Goal: Task Accomplishment & Management: Use online tool/utility

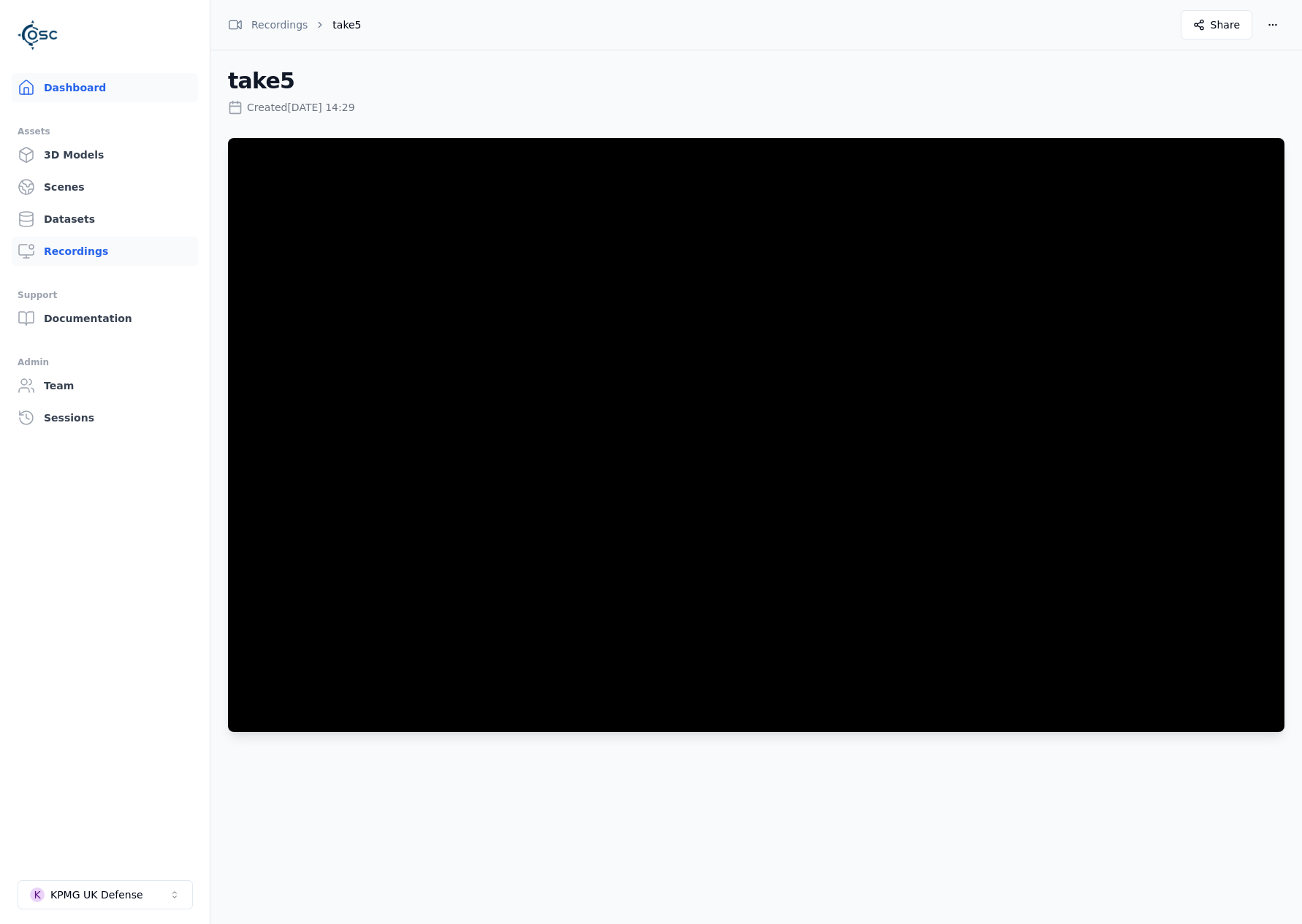
click at [47, 92] on link "Dashboard" at bounding box center [105, 88] width 186 height 29
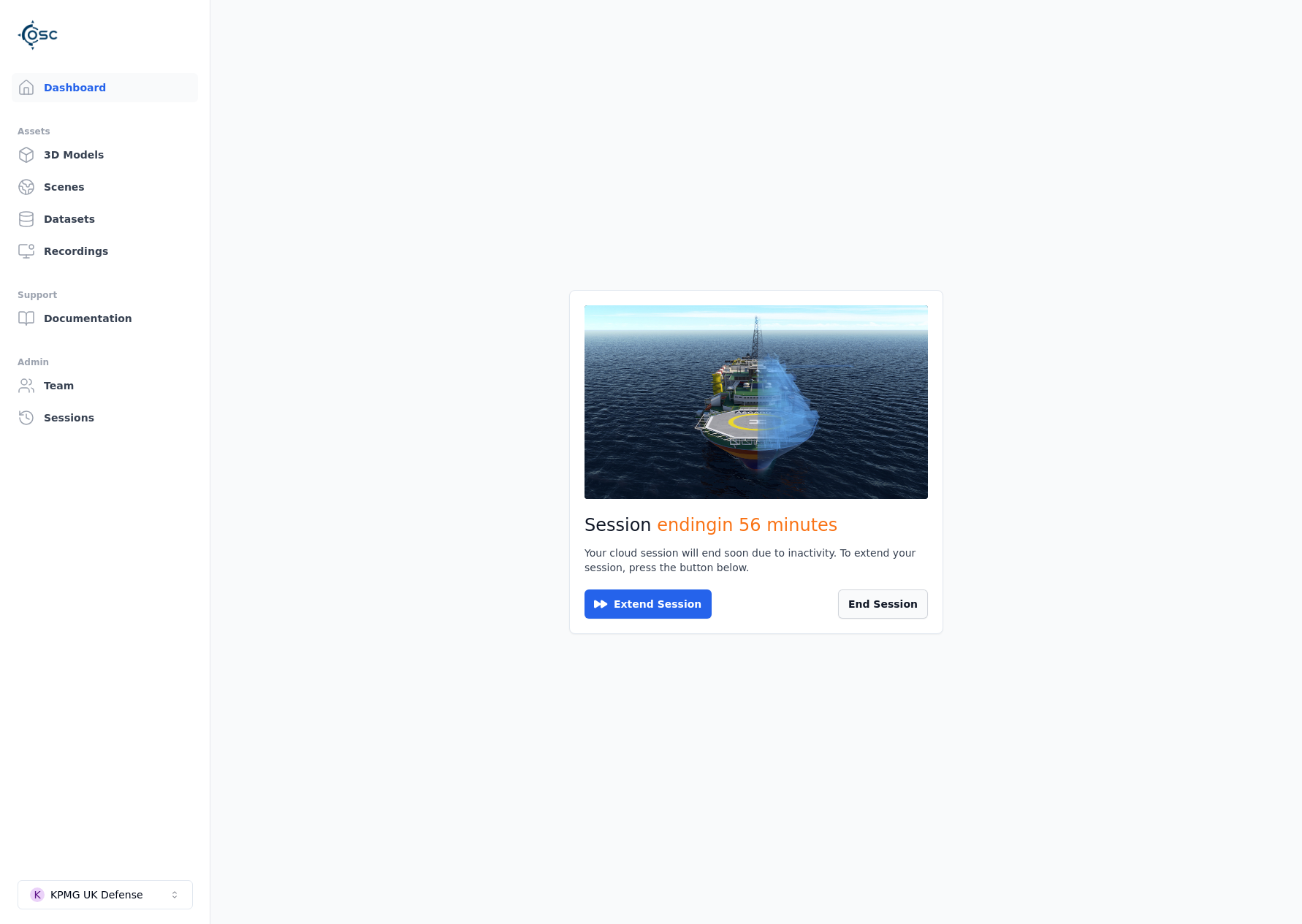
click at [875, 617] on button "End Session" at bounding box center [882, 604] width 90 height 29
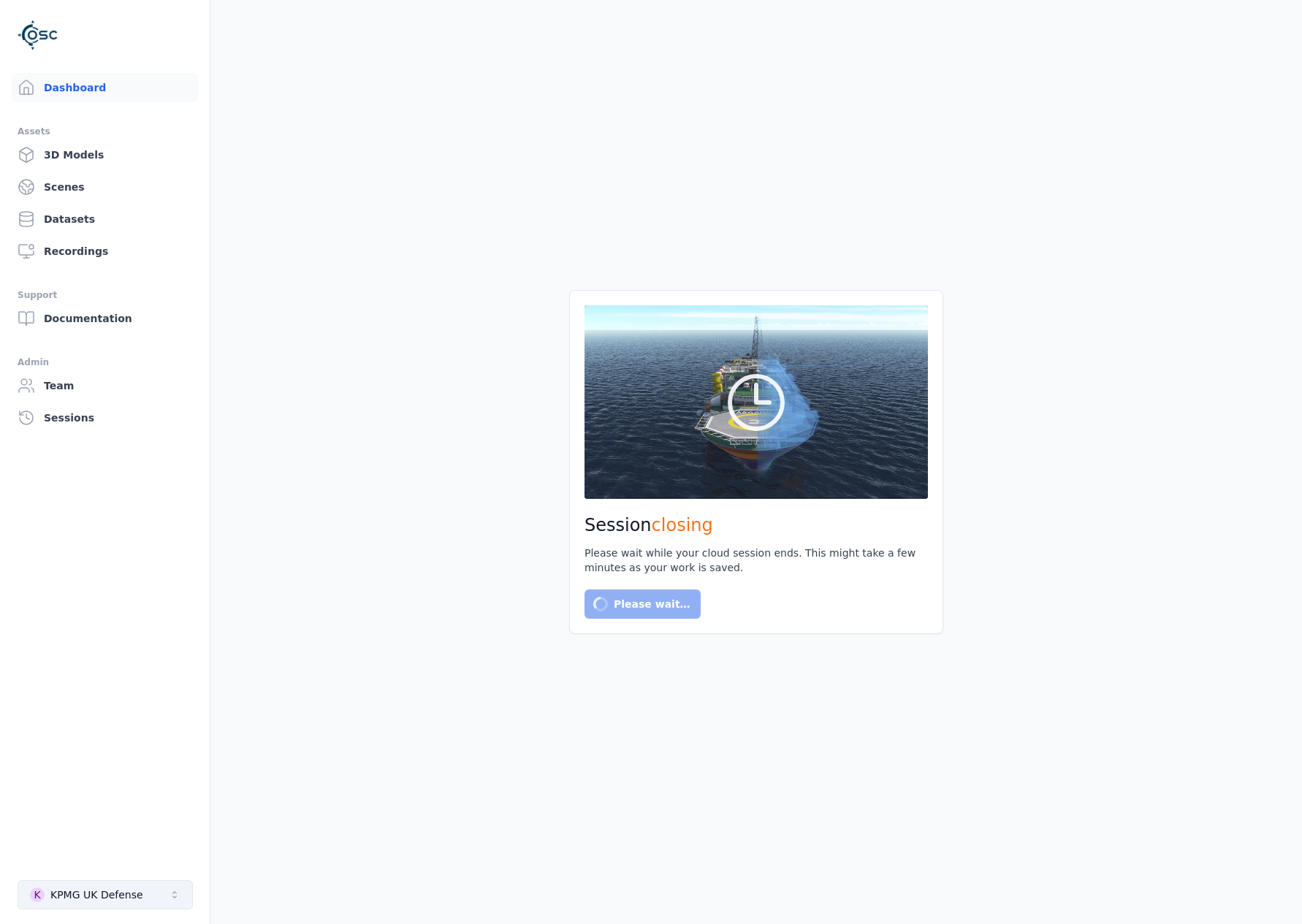
click at [108, 892] on div "KPMG UK Defense" at bounding box center [97, 895] width 93 height 14
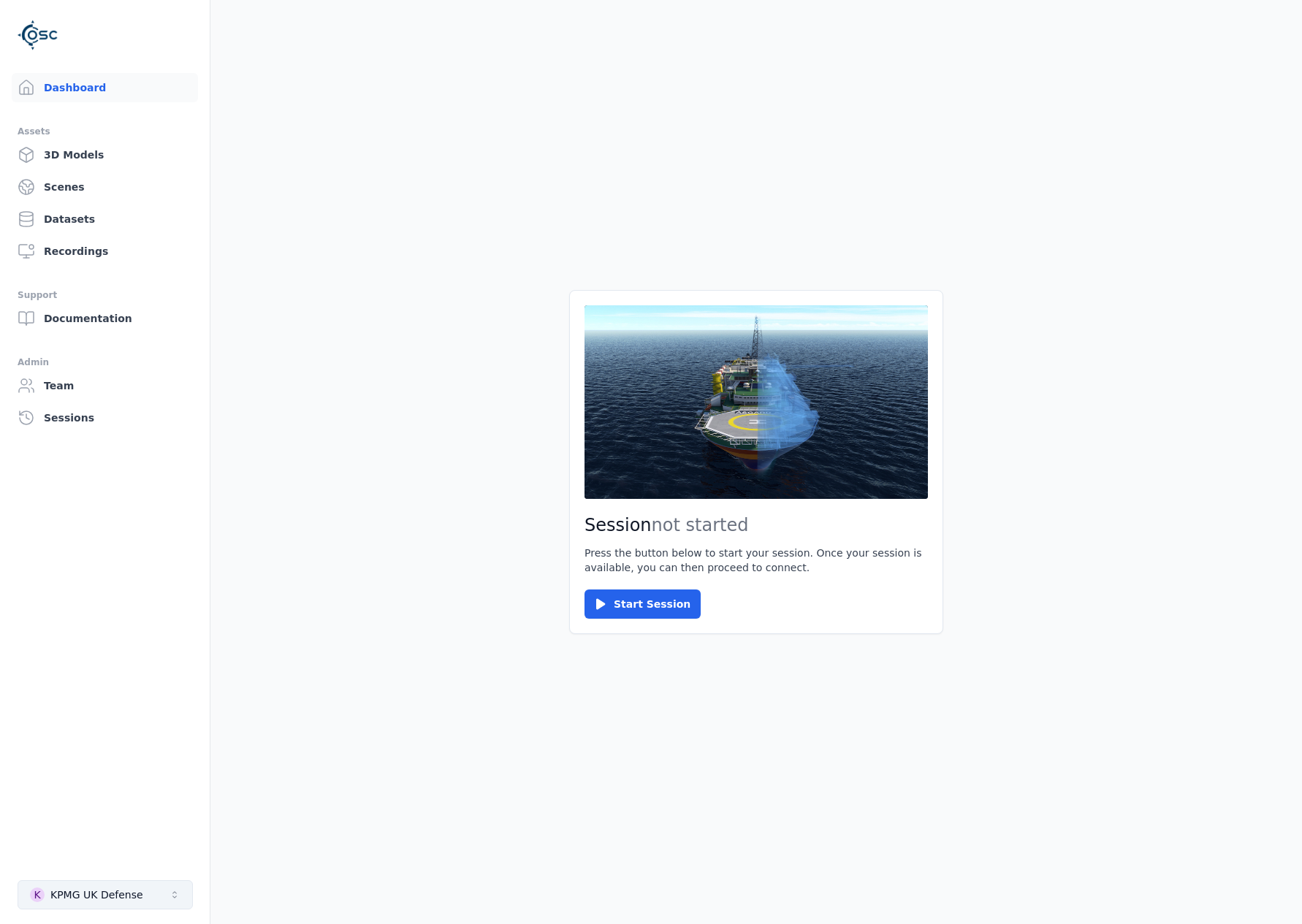
click at [150, 906] on button "K KPMG UK Defense" at bounding box center [105, 895] width 175 height 29
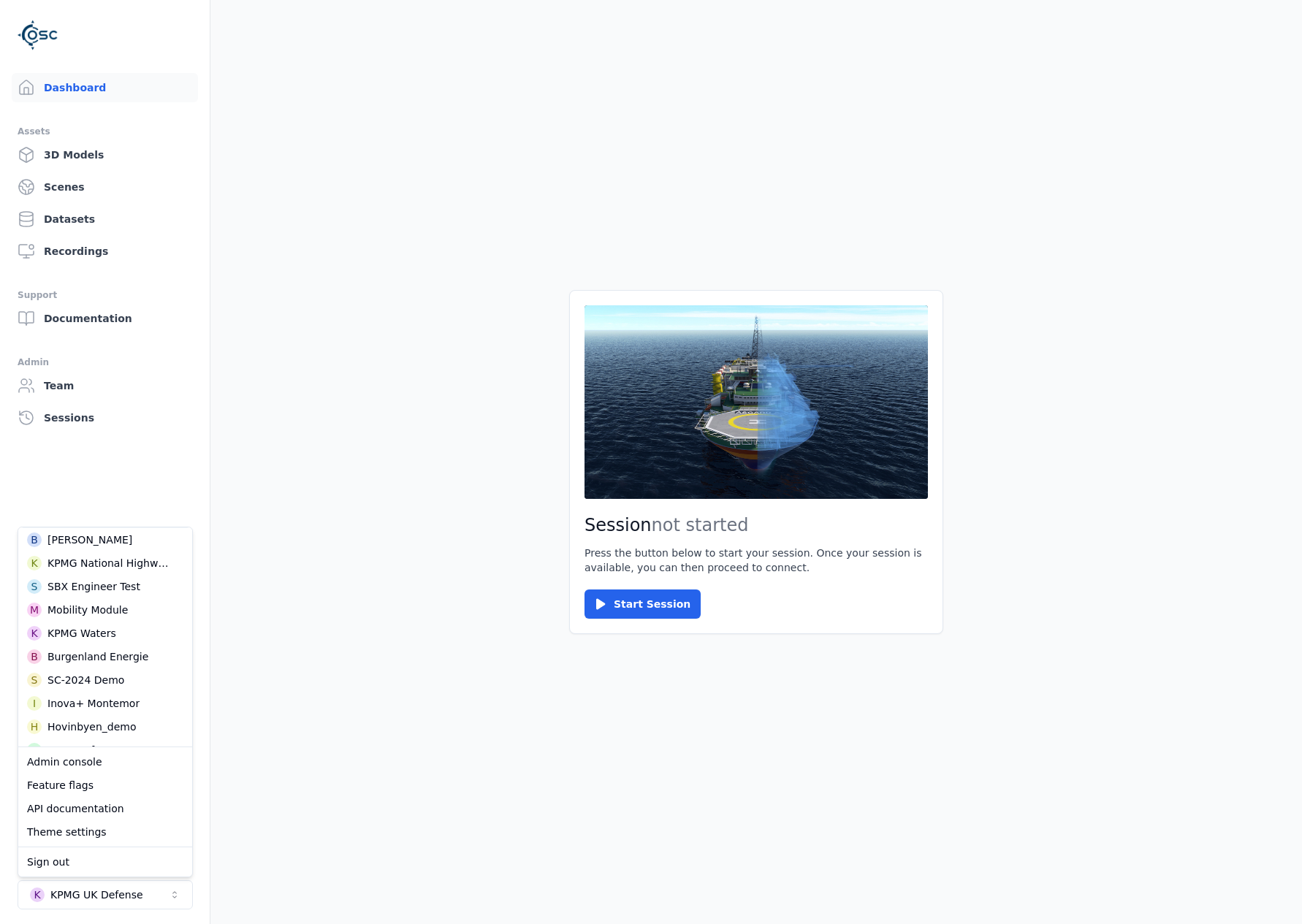
scroll to position [292, 0]
click at [71, 686] on div "O ORION - Brazil" at bounding box center [105, 677] width 168 height 24
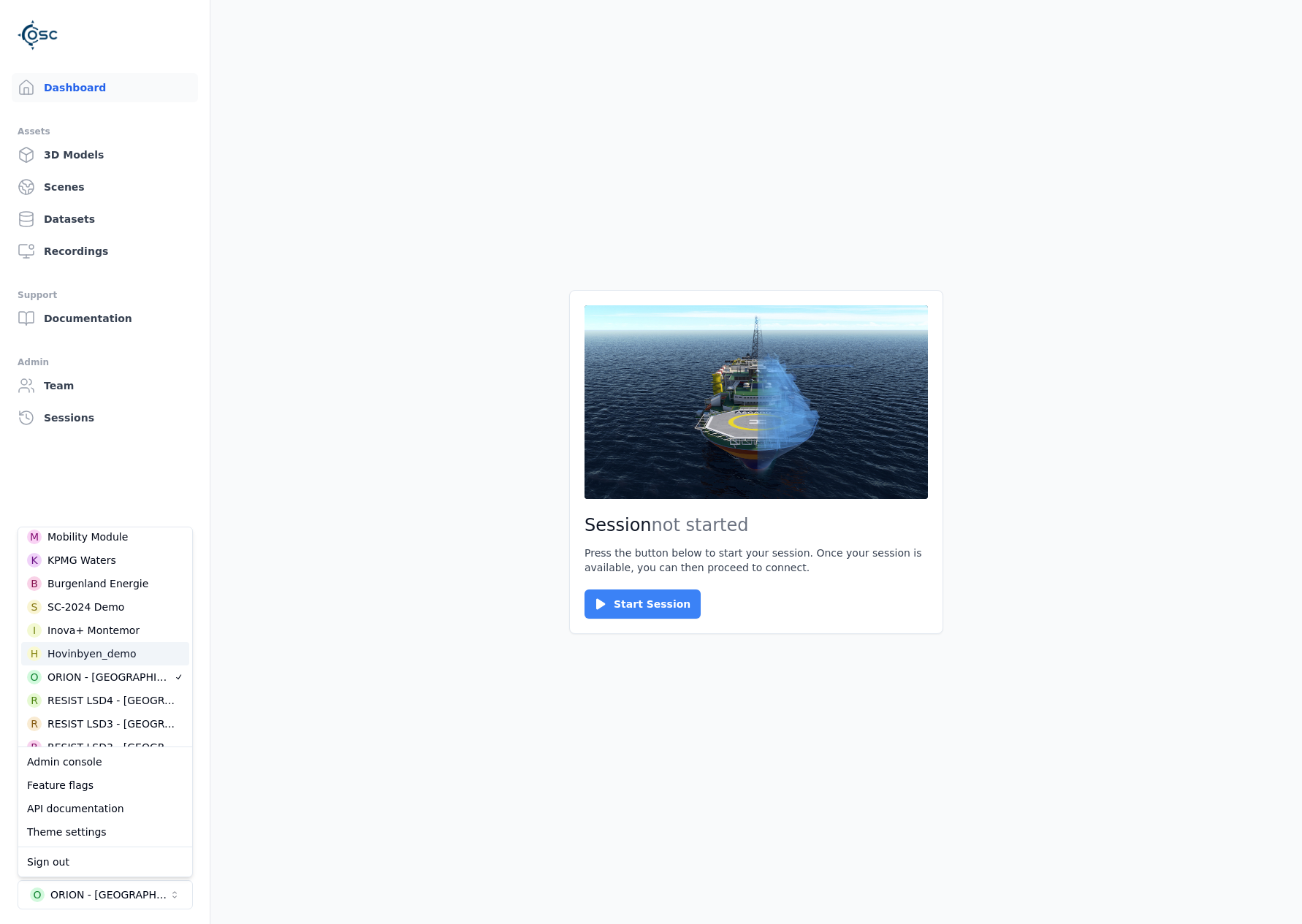
click at [621, 601] on button "Start Session" at bounding box center [642, 604] width 116 height 29
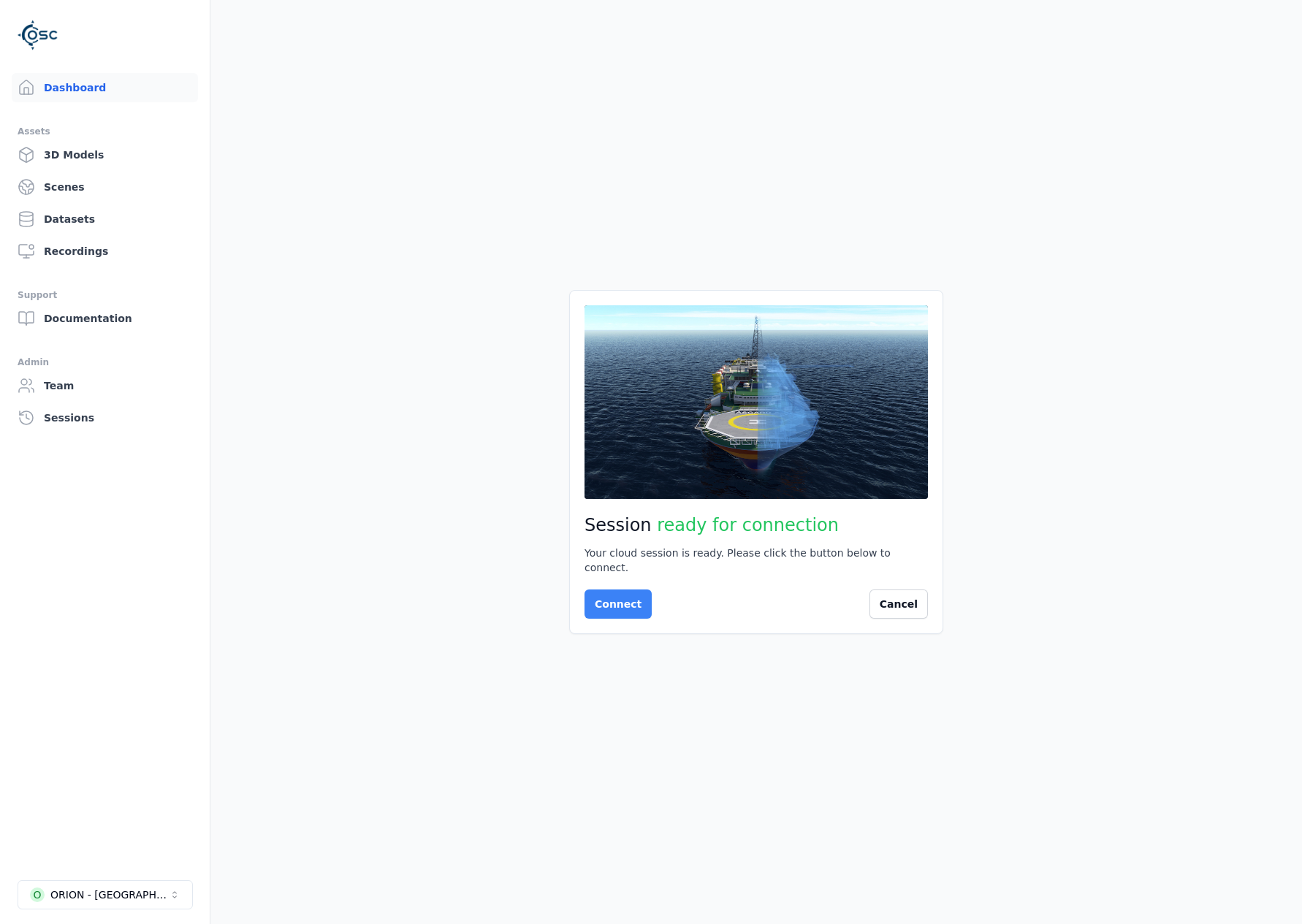
click at [624, 599] on button "Connect" at bounding box center [618, 604] width 67 height 29
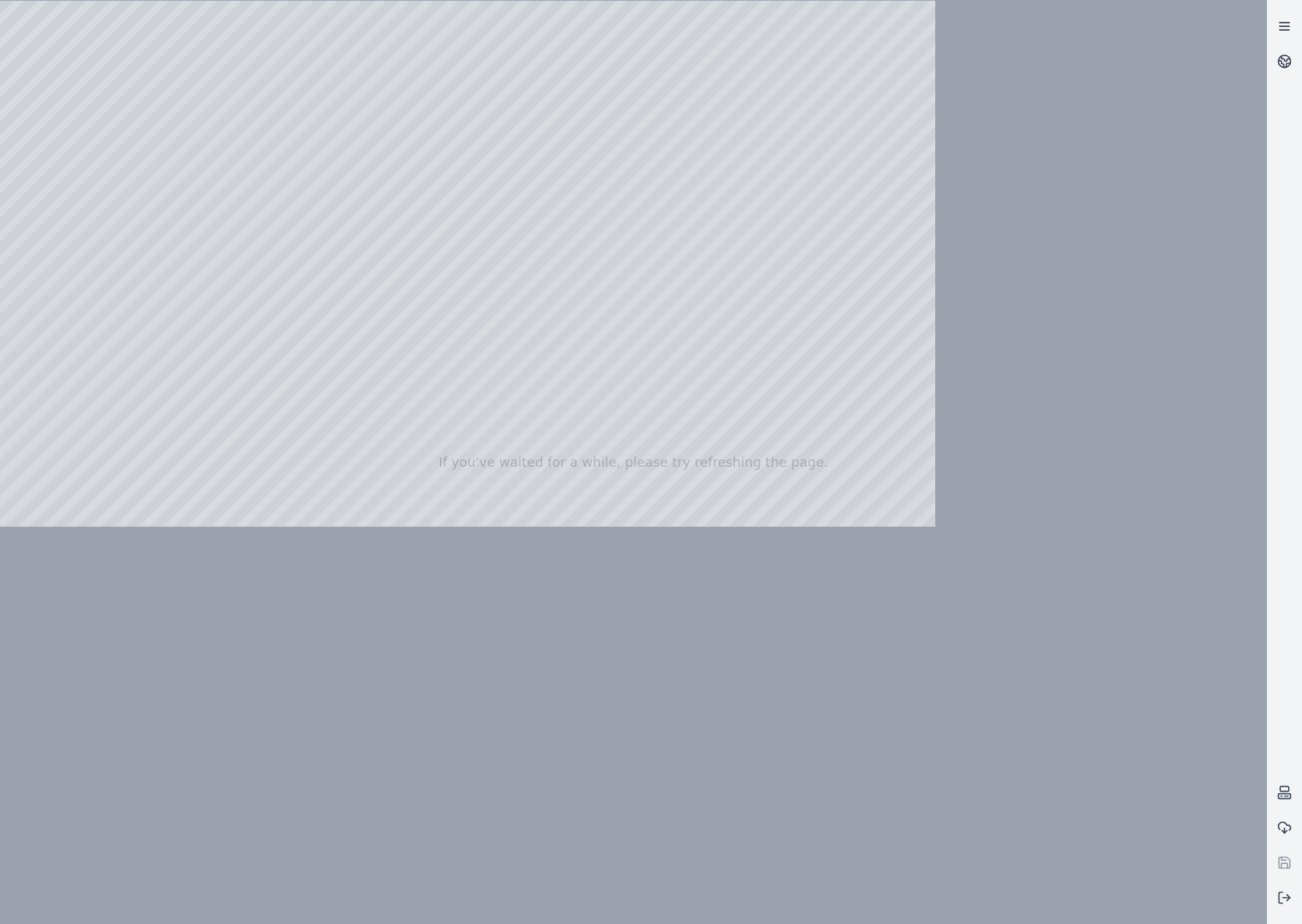
click at [1284, 35] on link at bounding box center [1284, 26] width 35 height 35
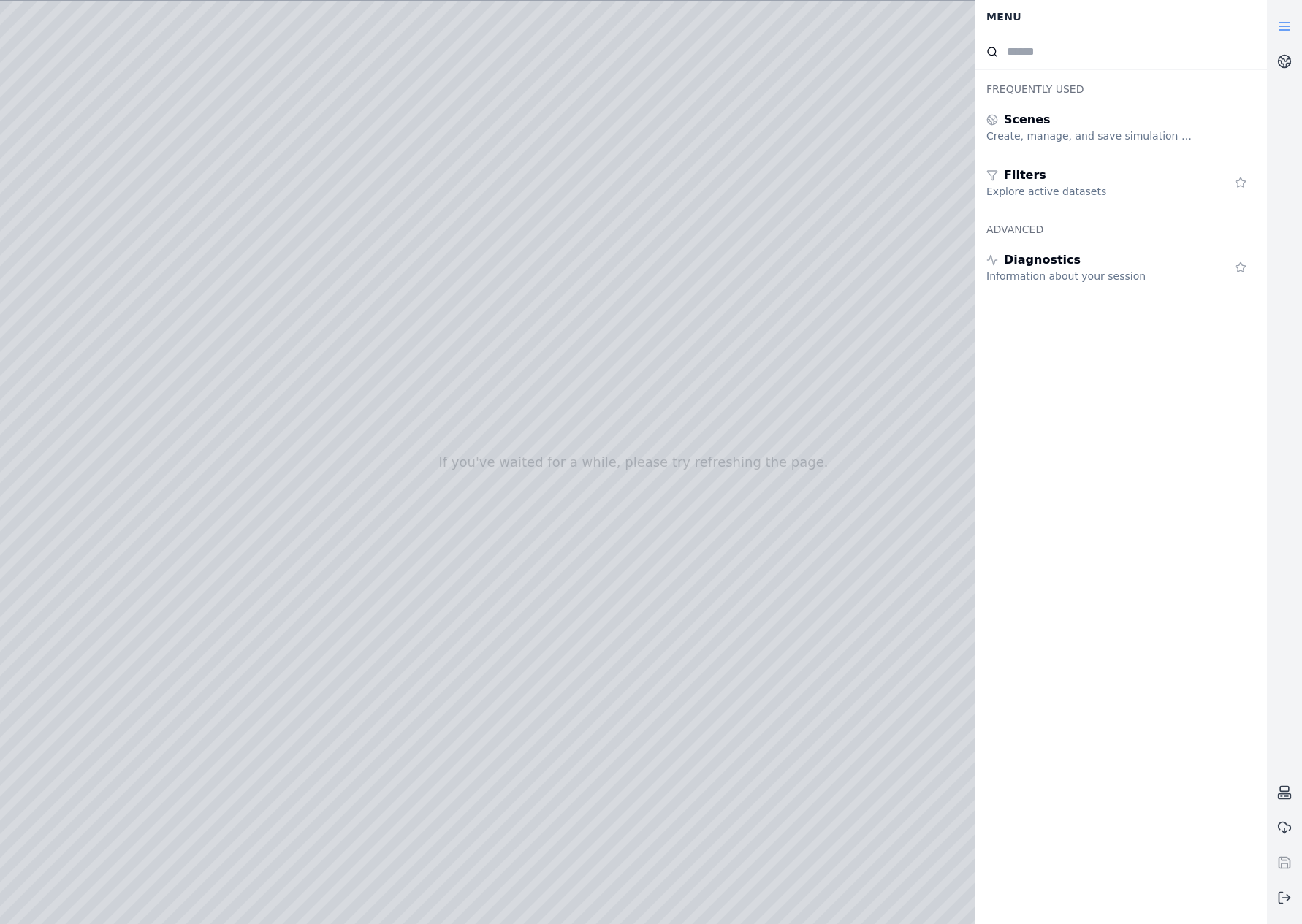
click at [1285, 32] on icon at bounding box center [1284, 26] width 14 height 14
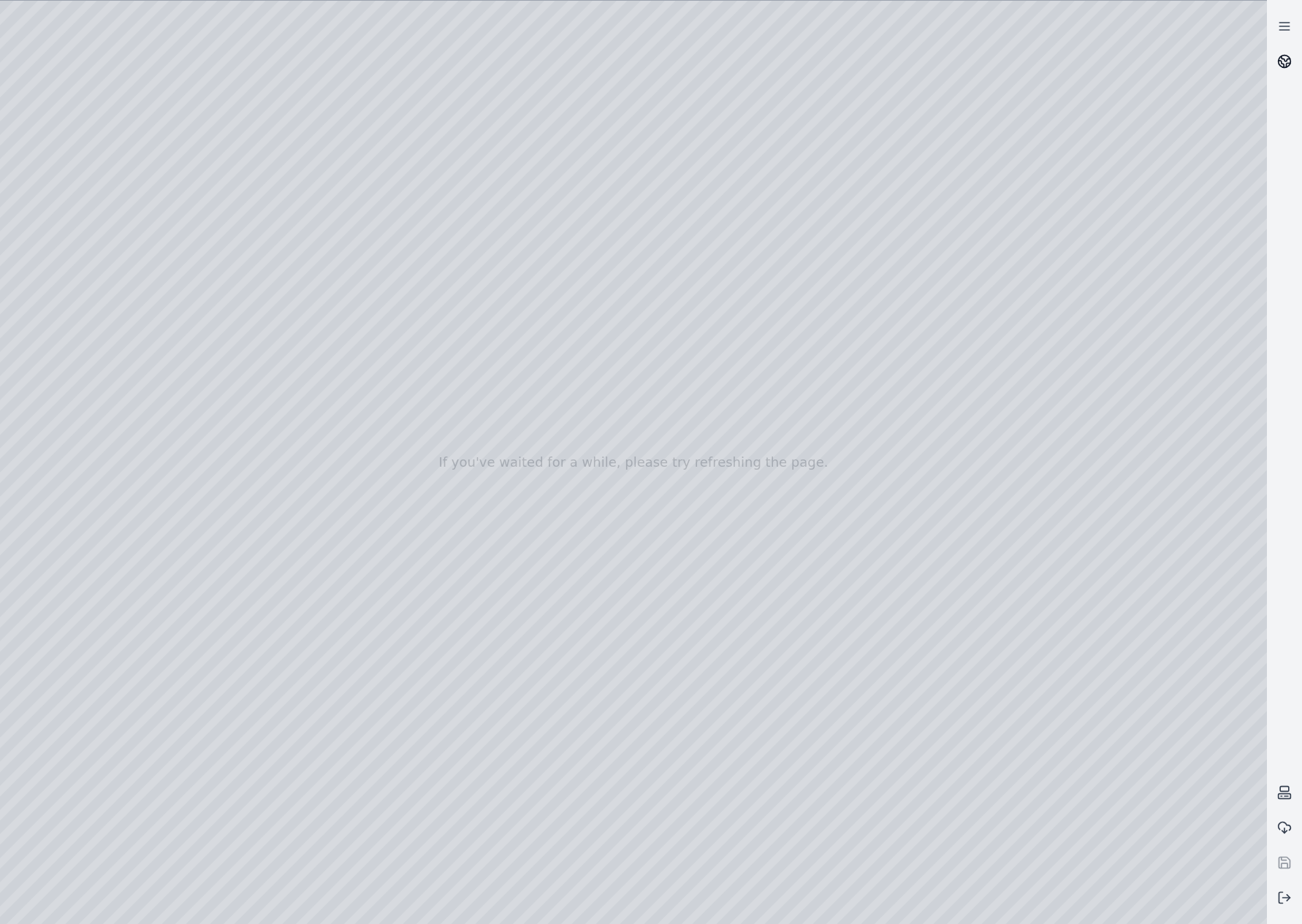
click at [1286, 62] on icon at bounding box center [1284, 61] width 14 height 14
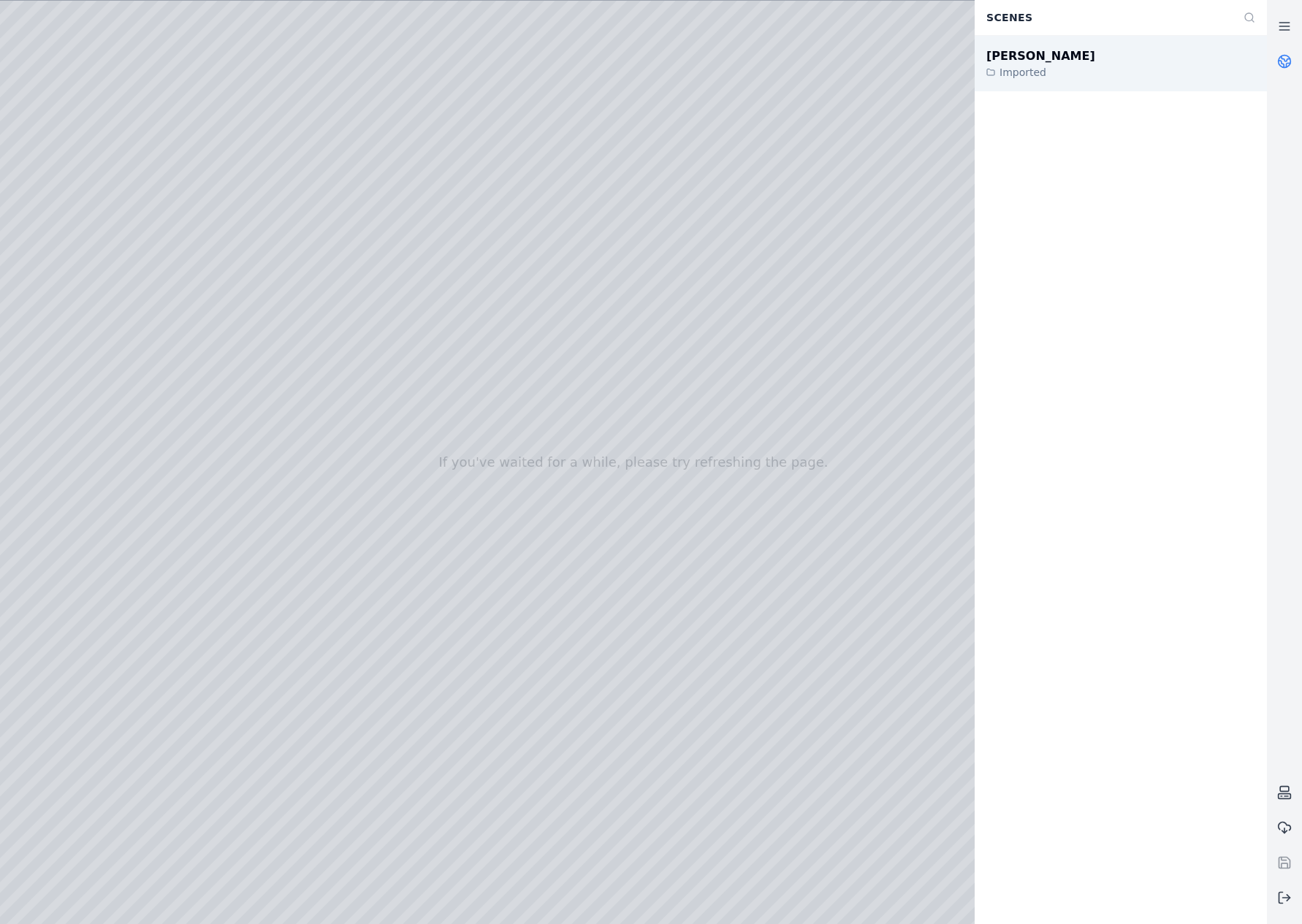
click at [1098, 67] on div "João Câmara III Imported" at bounding box center [1120, 63] width 292 height 55
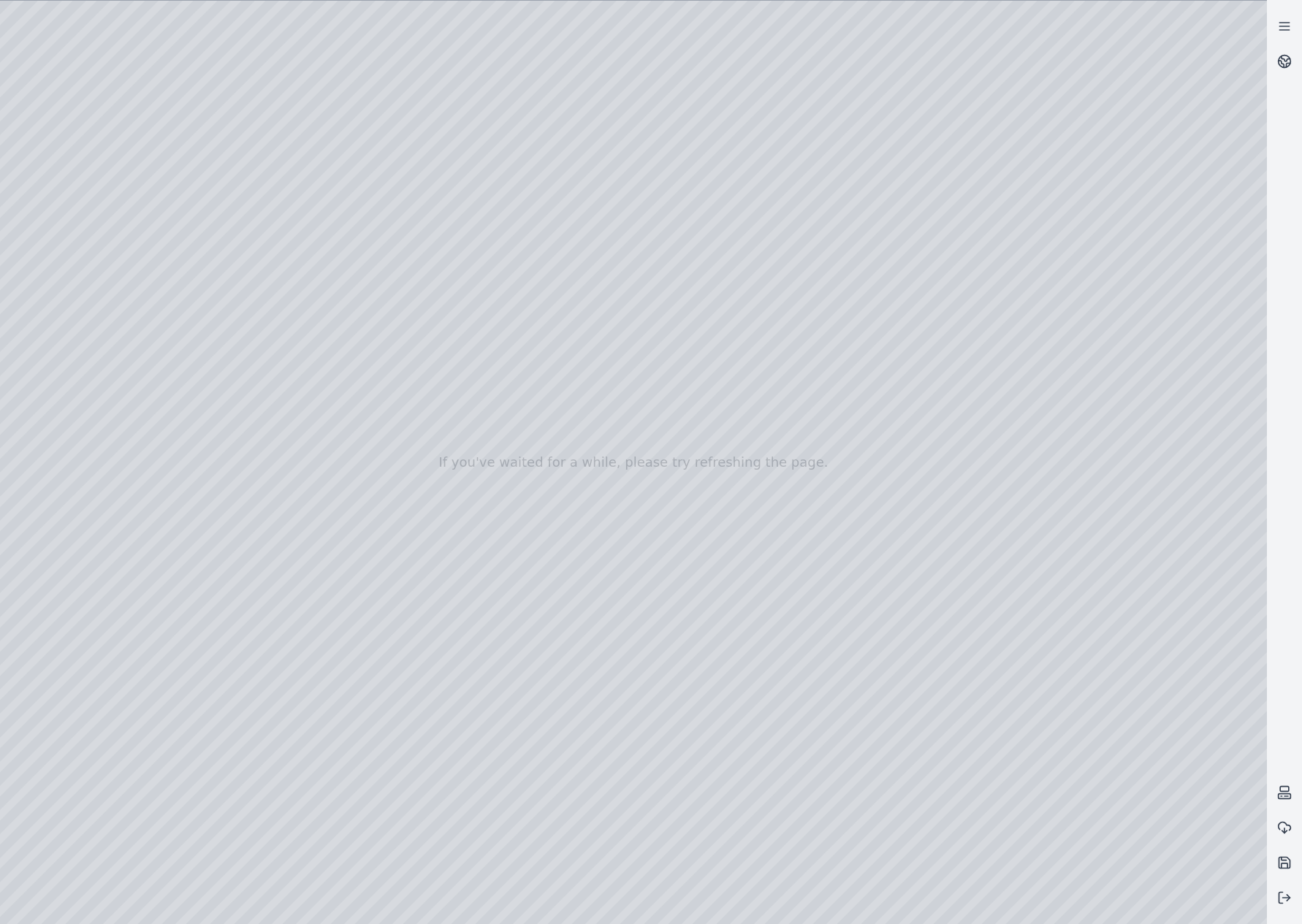
drag, startPoint x: 507, startPoint y: 390, endPoint x: 505, endPoint y: 409, distance: 19.1
drag, startPoint x: 565, startPoint y: 426, endPoint x: 588, endPoint y: 451, distance: 34.0
drag, startPoint x: 470, startPoint y: 359, endPoint x: 467, endPoint y: 343, distance: 16.3
drag, startPoint x: 485, startPoint y: 390, endPoint x: 486, endPoint y: 379, distance: 11.0
click at [486, 379] on div at bounding box center [633, 462] width 1267 height 923
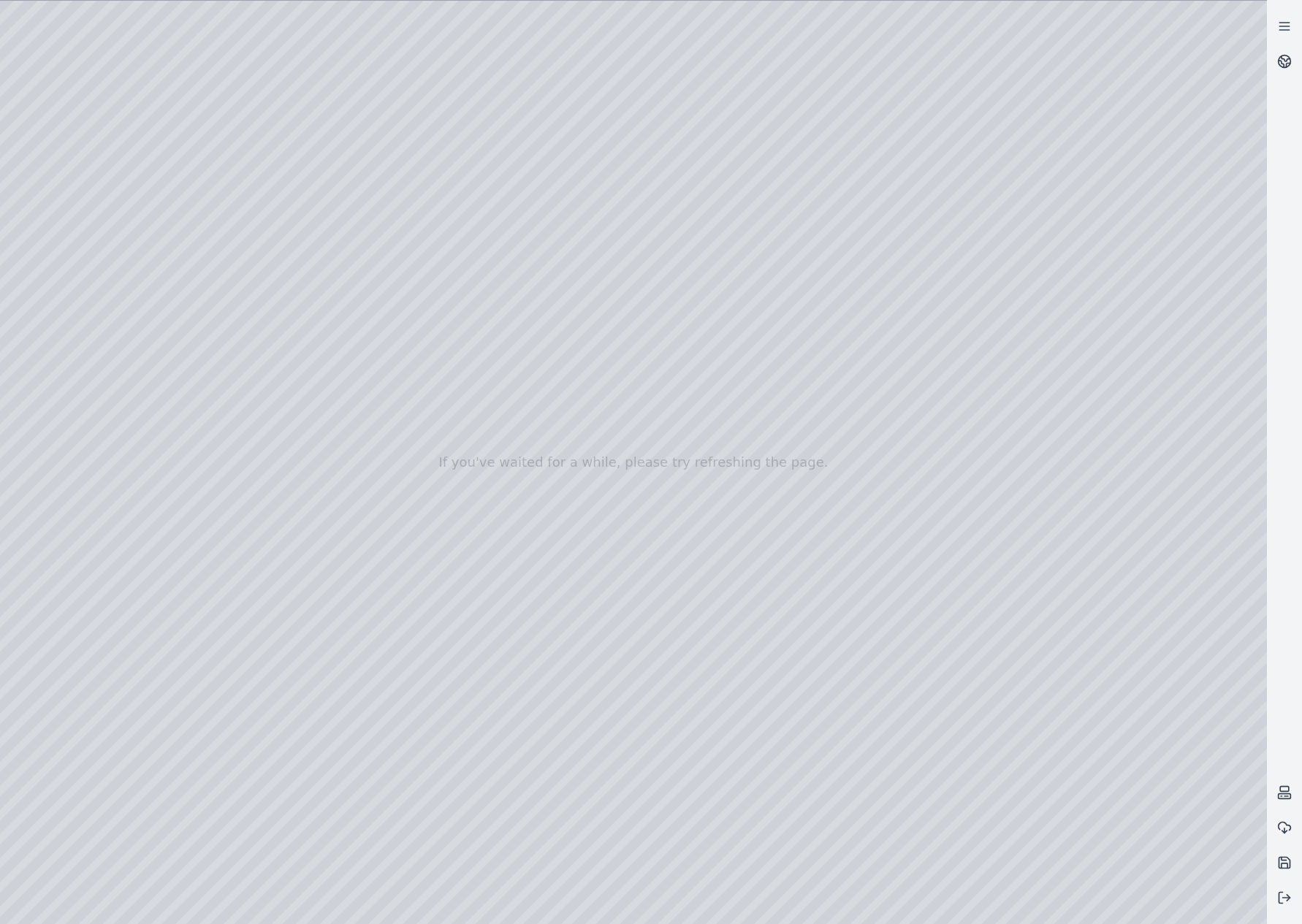
drag, startPoint x: 486, startPoint y: 379, endPoint x: 477, endPoint y: 420, distance: 42.0
drag, startPoint x: 851, startPoint y: 515, endPoint x: 296, endPoint y: 374, distance: 572.6
drag, startPoint x: 861, startPoint y: 475, endPoint x: 271, endPoint y: 383, distance: 597.1
drag, startPoint x: 836, startPoint y: 502, endPoint x: 239, endPoint y: 399, distance: 605.8
drag, startPoint x: 881, startPoint y: 497, endPoint x: 195, endPoint y: 395, distance: 693.5
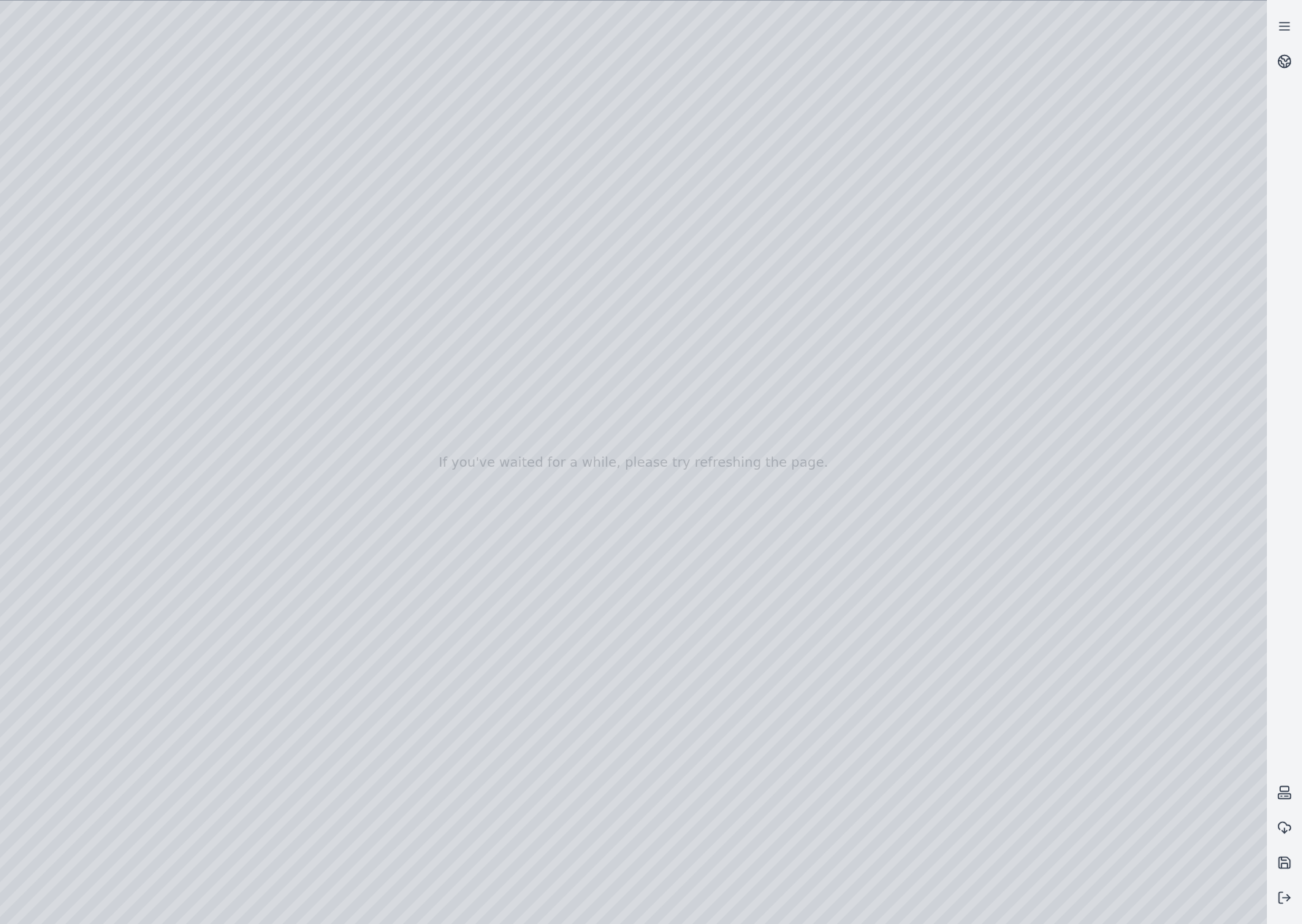
drag, startPoint x: 747, startPoint y: 481, endPoint x: 108, endPoint y: 468, distance: 639.1
drag, startPoint x: 483, startPoint y: 476, endPoint x: 193, endPoint y: 451, distance: 291.1
drag, startPoint x: 778, startPoint y: 448, endPoint x: 186, endPoint y: 438, distance: 592.1
drag, startPoint x: 819, startPoint y: 413, endPoint x: 531, endPoint y: 727, distance: 426.1
drag, startPoint x: 760, startPoint y: 646, endPoint x: 658, endPoint y: 589, distance: 116.8
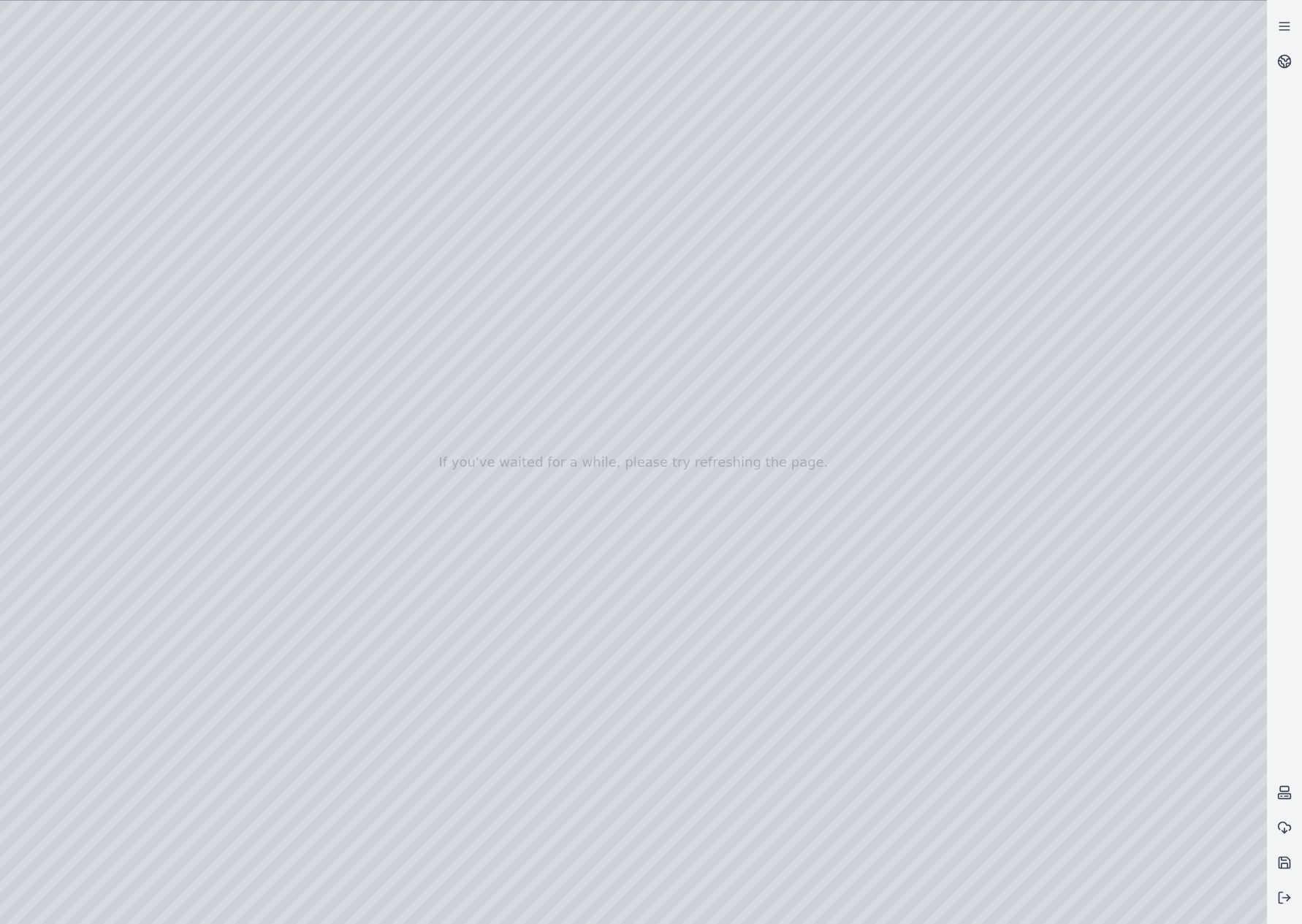
drag, startPoint x: 724, startPoint y: 571, endPoint x: 709, endPoint y: 491, distance: 81.4
drag, startPoint x: 647, startPoint y: 583, endPoint x: 590, endPoint y: 575, distance: 57.6
drag, startPoint x: 775, startPoint y: 694, endPoint x: 760, endPoint y: 694, distance: 15.0
drag, startPoint x: 682, startPoint y: 686, endPoint x: 734, endPoint y: 570, distance: 127.1
click at [88, 200] on div at bounding box center [633, 462] width 1267 height 923
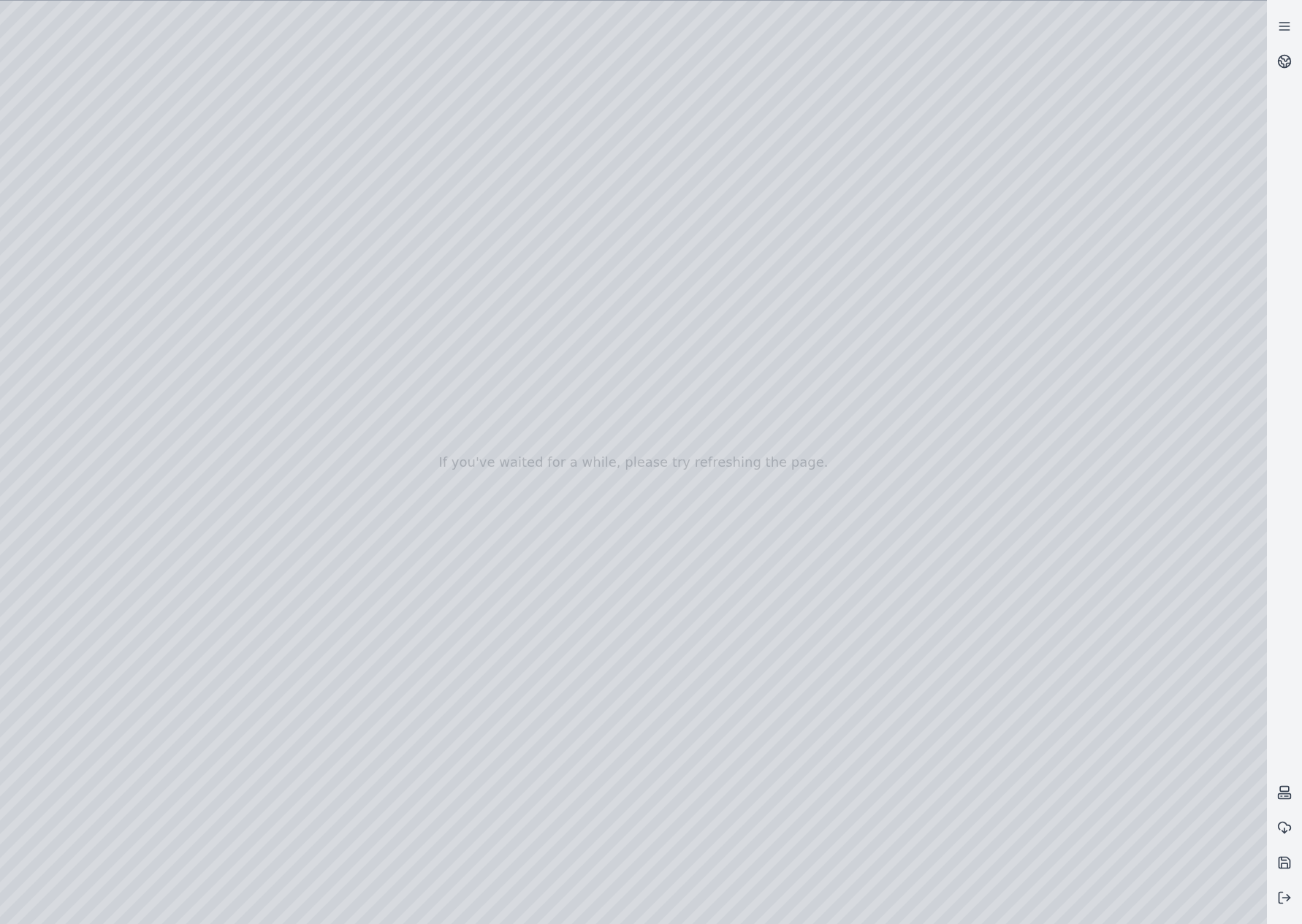
click at [96, 264] on div at bounding box center [633, 462] width 1267 height 923
click at [416, 317] on div at bounding box center [633, 462] width 1267 height 923
click at [420, 325] on div at bounding box center [633, 462] width 1267 height 923
click at [417, 333] on div at bounding box center [633, 462] width 1267 height 923
click at [561, 215] on div at bounding box center [633, 462] width 1267 height 923
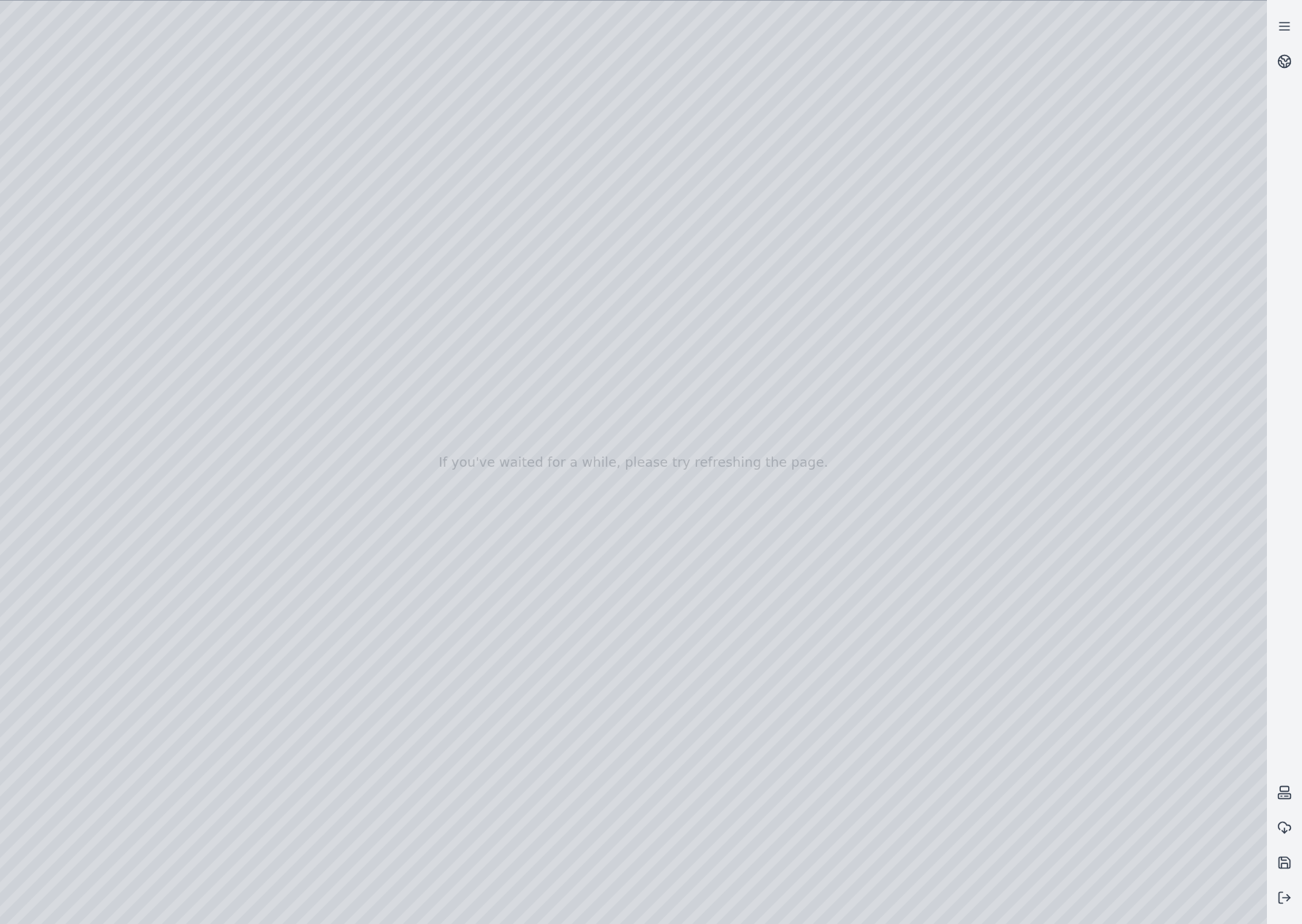
click at [184, 60] on div at bounding box center [633, 462] width 1267 height 923
click at [371, 195] on div at bounding box center [633, 462] width 1267 height 923
click at [725, 295] on div at bounding box center [633, 462] width 1267 height 923
drag, startPoint x: 850, startPoint y: 670, endPoint x: 702, endPoint y: 531, distance: 203.0
drag, startPoint x: 425, startPoint y: 546, endPoint x: 461, endPoint y: 550, distance: 36.2
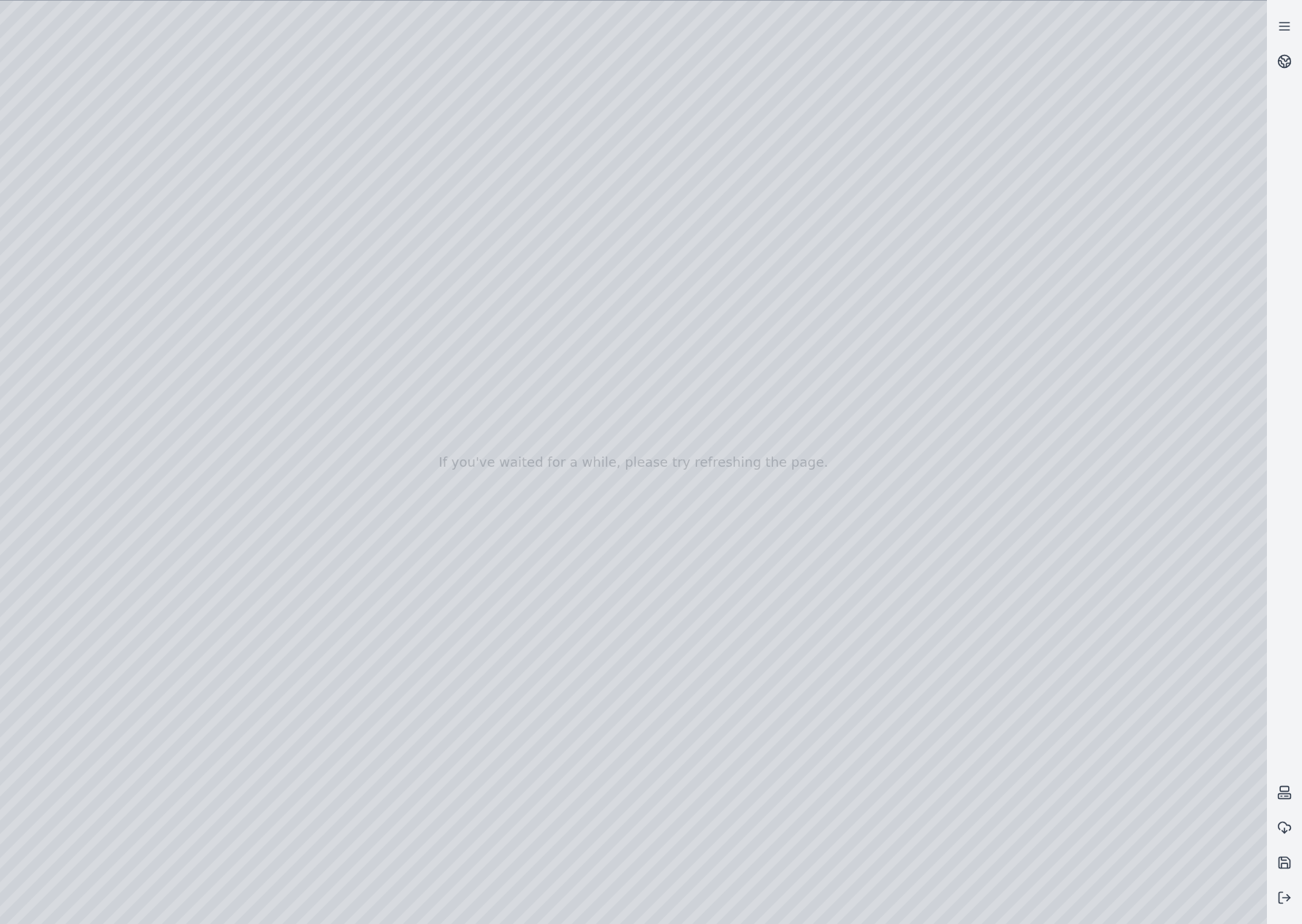
drag, startPoint x: 568, startPoint y: 655, endPoint x: 512, endPoint y: 417, distance: 244.5
drag, startPoint x: 585, startPoint y: 610, endPoint x: 560, endPoint y: 786, distance: 177.8
drag, startPoint x: 586, startPoint y: 400, endPoint x: 538, endPoint y: 787, distance: 390.0
drag, startPoint x: 746, startPoint y: 654, endPoint x: 455, endPoint y: 650, distance: 291.0
drag, startPoint x: 877, startPoint y: 715, endPoint x: 807, endPoint y: 702, distance: 71.2
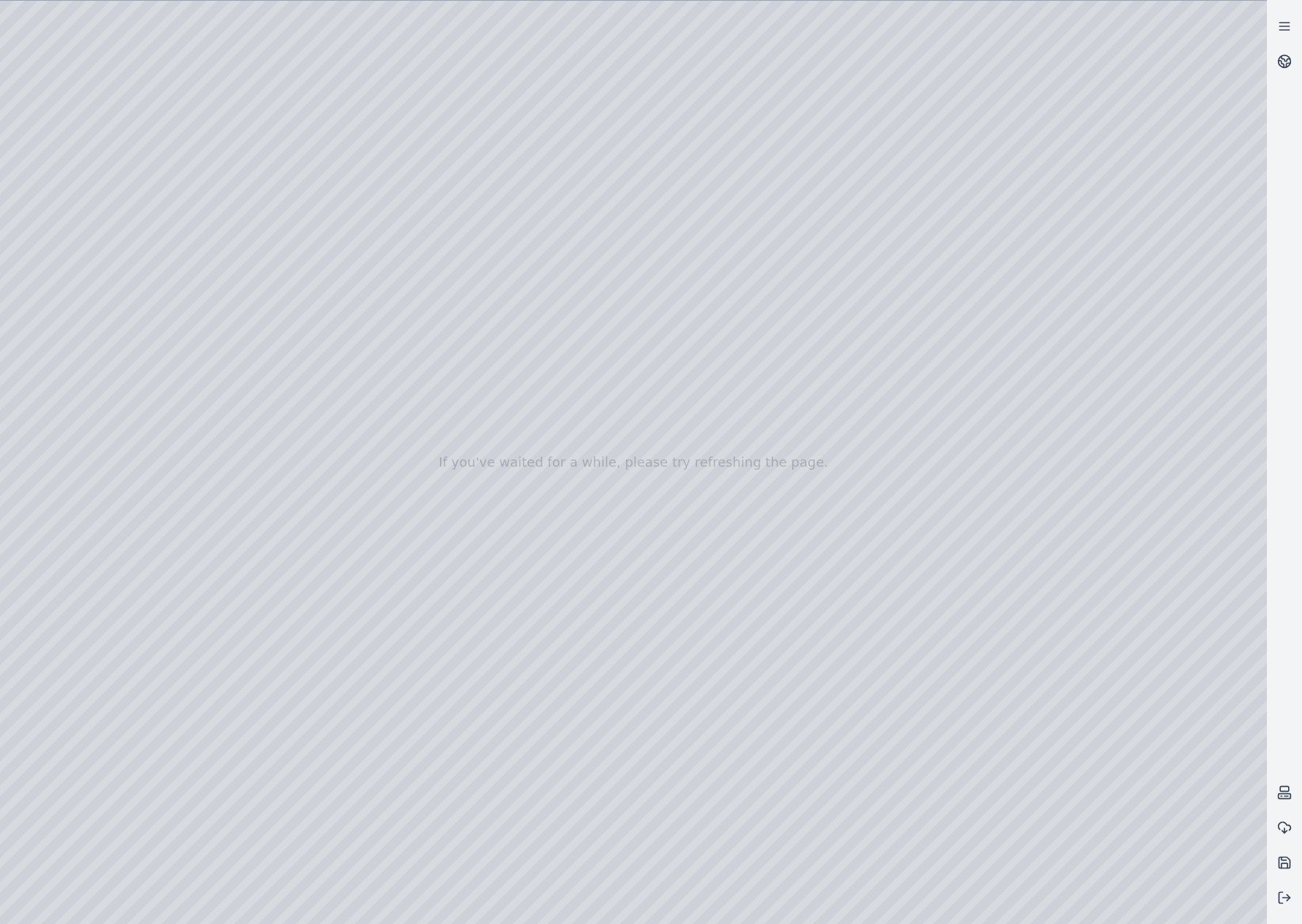
drag, startPoint x: 844, startPoint y: 692, endPoint x: 341, endPoint y: 481, distance: 545.5
drag, startPoint x: 409, startPoint y: 494, endPoint x: 763, endPoint y: 760, distance: 442.8
drag, startPoint x: 662, startPoint y: 618, endPoint x: 669, endPoint y: 626, distance: 10.6
drag, startPoint x: 570, startPoint y: 504, endPoint x: 748, endPoint y: 709, distance: 271.5
drag, startPoint x: 541, startPoint y: 501, endPoint x: 462, endPoint y: 390, distance: 136.2
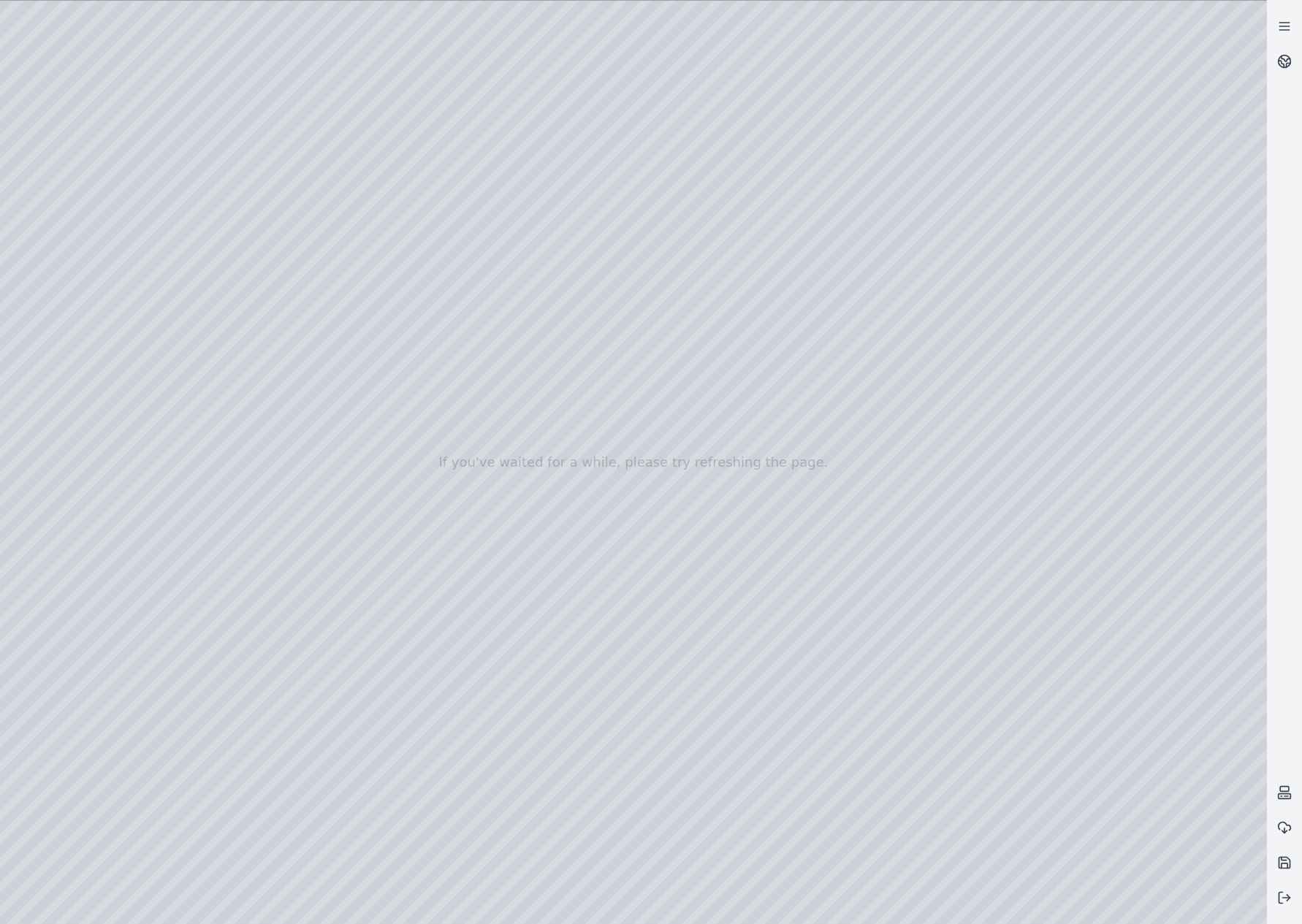
drag, startPoint x: 676, startPoint y: 648, endPoint x: 568, endPoint y: 464, distance: 213.4
drag, startPoint x: 568, startPoint y: 464, endPoint x: 620, endPoint y: 579, distance: 126.2
drag, startPoint x: 654, startPoint y: 620, endPoint x: 645, endPoint y: 608, distance: 15.0
drag, startPoint x: 669, startPoint y: 707, endPoint x: 626, endPoint y: 684, distance: 48.8
drag, startPoint x: 647, startPoint y: 679, endPoint x: 501, endPoint y: 624, distance: 156.0
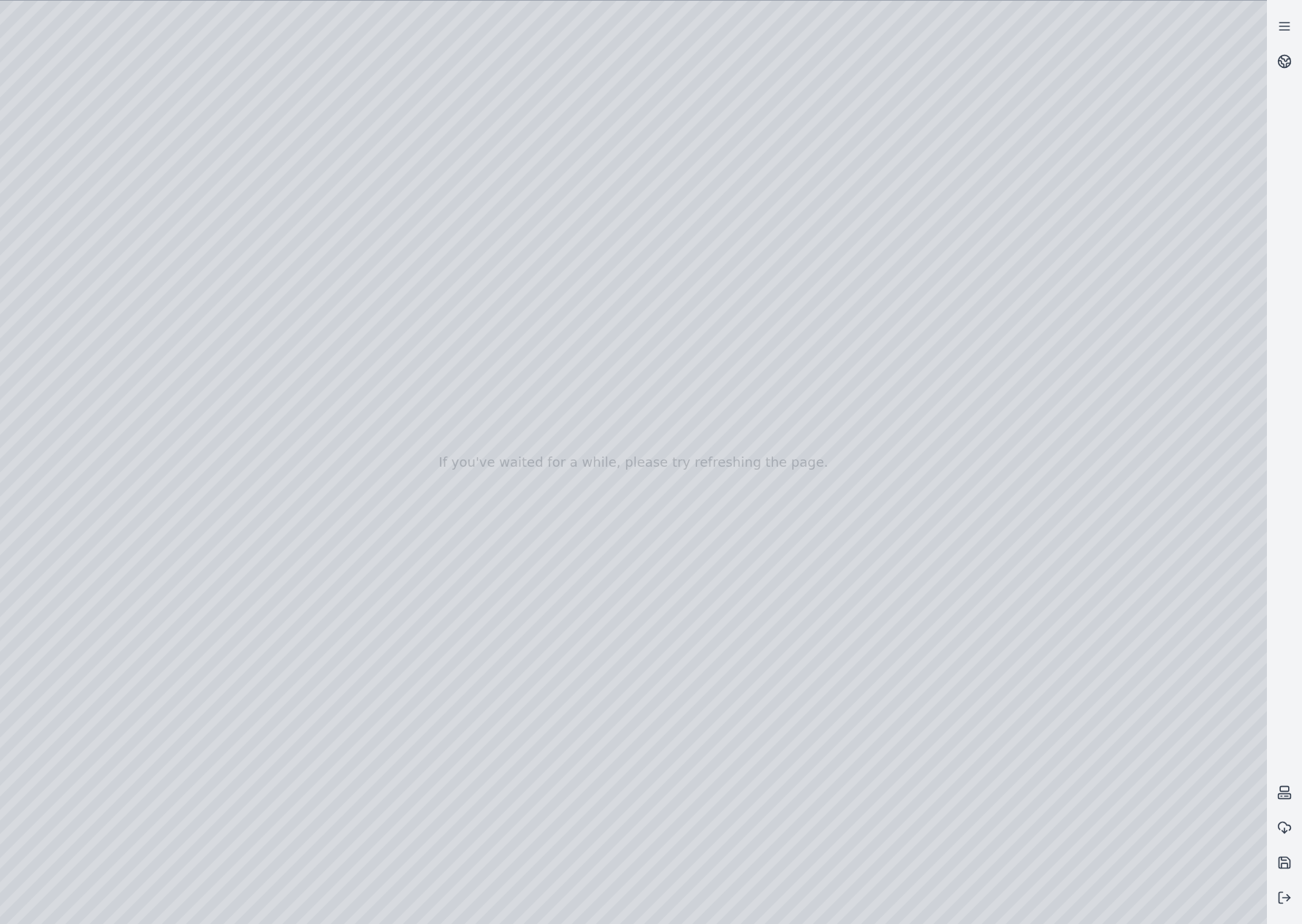
click at [192, 132] on div at bounding box center [633, 462] width 1267 height 923
click at [12, 71] on div at bounding box center [633, 462] width 1267 height 923
click at [176, 13] on div at bounding box center [633, 462] width 1267 height 923
drag, startPoint x: 554, startPoint y: 462, endPoint x: 571, endPoint y: 584, distance: 123.2
drag, startPoint x: 584, startPoint y: 533, endPoint x: 585, endPoint y: 551, distance: 18.0
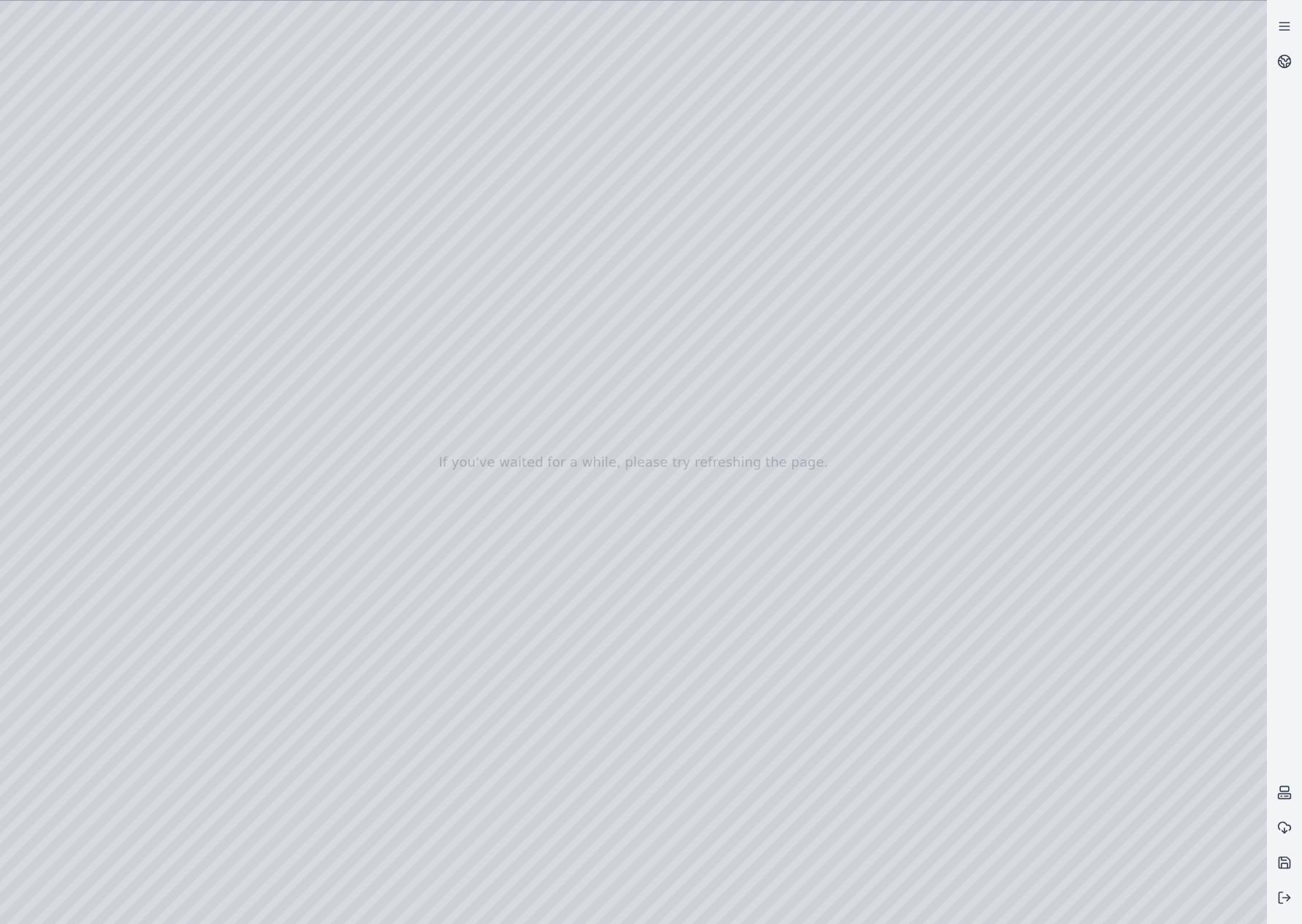
drag, startPoint x: 588, startPoint y: 528, endPoint x: 753, endPoint y: 888, distance: 396.0
drag, startPoint x: 515, startPoint y: 482, endPoint x: 664, endPoint y: 740, distance: 297.9
drag, startPoint x: 495, startPoint y: 457, endPoint x: 668, endPoint y: 694, distance: 293.4
drag, startPoint x: 440, startPoint y: 585, endPoint x: 857, endPoint y: 751, distance: 448.8
drag, startPoint x: 844, startPoint y: 759, endPoint x: 1190, endPoint y: 766, distance: 346.1
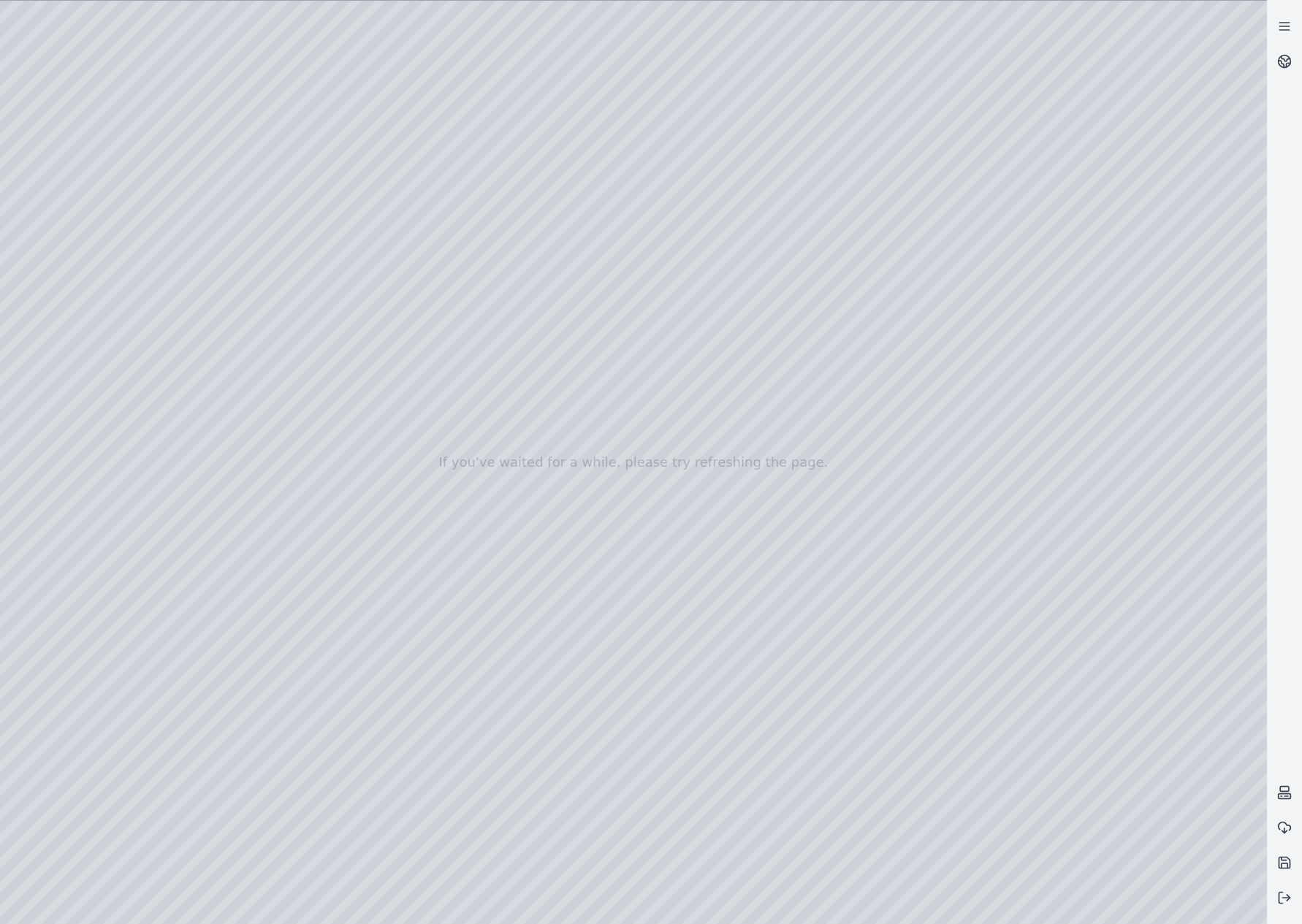
drag, startPoint x: 462, startPoint y: 694, endPoint x: 894, endPoint y: 515, distance: 467.6
drag, startPoint x: 826, startPoint y: 640, endPoint x: 849, endPoint y: 622, distance: 29.2
drag, startPoint x: 719, startPoint y: 670, endPoint x: 664, endPoint y: 555, distance: 127.5
drag, startPoint x: 559, startPoint y: 569, endPoint x: 1109, endPoint y: 515, distance: 552.6
drag, startPoint x: 375, startPoint y: 604, endPoint x: 1003, endPoint y: 552, distance: 630.1
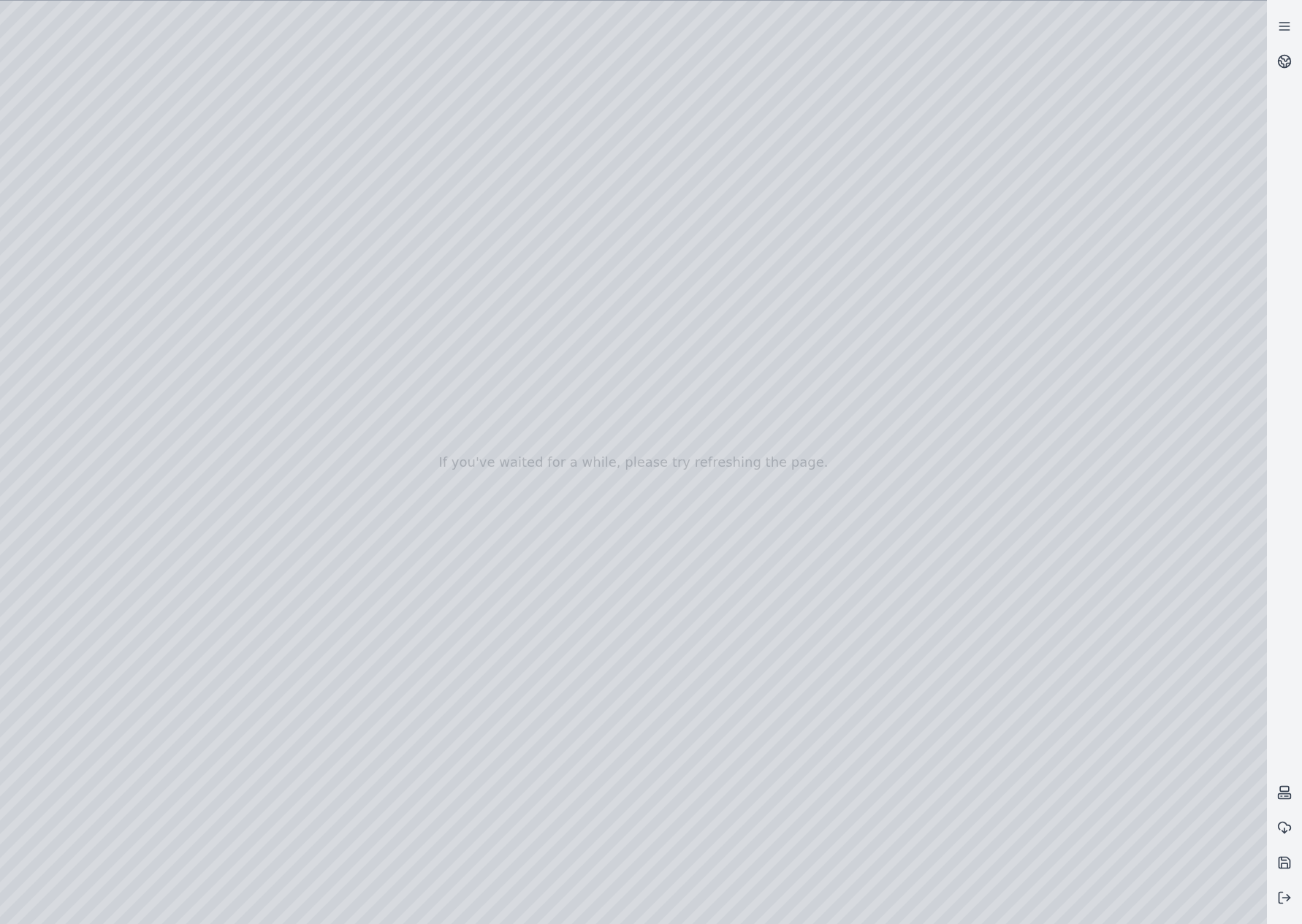
drag, startPoint x: 755, startPoint y: 576, endPoint x: 1113, endPoint y: 562, distance: 358.3
drag, startPoint x: 710, startPoint y: 621, endPoint x: 810, endPoint y: 620, distance: 100.0
drag, startPoint x: 588, startPoint y: 612, endPoint x: 572, endPoint y: 559, distance: 55.4
drag, startPoint x: 704, startPoint y: 690, endPoint x: 637, endPoint y: 685, distance: 67.2
drag, startPoint x: 950, startPoint y: 719, endPoint x: 355, endPoint y: 652, distance: 598.8
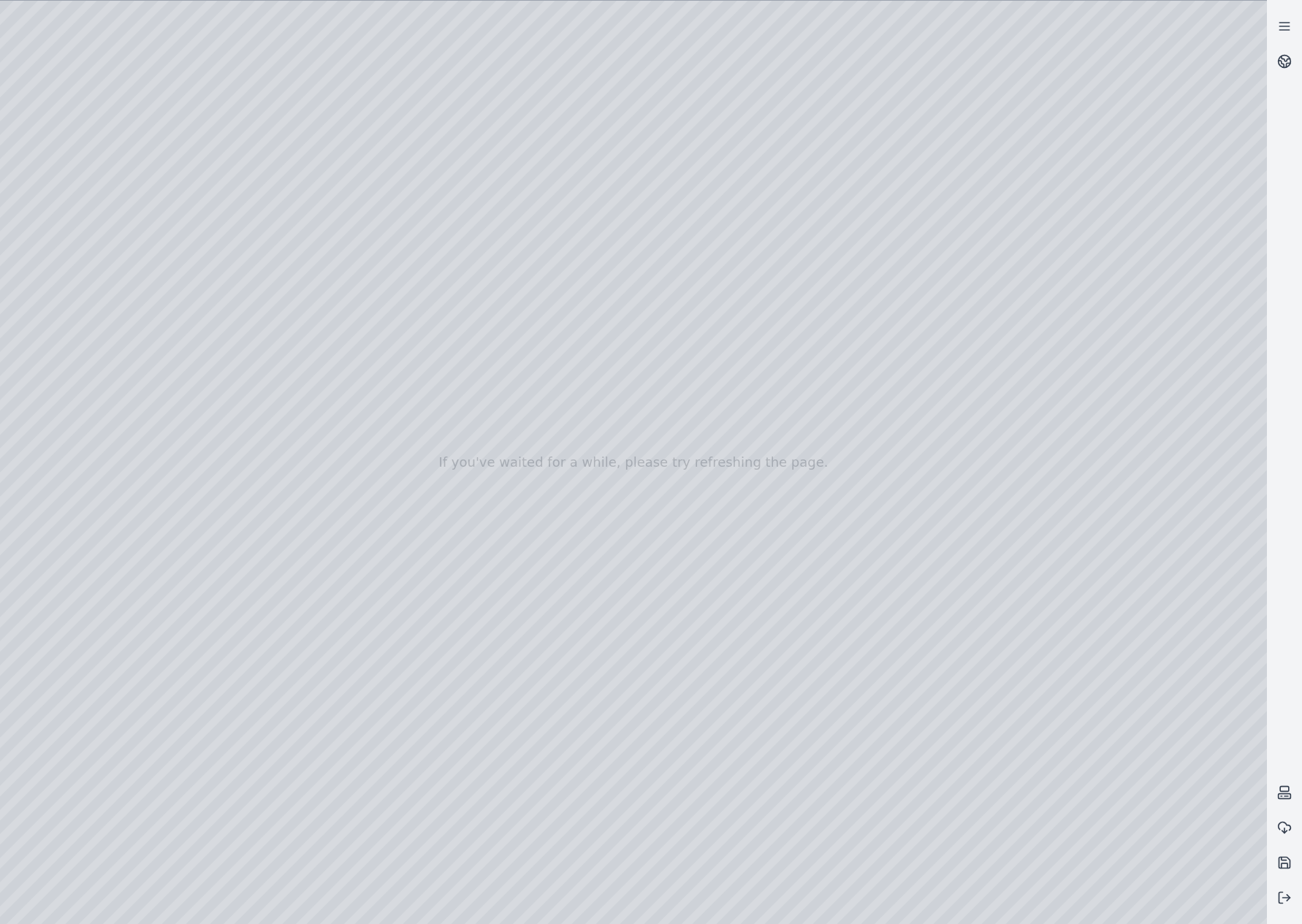
drag, startPoint x: 964, startPoint y: 696, endPoint x: 329, endPoint y: 675, distance: 635.3
drag, startPoint x: 792, startPoint y: 745, endPoint x: 641, endPoint y: 543, distance: 252.2
drag, startPoint x: 789, startPoint y: 693, endPoint x: 613, endPoint y: 900, distance: 271.7
drag, startPoint x: 587, startPoint y: 736, endPoint x: 561, endPoint y: 731, distance: 26.5
drag, startPoint x: 664, startPoint y: 703, endPoint x: 590, endPoint y: 647, distance: 92.8
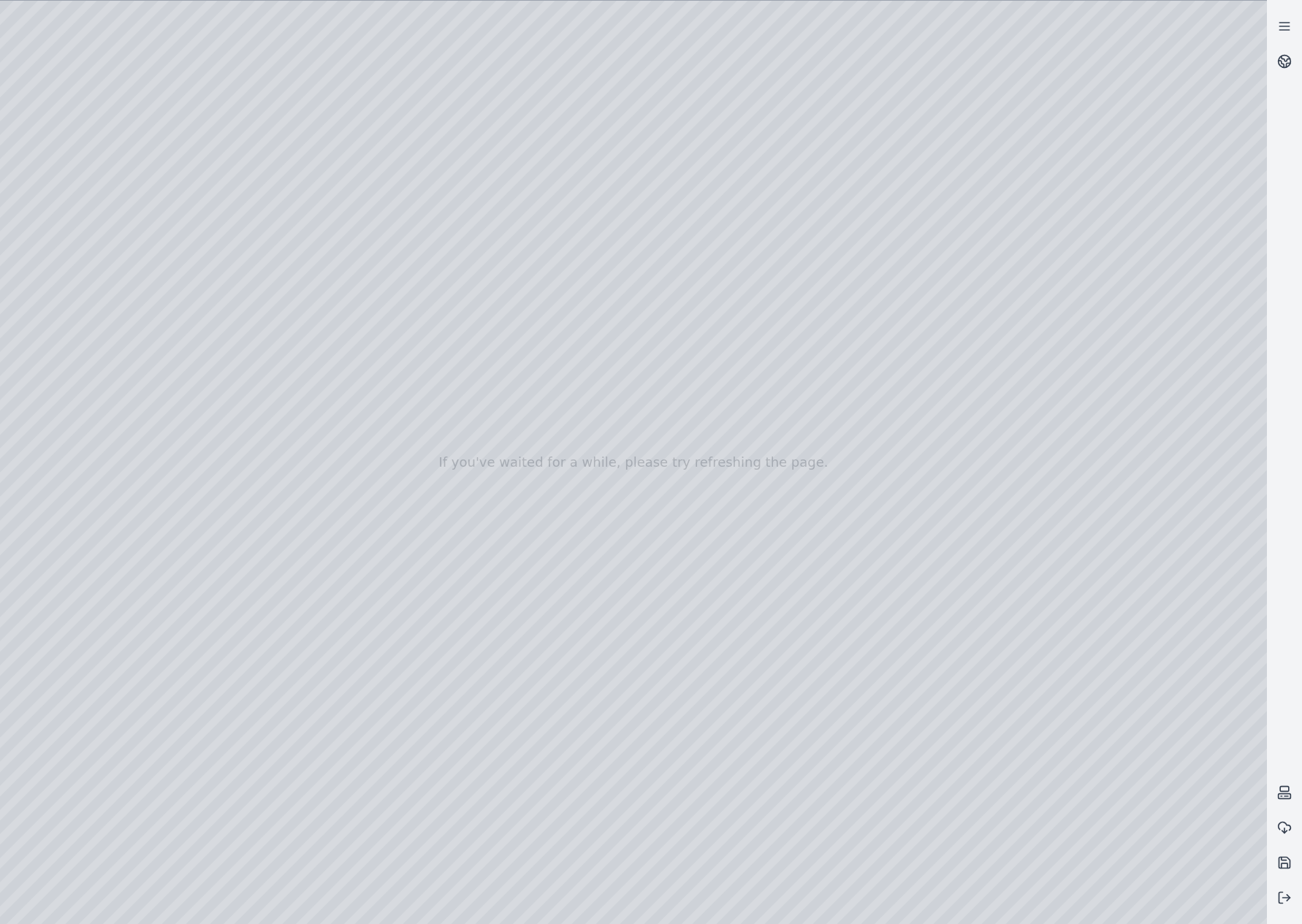
click at [493, 69] on div at bounding box center [633, 462] width 1267 height 923
click at [504, 82] on div at bounding box center [633, 462] width 1267 height 923
click at [511, 81] on div at bounding box center [633, 462] width 1267 height 923
click at [524, 112] on div at bounding box center [633, 462] width 1267 height 923
drag, startPoint x: 727, startPoint y: 560, endPoint x: 734, endPoint y: 607, distance: 47.5
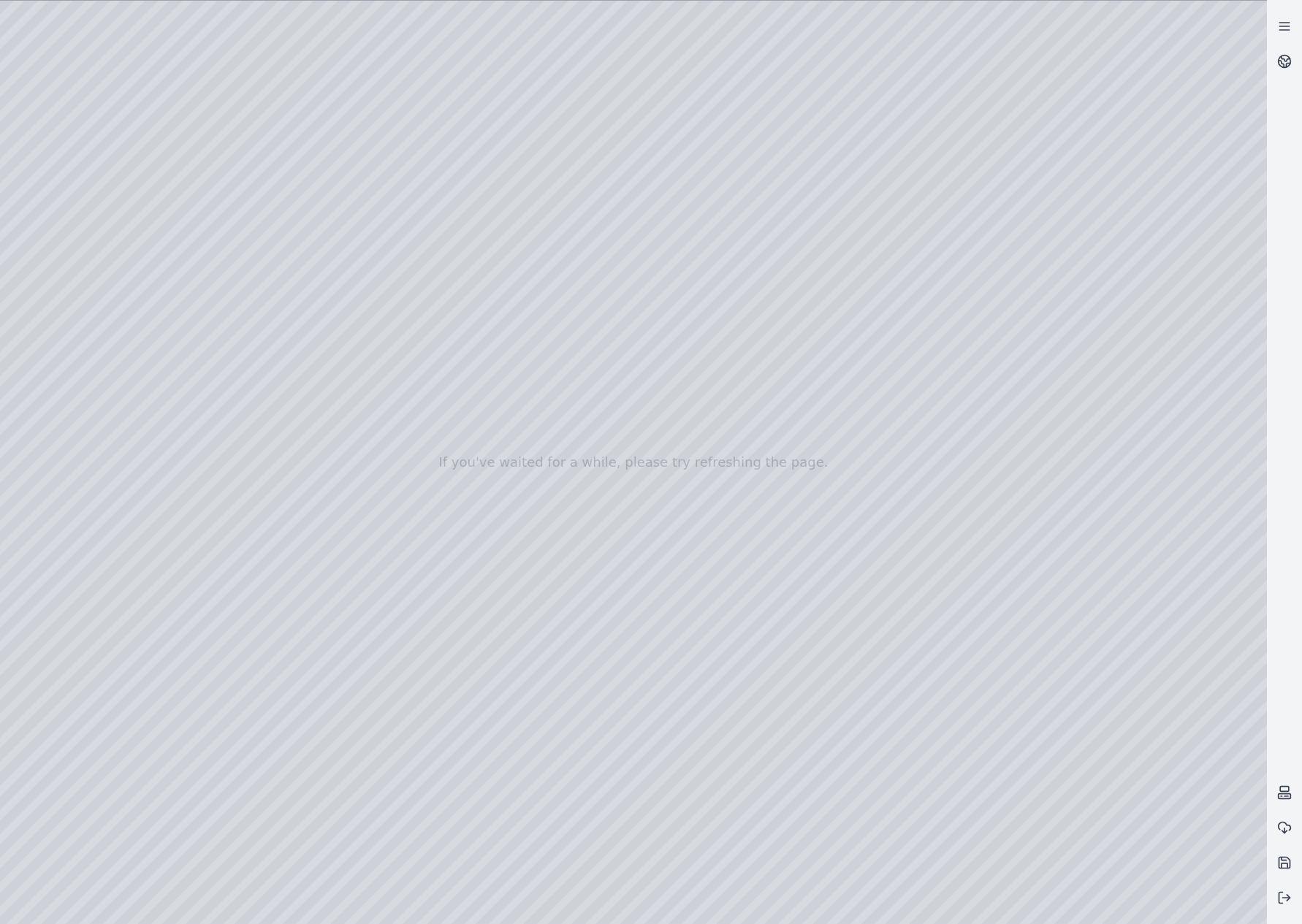
drag, startPoint x: 729, startPoint y: 533, endPoint x: 726, endPoint y: 574, distance: 41.1
drag, startPoint x: 725, startPoint y: 285, endPoint x: 702, endPoint y: 409, distance: 126.1
click at [461, 80] on div at bounding box center [633, 462] width 1267 height 923
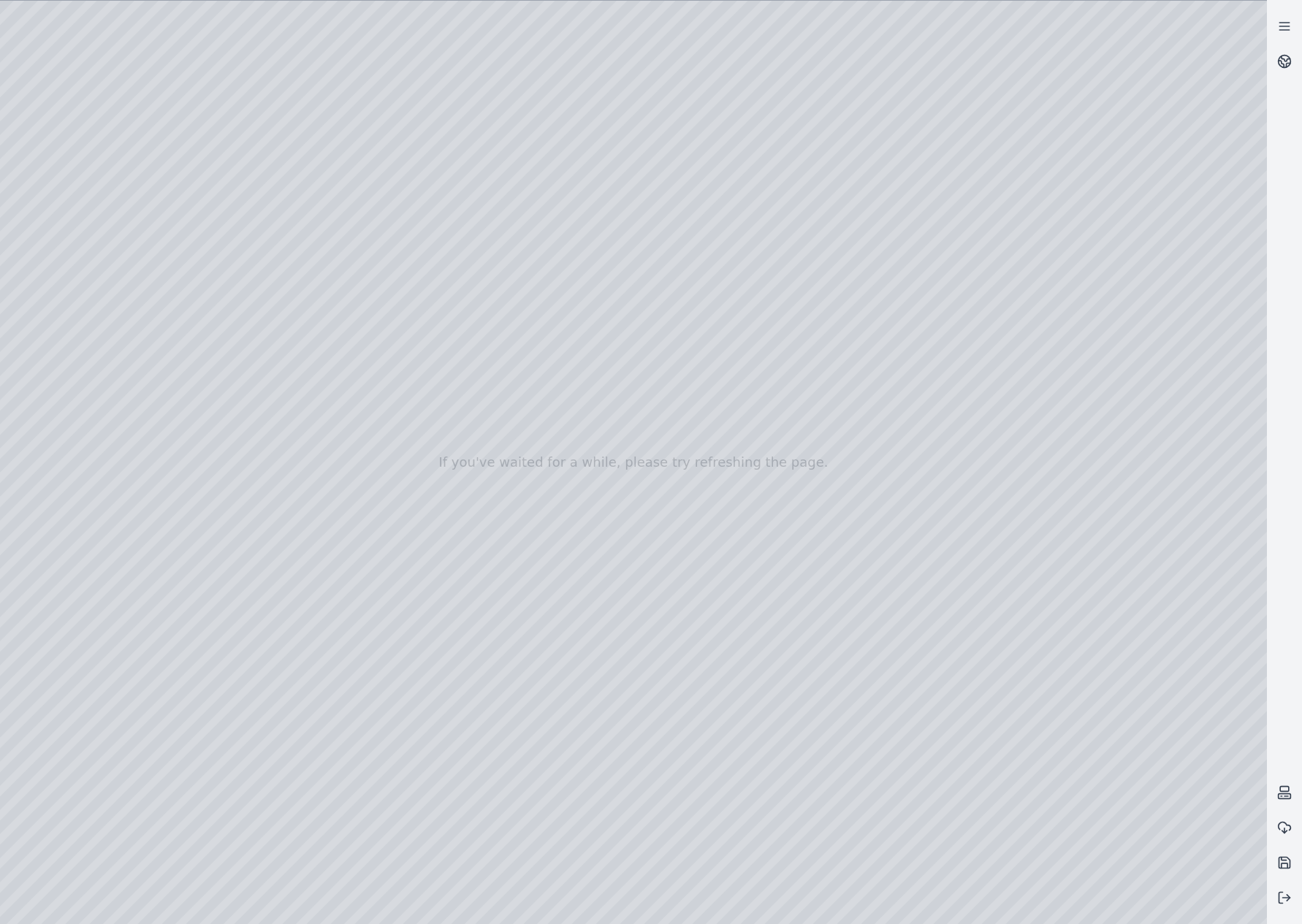
click at [461, 80] on div at bounding box center [633, 462] width 1267 height 923
drag, startPoint x: 420, startPoint y: 86, endPoint x: 366, endPoint y: 86, distance: 54.0
click at [366, 86] on div at bounding box center [633, 462] width 1267 height 923
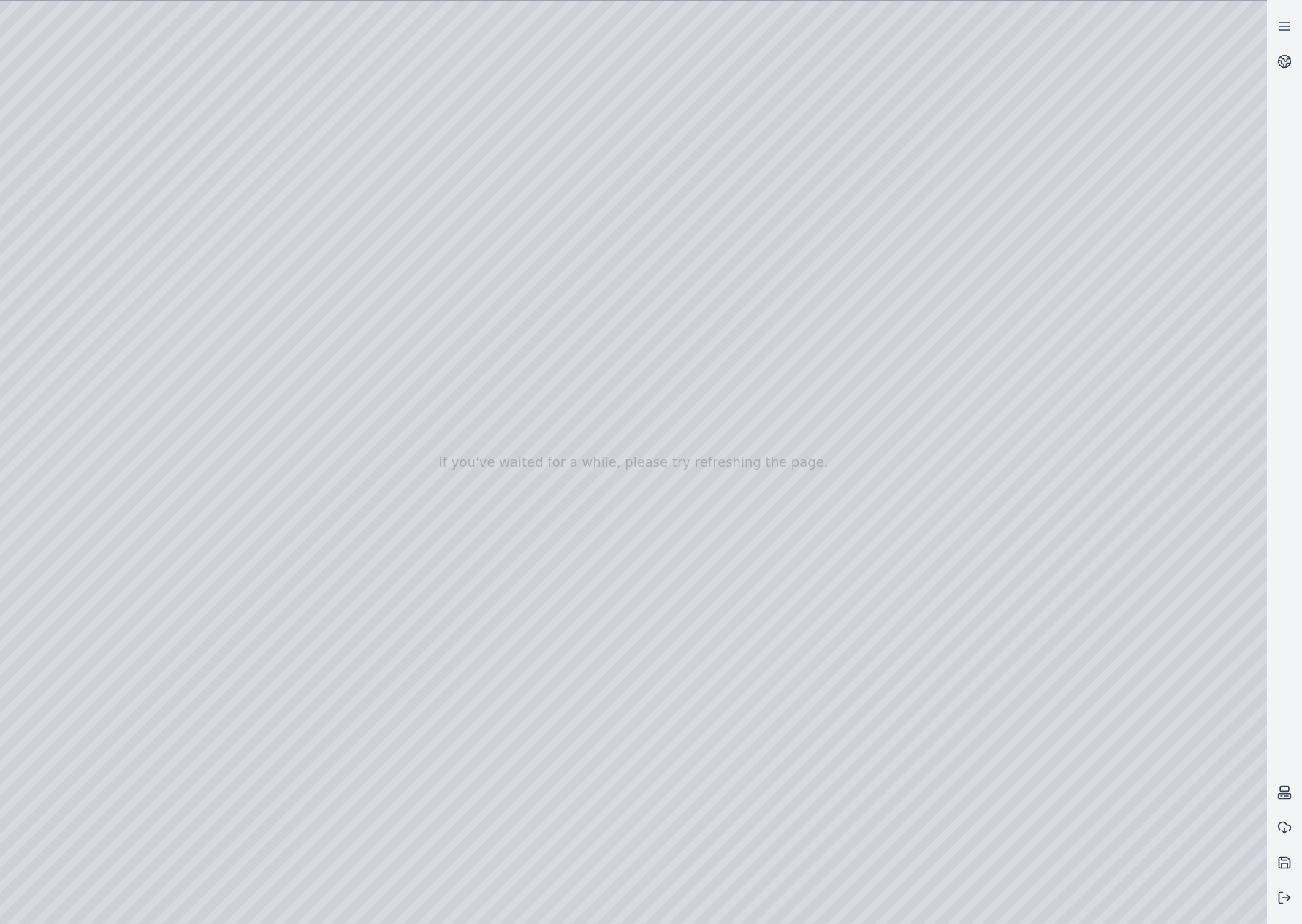
click at [548, 87] on div at bounding box center [633, 462] width 1267 height 923
click at [729, 226] on div at bounding box center [633, 462] width 1267 height 923
click at [5, 69] on div at bounding box center [633, 462] width 1267 height 923
click at [83, 372] on div at bounding box center [633, 462] width 1267 height 923
click at [86, 552] on div at bounding box center [633, 462] width 1267 height 923
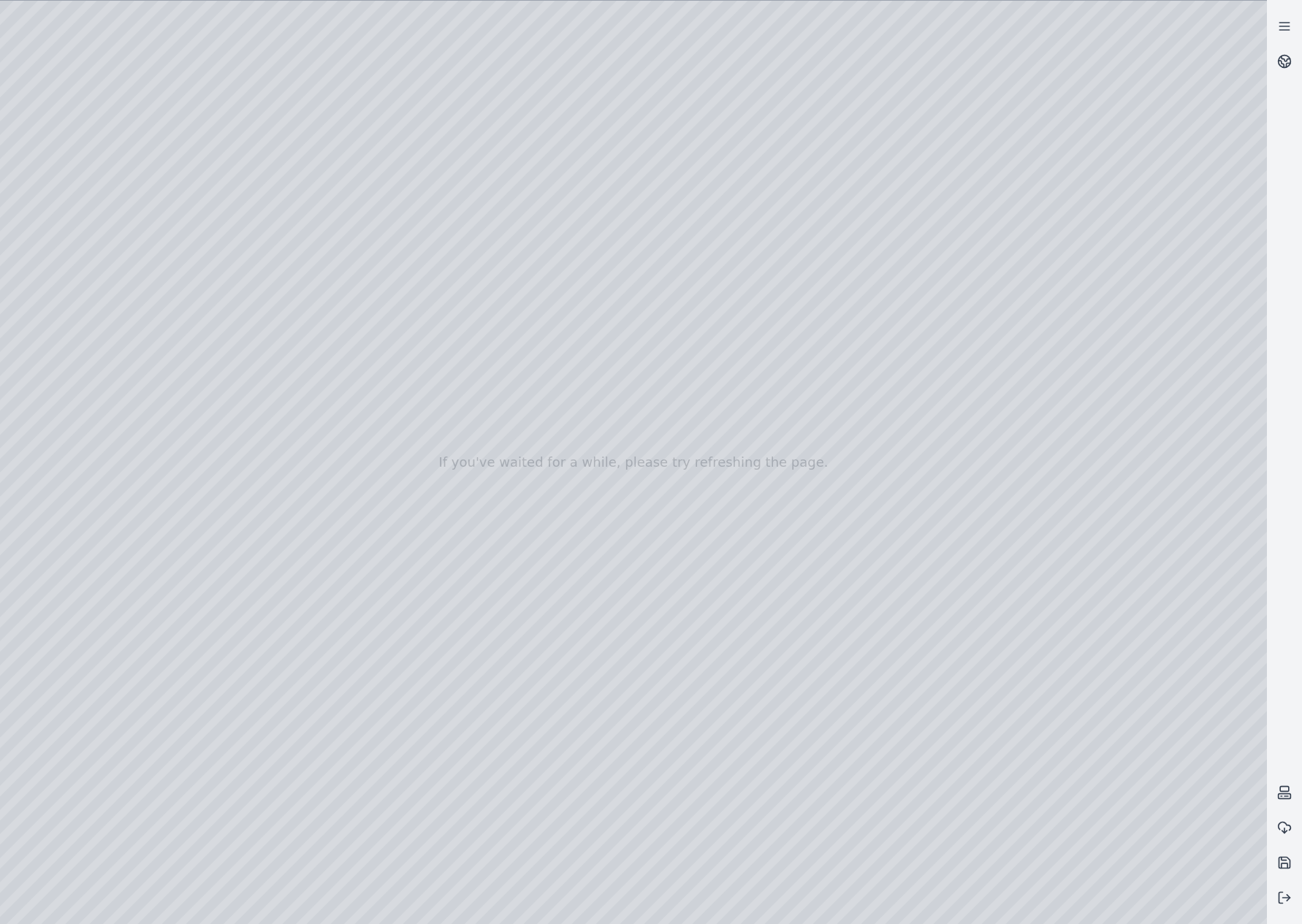
click at [93, 307] on div at bounding box center [633, 462] width 1267 height 923
click at [209, 669] on div at bounding box center [633, 462] width 1267 height 923
click at [412, 816] on div at bounding box center [633, 462] width 1267 height 923
click at [396, 839] on div at bounding box center [633, 462] width 1267 height 923
drag, startPoint x: 958, startPoint y: 510, endPoint x: 923, endPoint y: 500, distance: 36.4
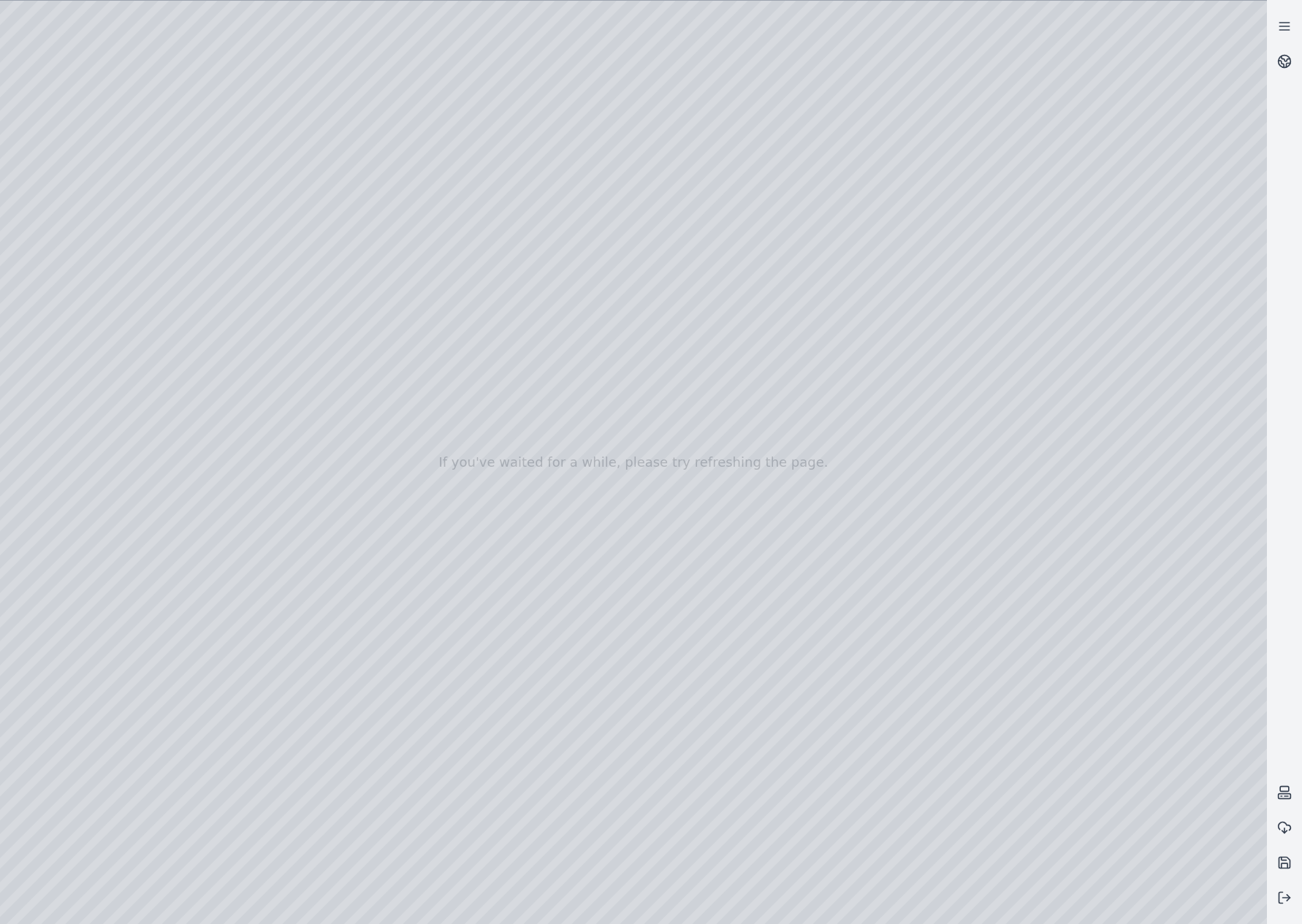
drag, startPoint x: 1017, startPoint y: 554, endPoint x: 749, endPoint y: 529, distance: 269.2
drag, startPoint x: 944, startPoint y: 570, endPoint x: 919, endPoint y: 569, distance: 25.0
drag, startPoint x: 1050, startPoint y: 584, endPoint x: 1032, endPoint y: 576, distance: 19.7
drag, startPoint x: 907, startPoint y: 637, endPoint x: 995, endPoint y: 644, distance: 88.3
drag, startPoint x: 638, startPoint y: 529, endPoint x: 907, endPoint y: 556, distance: 270.4
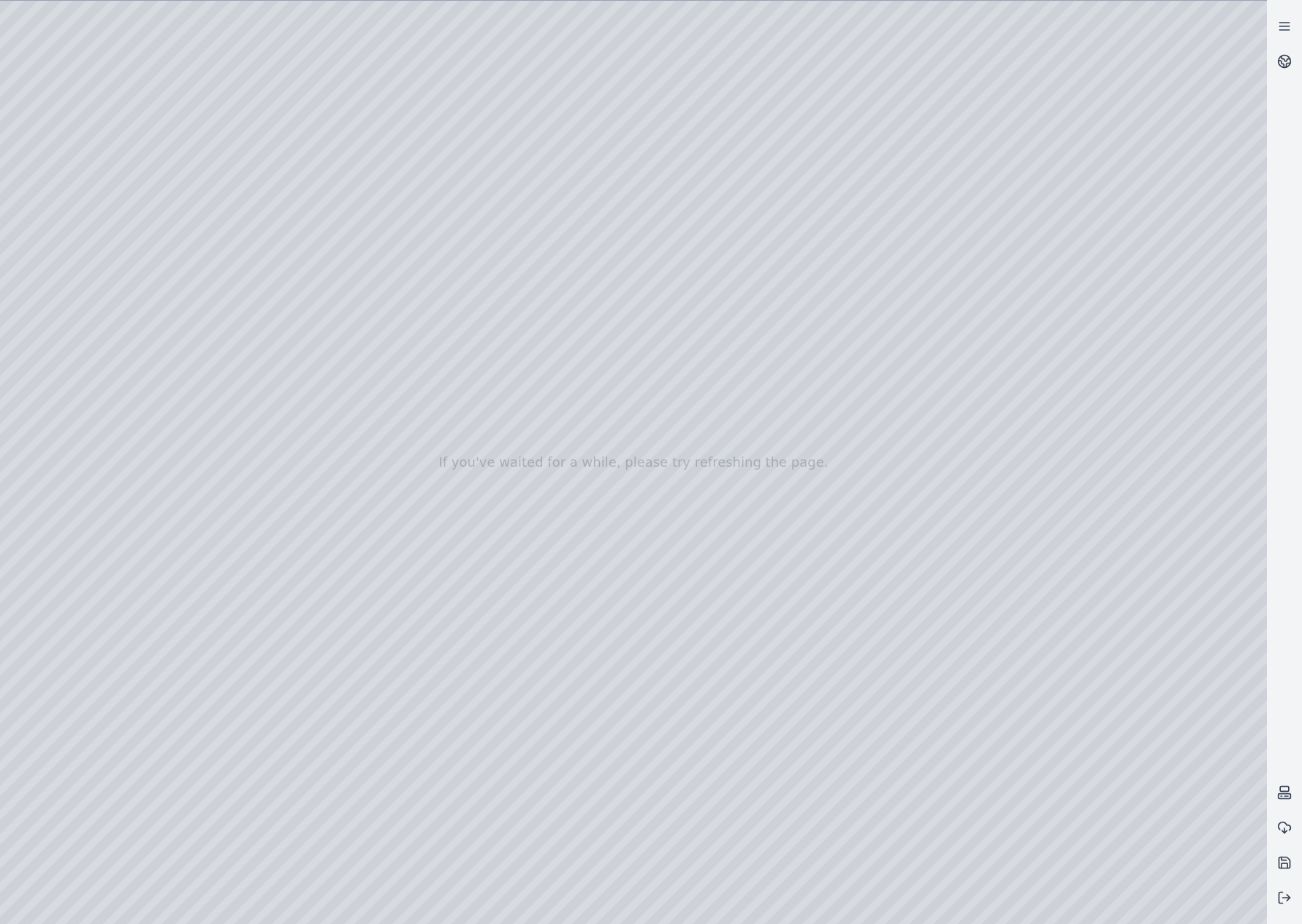
drag, startPoint x: 976, startPoint y: 636, endPoint x: 929, endPoint y: 619, distance: 50.0
drag, startPoint x: 960, startPoint y: 629, endPoint x: 788, endPoint y: 527, distance: 200.0
click at [693, 438] on div at bounding box center [633, 462] width 1267 height 923
drag, startPoint x: 953, startPoint y: 606, endPoint x: 941, endPoint y: 618, distance: 17.0
click at [784, 389] on div at bounding box center [633, 462] width 1267 height 923
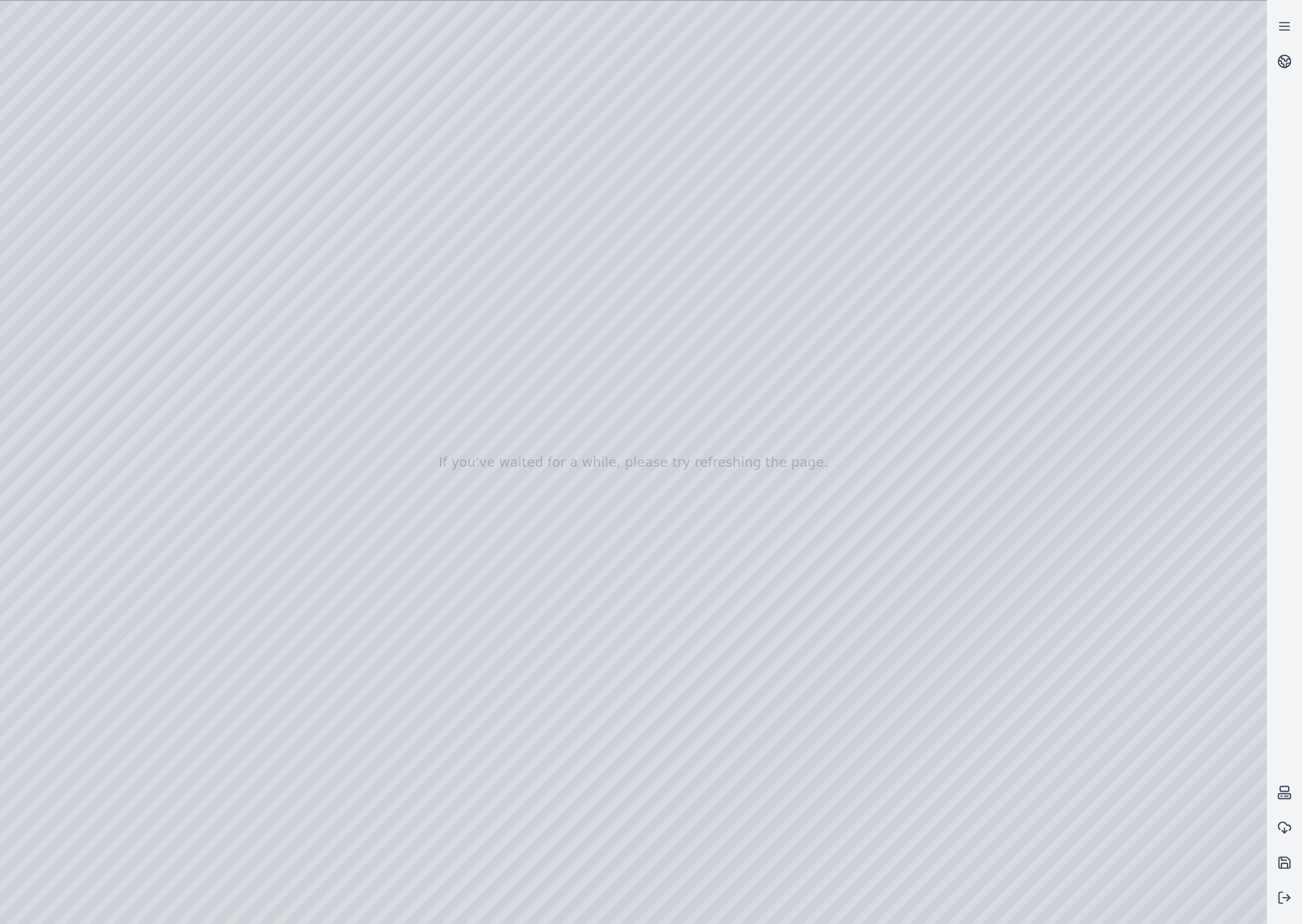
click at [664, 444] on div at bounding box center [633, 462] width 1267 height 923
click at [655, 447] on div at bounding box center [633, 462] width 1267 height 923
click at [169, 67] on div at bounding box center [633, 462] width 1267 height 923
click at [1241, 20] on div at bounding box center [633, 462] width 1267 height 923
click at [597, 335] on div at bounding box center [633, 462] width 1267 height 923
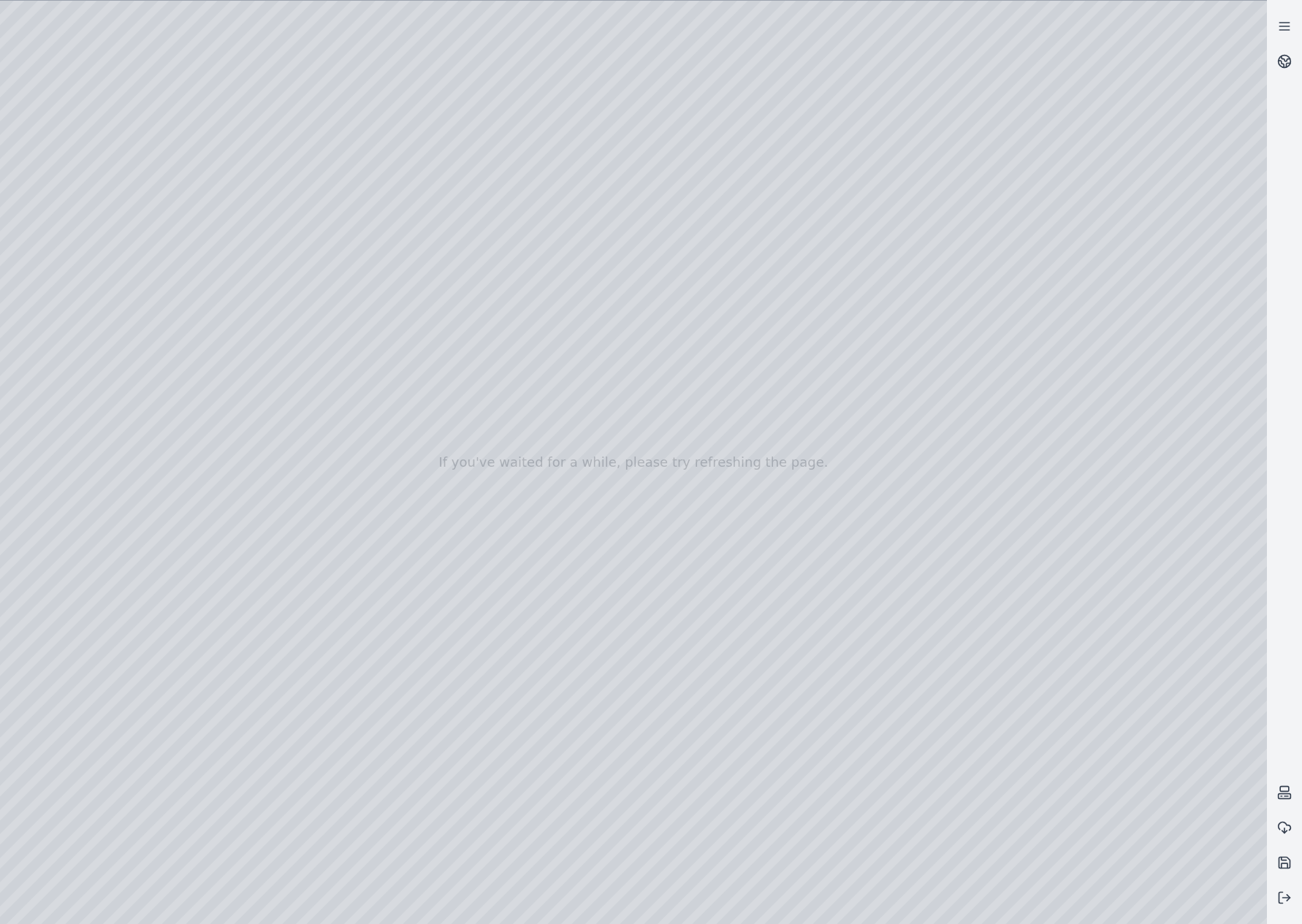
click at [485, 144] on div at bounding box center [633, 462] width 1267 height 923
click at [477, 147] on div at bounding box center [633, 462] width 1267 height 923
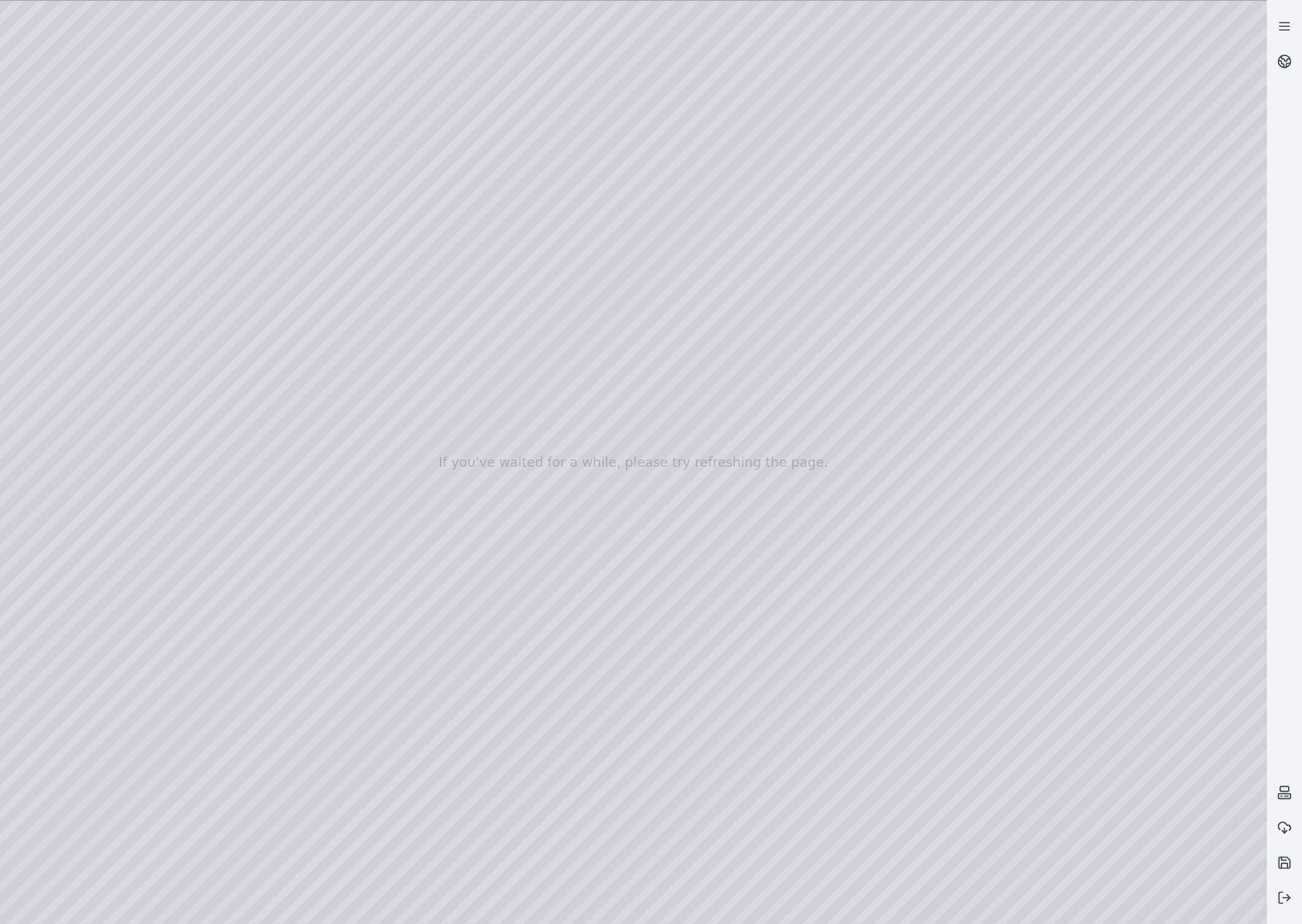
click at [524, 136] on div at bounding box center [633, 462] width 1267 height 923
drag, startPoint x: 518, startPoint y: 144, endPoint x: 395, endPoint y: 139, distance: 123.1
click at [395, 139] on div at bounding box center [633, 462] width 1267 height 923
click at [537, 173] on div at bounding box center [633, 462] width 1267 height 923
click at [835, 310] on div at bounding box center [633, 462] width 1267 height 923
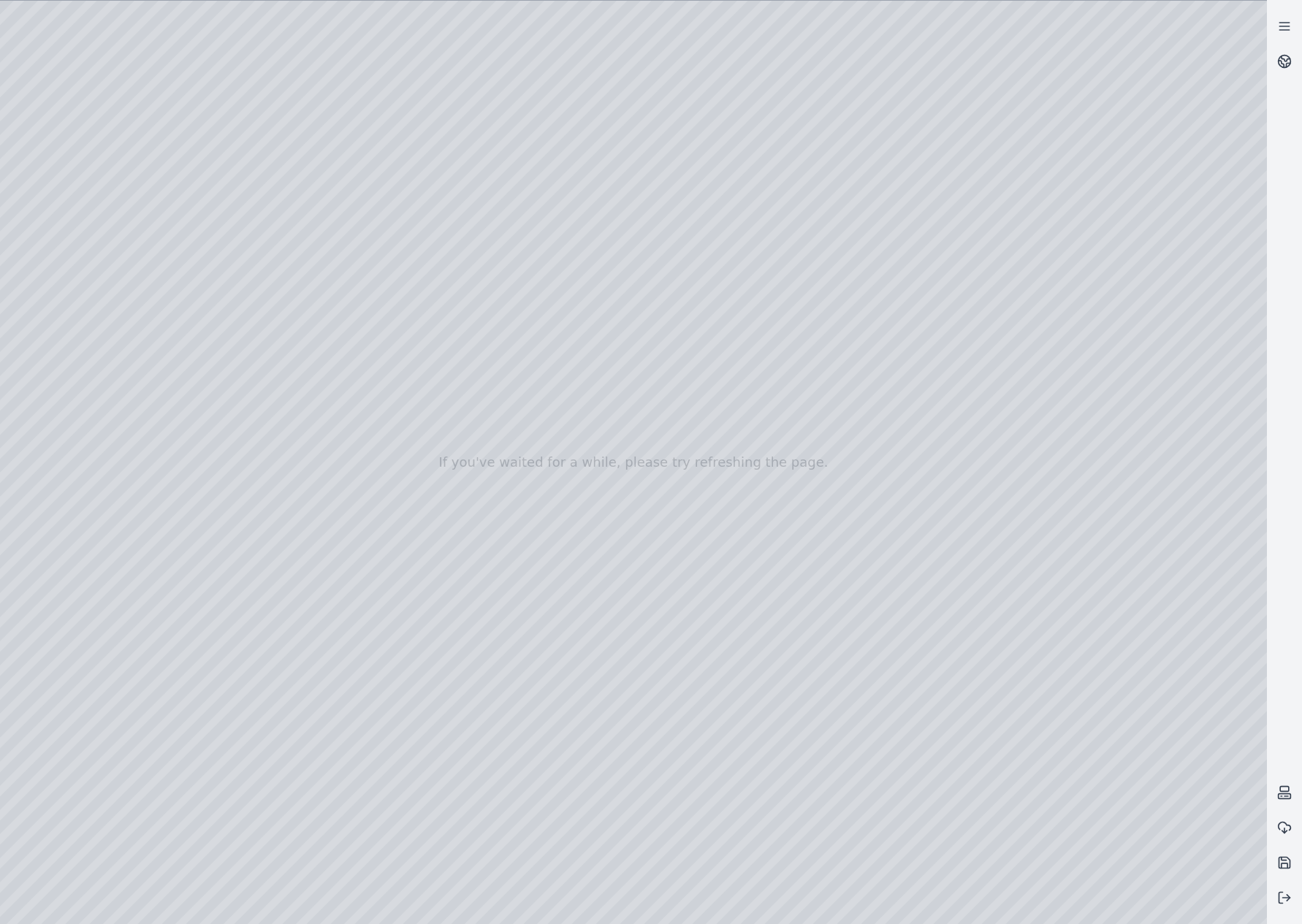
click at [919, 597] on div at bounding box center [633, 462] width 1267 height 923
drag, startPoint x: 798, startPoint y: 578, endPoint x: 700, endPoint y: 580, distance: 98.0
drag, startPoint x: 783, startPoint y: 532, endPoint x: 744, endPoint y: 461, distance: 81.0
drag, startPoint x: 714, startPoint y: 554, endPoint x: 803, endPoint y: 551, distance: 89.1
drag, startPoint x: 604, startPoint y: 493, endPoint x: 690, endPoint y: 504, distance: 86.7
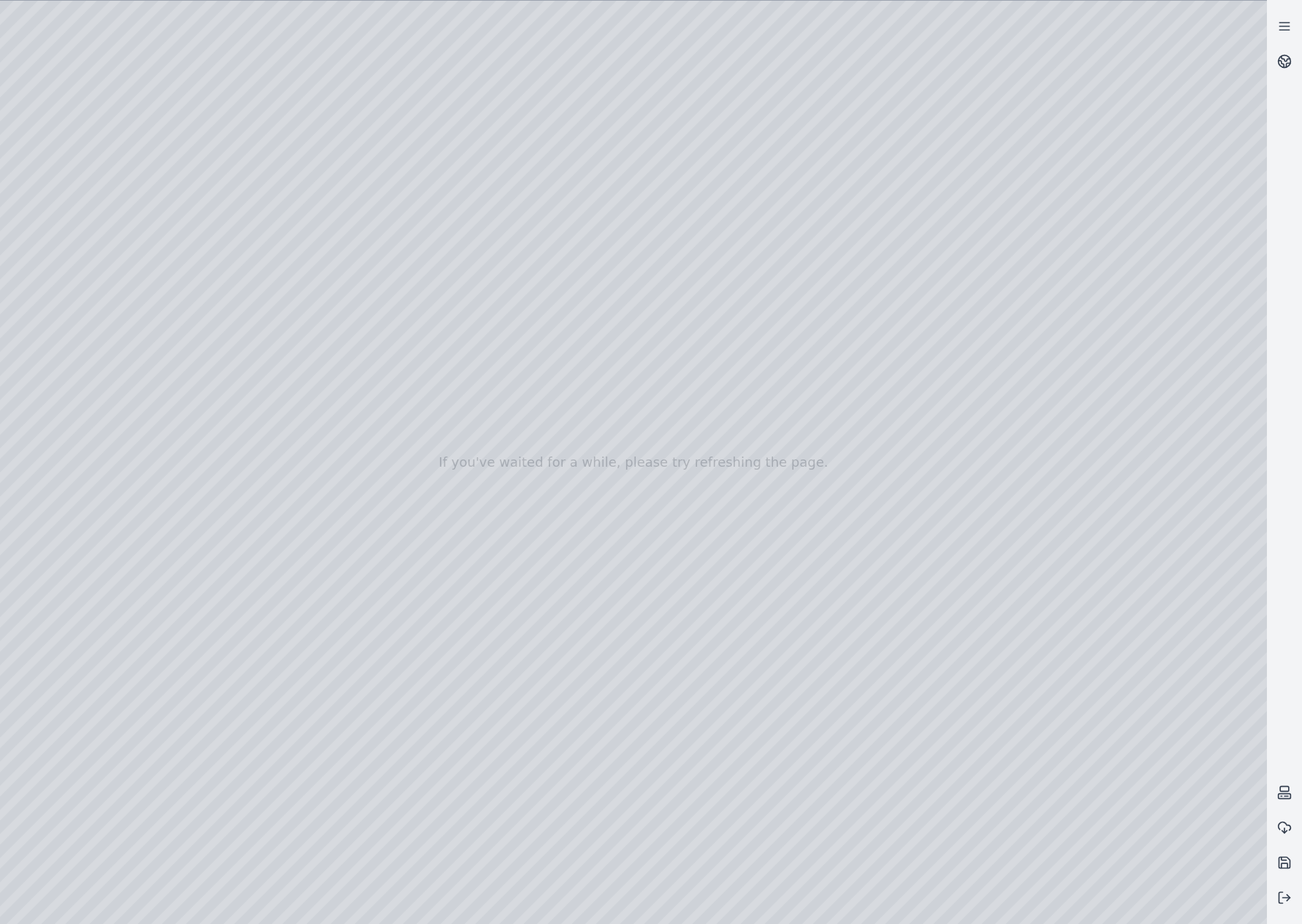
drag, startPoint x: 1029, startPoint y: 543, endPoint x: 1017, endPoint y: 542, distance: 12.0
drag, startPoint x: 1067, startPoint y: 521, endPoint x: 780, endPoint y: 523, distance: 287.0
drag, startPoint x: 639, startPoint y: 537, endPoint x: 1063, endPoint y: 497, distance: 425.9
drag, startPoint x: 580, startPoint y: 527, endPoint x: 871, endPoint y: 532, distance: 291.0
drag, startPoint x: 937, startPoint y: 576, endPoint x: 881, endPoint y: 565, distance: 57.1
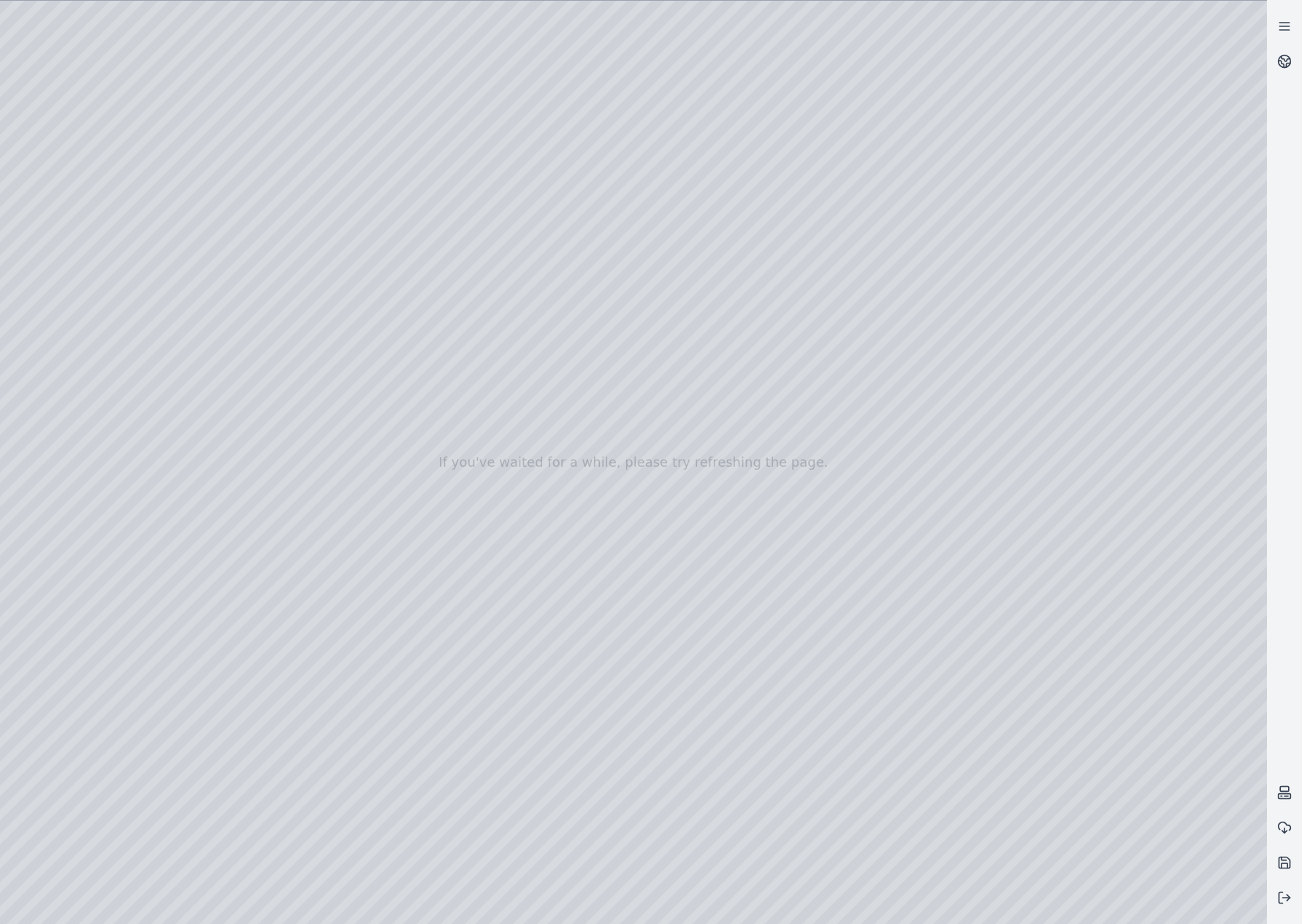
drag, startPoint x: 740, startPoint y: 614, endPoint x: 786, endPoint y: 564, distance: 67.9
drag, startPoint x: 930, startPoint y: 550, endPoint x: 903, endPoint y: 552, distance: 27.1
drag, startPoint x: 998, startPoint y: 552, endPoint x: 718, endPoint y: 531, distance: 280.8
drag, startPoint x: 808, startPoint y: 603, endPoint x: 844, endPoint y: 594, distance: 37.1
drag, startPoint x: 712, startPoint y: 552, endPoint x: 801, endPoint y: 601, distance: 101.6
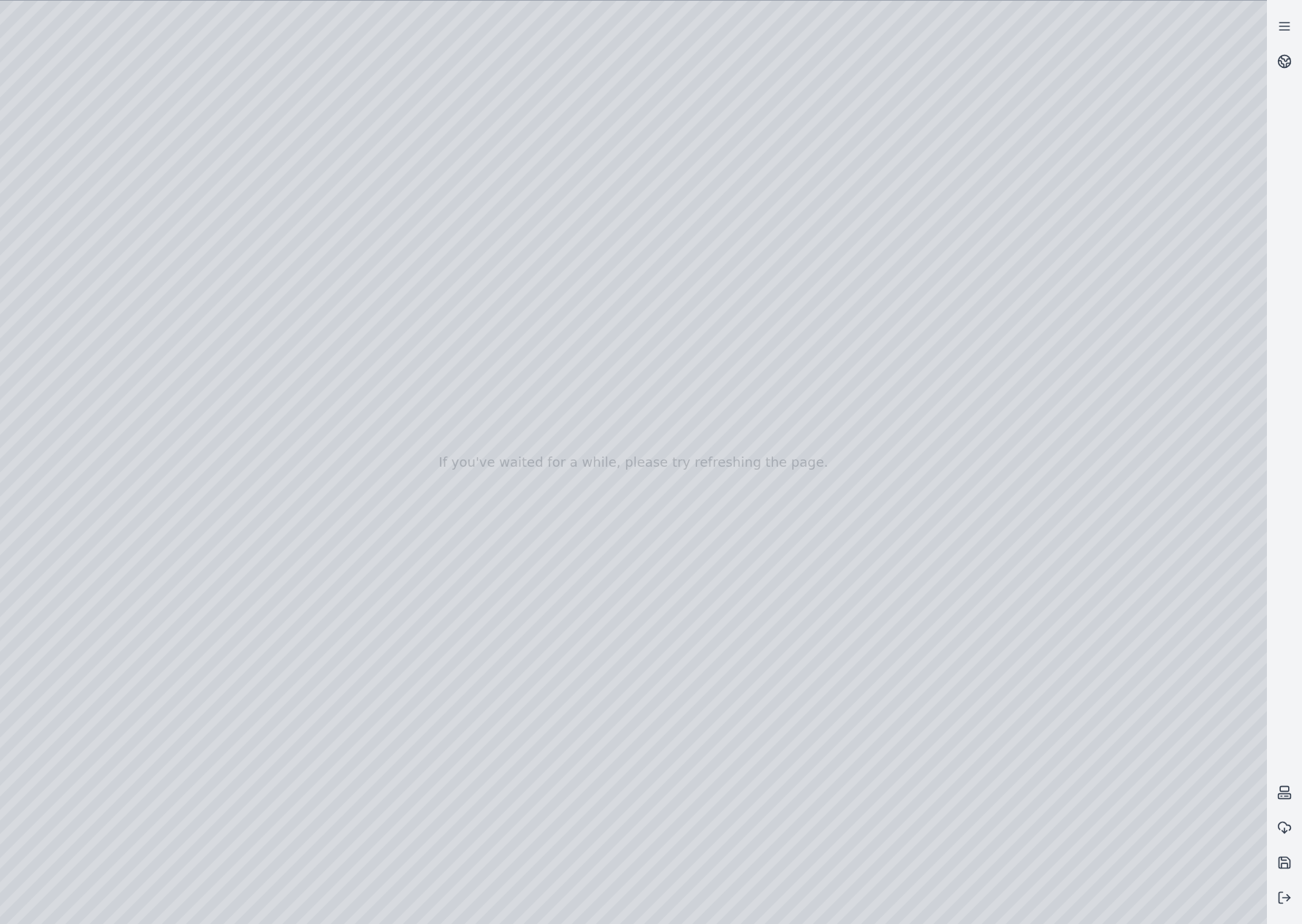
drag, startPoint x: 686, startPoint y: 652, endPoint x: 976, endPoint y: 541, distance: 310.5
drag, startPoint x: 536, startPoint y: 563, endPoint x: 1112, endPoint y: 388, distance: 602.0
drag, startPoint x: 967, startPoint y: 472, endPoint x: 1031, endPoint y: 527, distance: 84.4
drag, startPoint x: 710, startPoint y: 568, endPoint x: 1299, endPoint y: 317, distance: 640.3
drag, startPoint x: 972, startPoint y: 391, endPoint x: 1161, endPoint y: 348, distance: 193.8
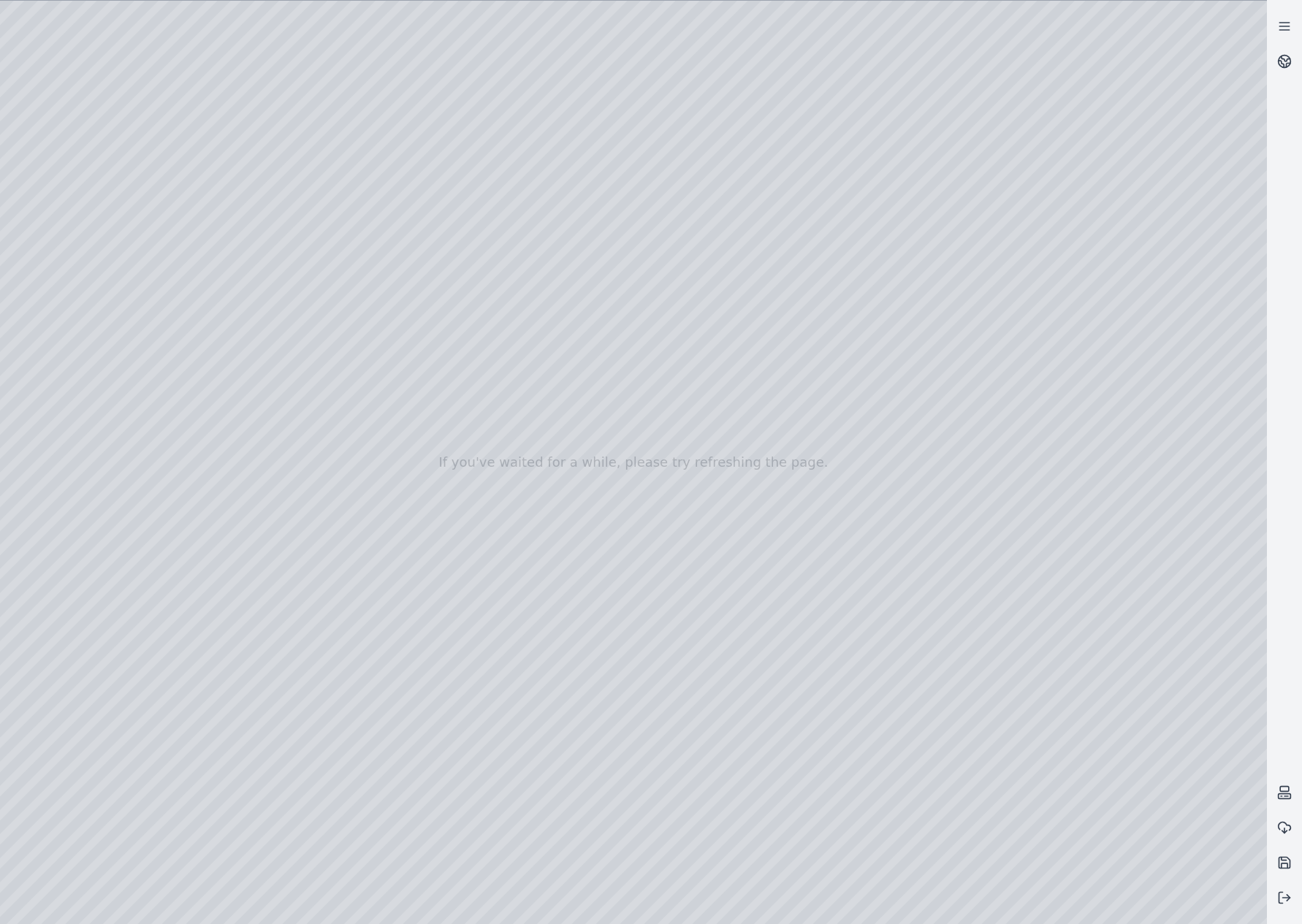
drag, startPoint x: 892, startPoint y: 413, endPoint x: 1041, endPoint y: 393, distance: 150.3
drag, startPoint x: 907, startPoint y: 393, endPoint x: 1022, endPoint y: 410, distance: 116.2
drag, startPoint x: 888, startPoint y: 410, endPoint x: 902, endPoint y: 410, distance: 14.0
drag, startPoint x: 841, startPoint y: 411, endPoint x: 951, endPoint y: 411, distance: 110.0
drag, startPoint x: 797, startPoint y: 490, endPoint x: 797, endPoint y: 525, distance: 35.0
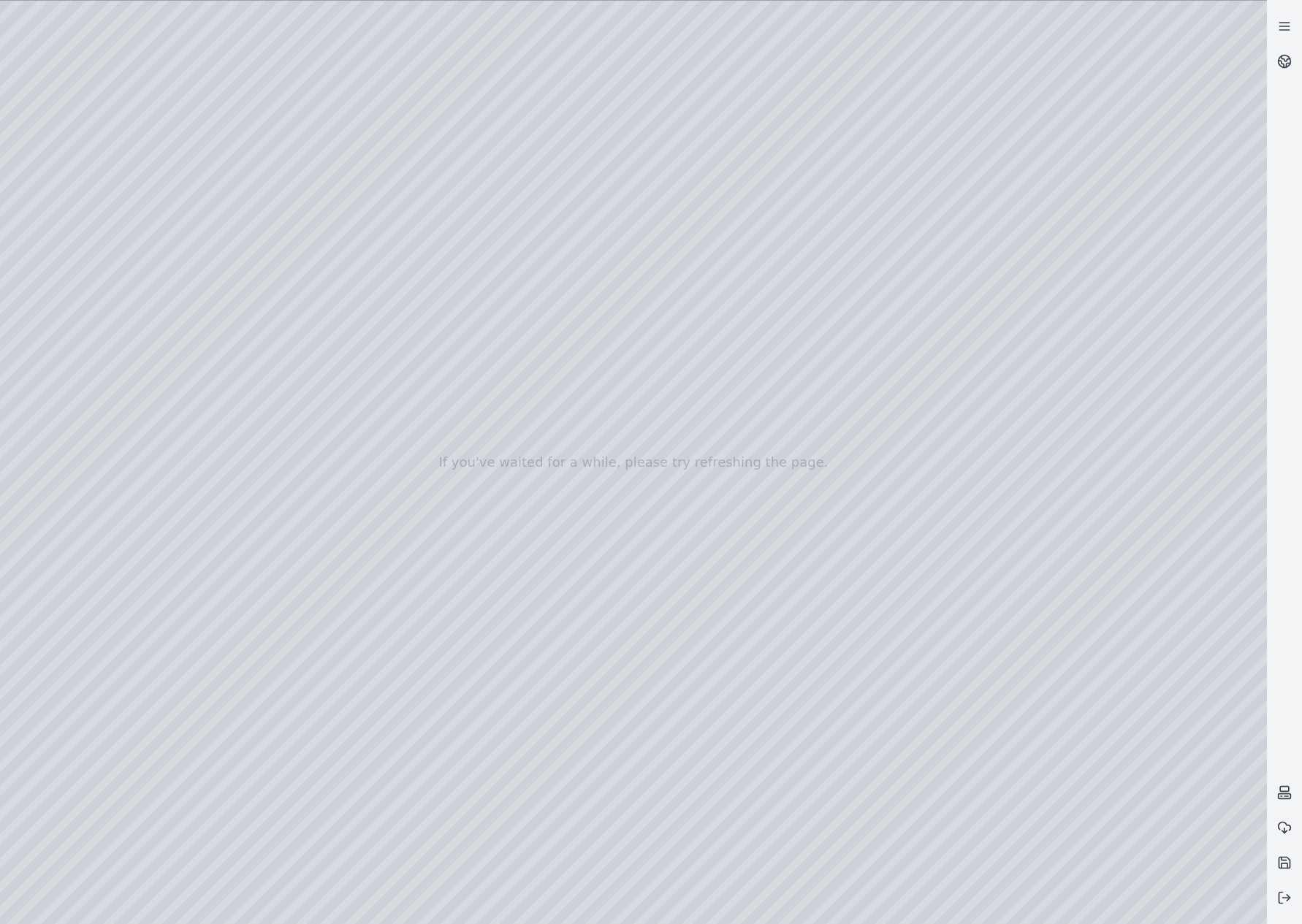
drag, startPoint x: 732, startPoint y: 471, endPoint x: 1043, endPoint y: 391, distance: 321.1
drag, startPoint x: 609, startPoint y: 402, endPoint x: 685, endPoint y: 451, distance: 90.4
drag, startPoint x: 819, startPoint y: 599, endPoint x: 830, endPoint y: 635, distance: 37.6
drag, startPoint x: 892, startPoint y: 297, endPoint x: 989, endPoint y: 271, distance: 100.4
drag, startPoint x: 722, startPoint y: 427, endPoint x: 920, endPoint y: 363, distance: 208.1
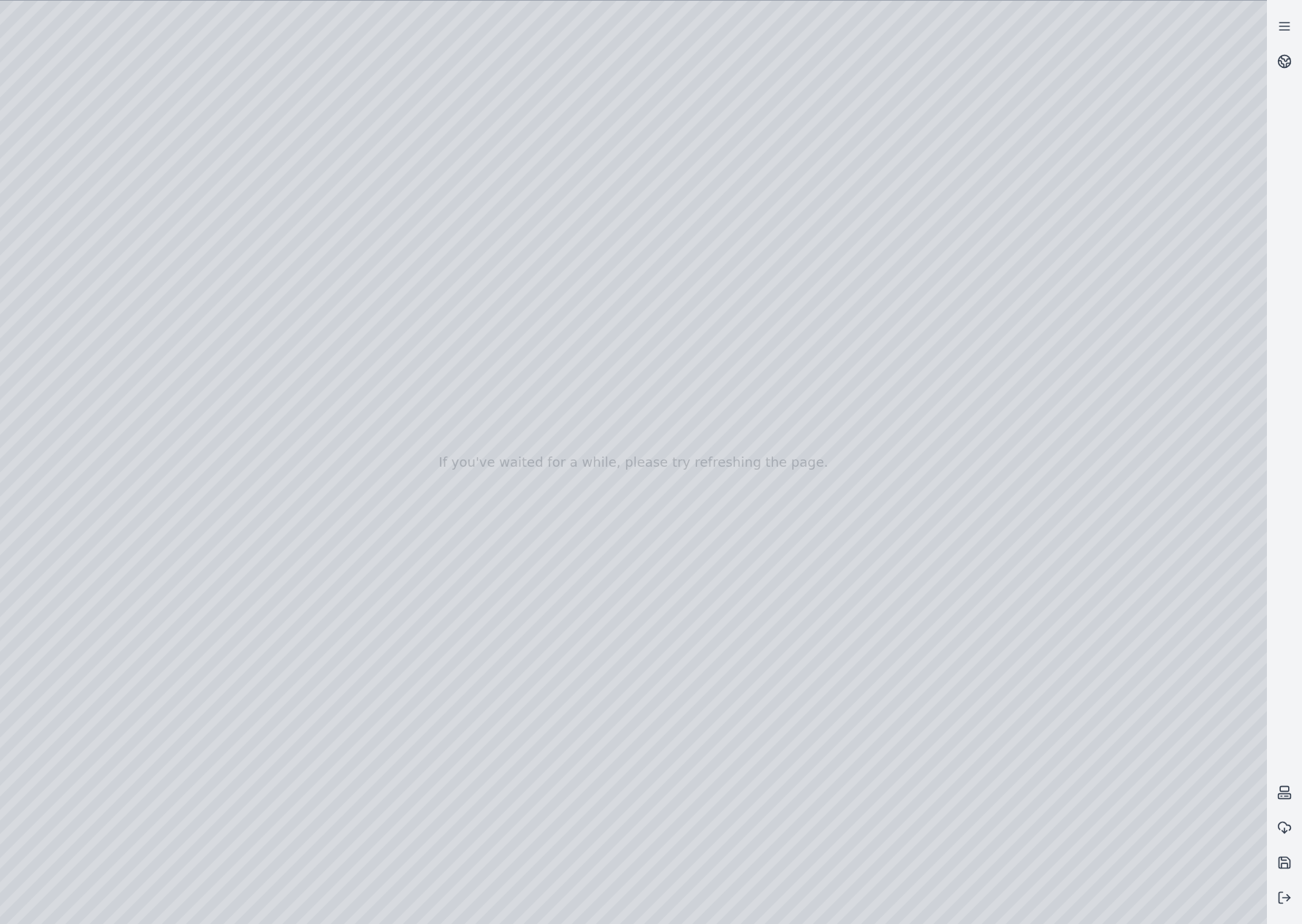
drag, startPoint x: 851, startPoint y: 412, endPoint x: 186, endPoint y: 523, distance: 674.2
drag, startPoint x: 736, startPoint y: 462, endPoint x: 691, endPoint y: 464, distance: 45.0
drag, startPoint x: 891, startPoint y: 443, endPoint x: 583, endPoint y: 444, distance: 308.0
drag, startPoint x: 670, startPoint y: 412, endPoint x: 644, endPoint y: 422, distance: 27.9
drag, startPoint x: 542, startPoint y: 499, endPoint x: 835, endPoint y: 438, distance: 299.3
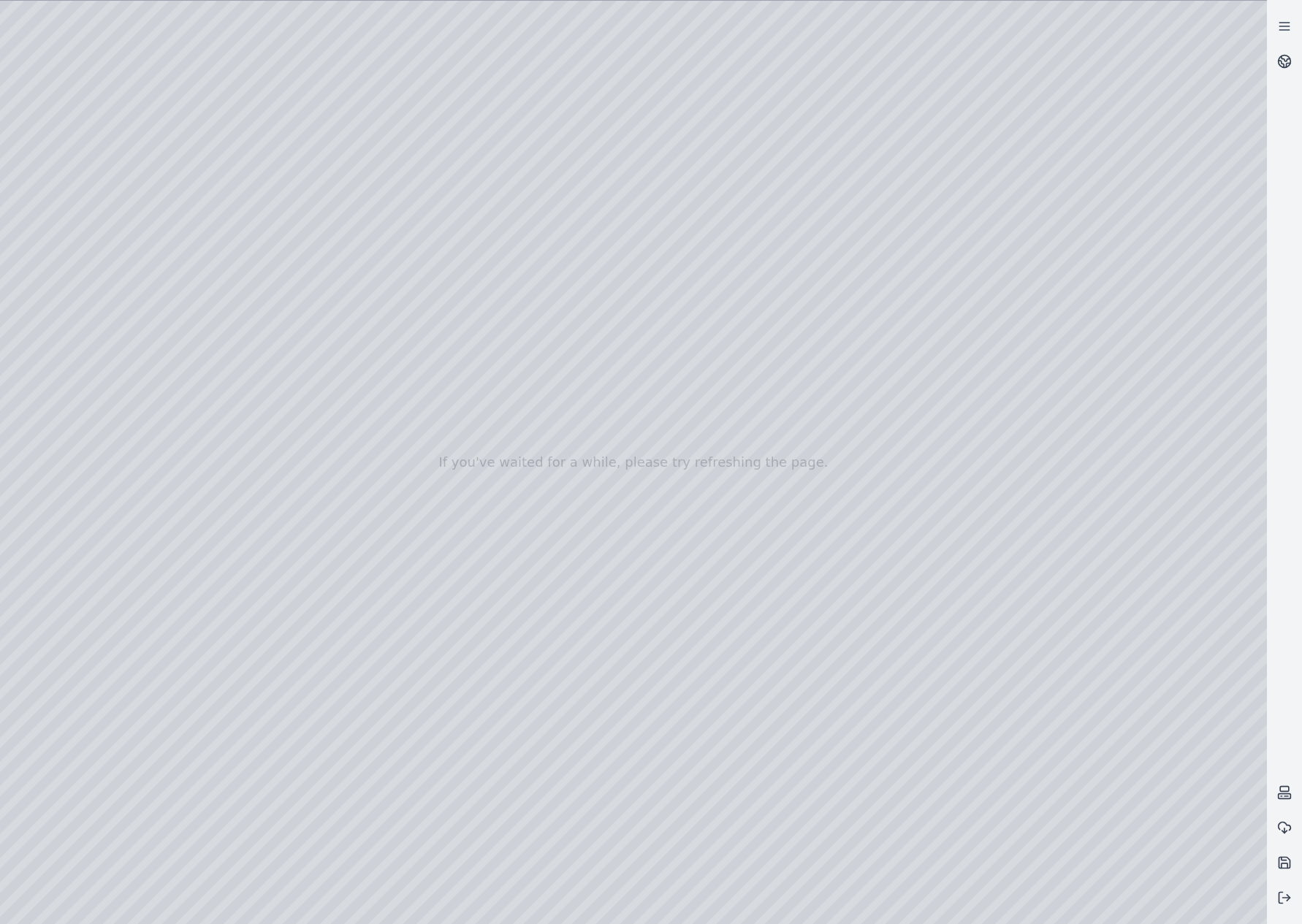
drag, startPoint x: 752, startPoint y: 486, endPoint x: 863, endPoint y: 485, distance: 111.0
drag, startPoint x: 626, startPoint y: 519, endPoint x: 1030, endPoint y: 500, distance: 404.4
drag, startPoint x: 746, startPoint y: 508, endPoint x: 836, endPoint y: 501, distance: 90.3
drag, startPoint x: 554, startPoint y: 552, endPoint x: 1208, endPoint y: 512, distance: 655.2
drag, startPoint x: 448, startPoint y: 562, endPoint x: 890, endPoint y: 527, distance: 443.4
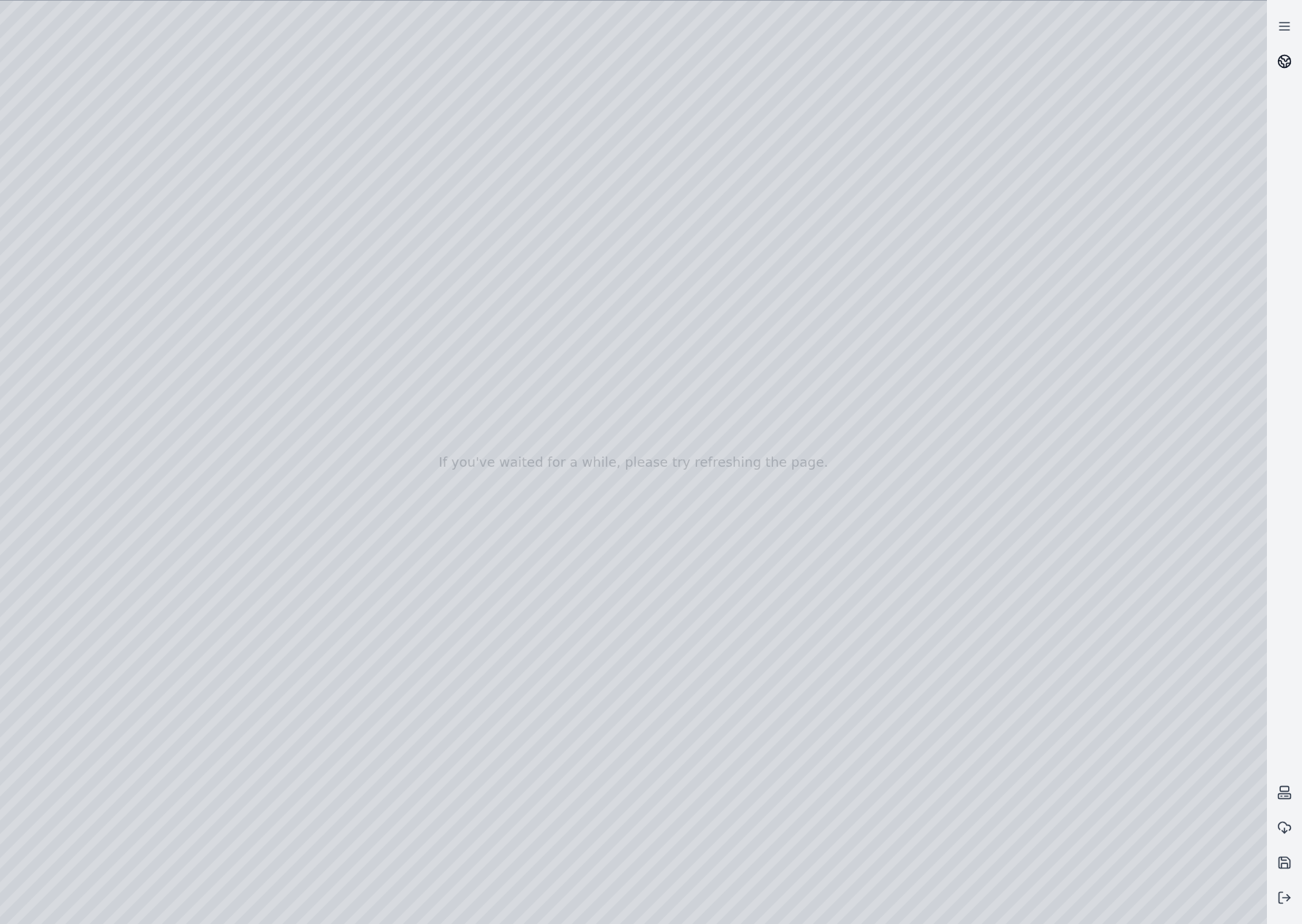
click at [1282, 66] on icon at bounding box center [1284, 61] width 14 height 14
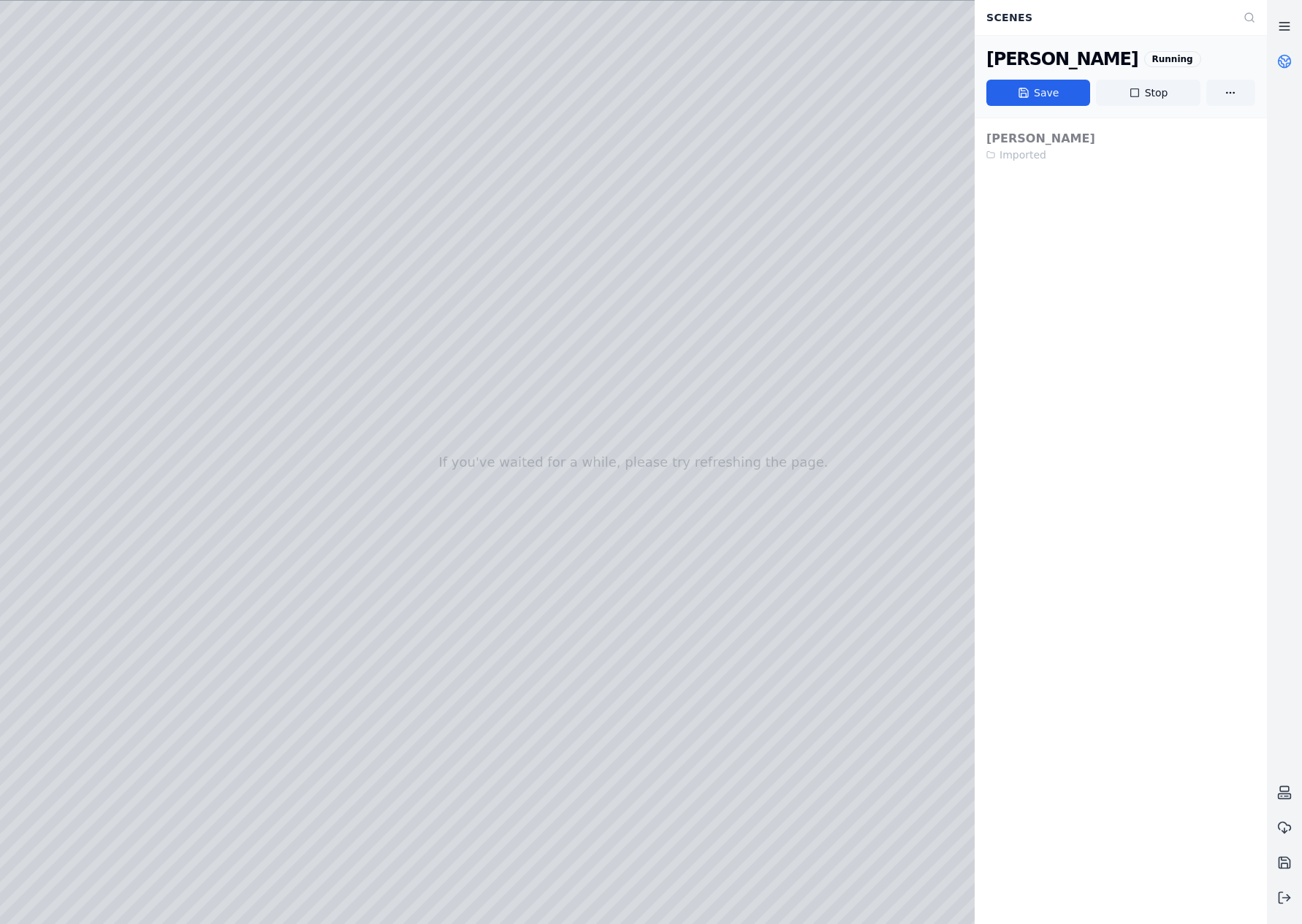
click at [1285, 35] on link at bounding box center [1284, 26] width 35 height 35
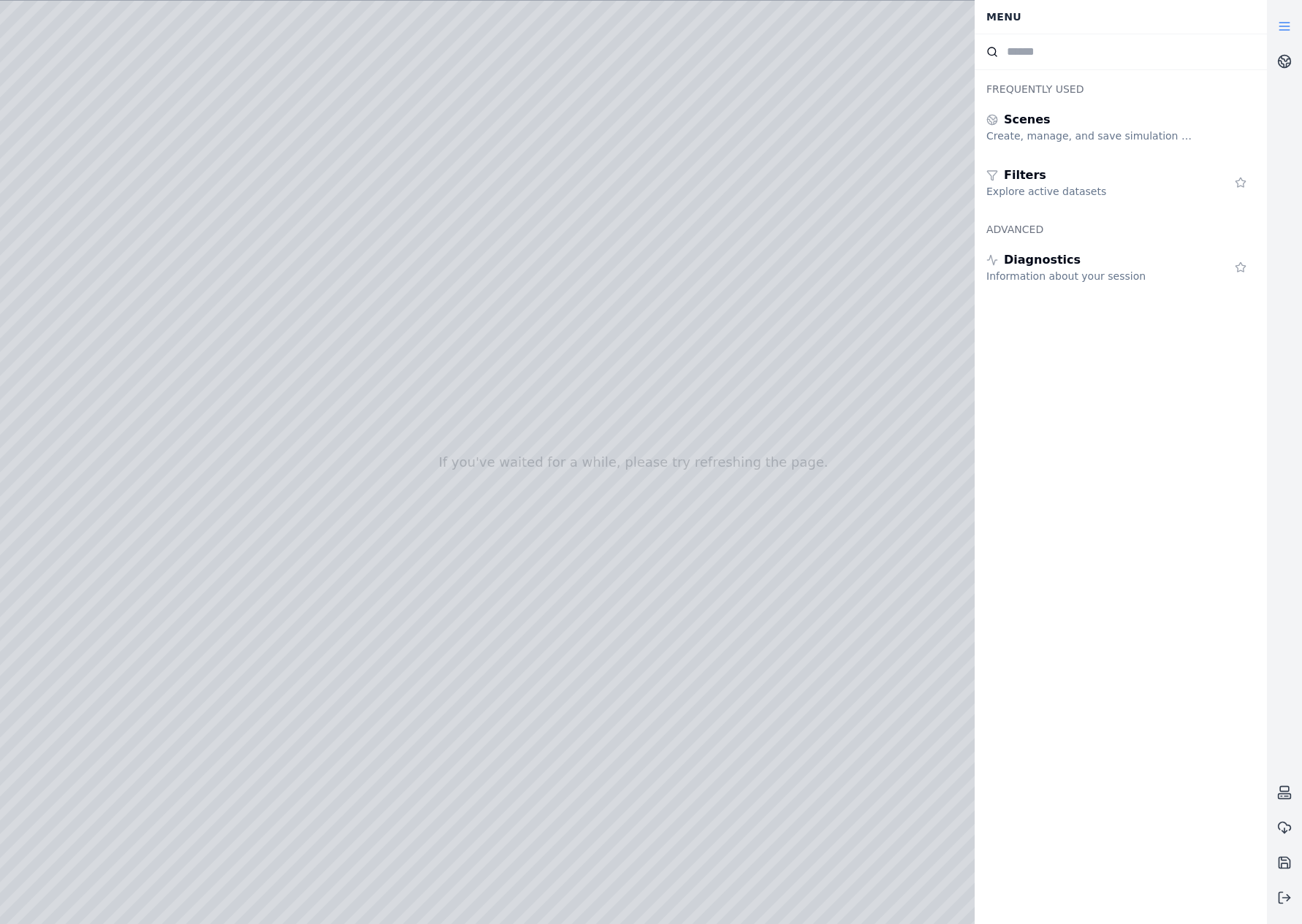
click at [1165, 56] on input at bounding box center [1135, 52] width 257 height 17
drag, startPoint x: 744, startPoint y: 565, endPoint x: 907, endPoint y: 576, distance: 163.4
click at [1297, 903] on button at bounding box center [1284, 898] width 35 height 35
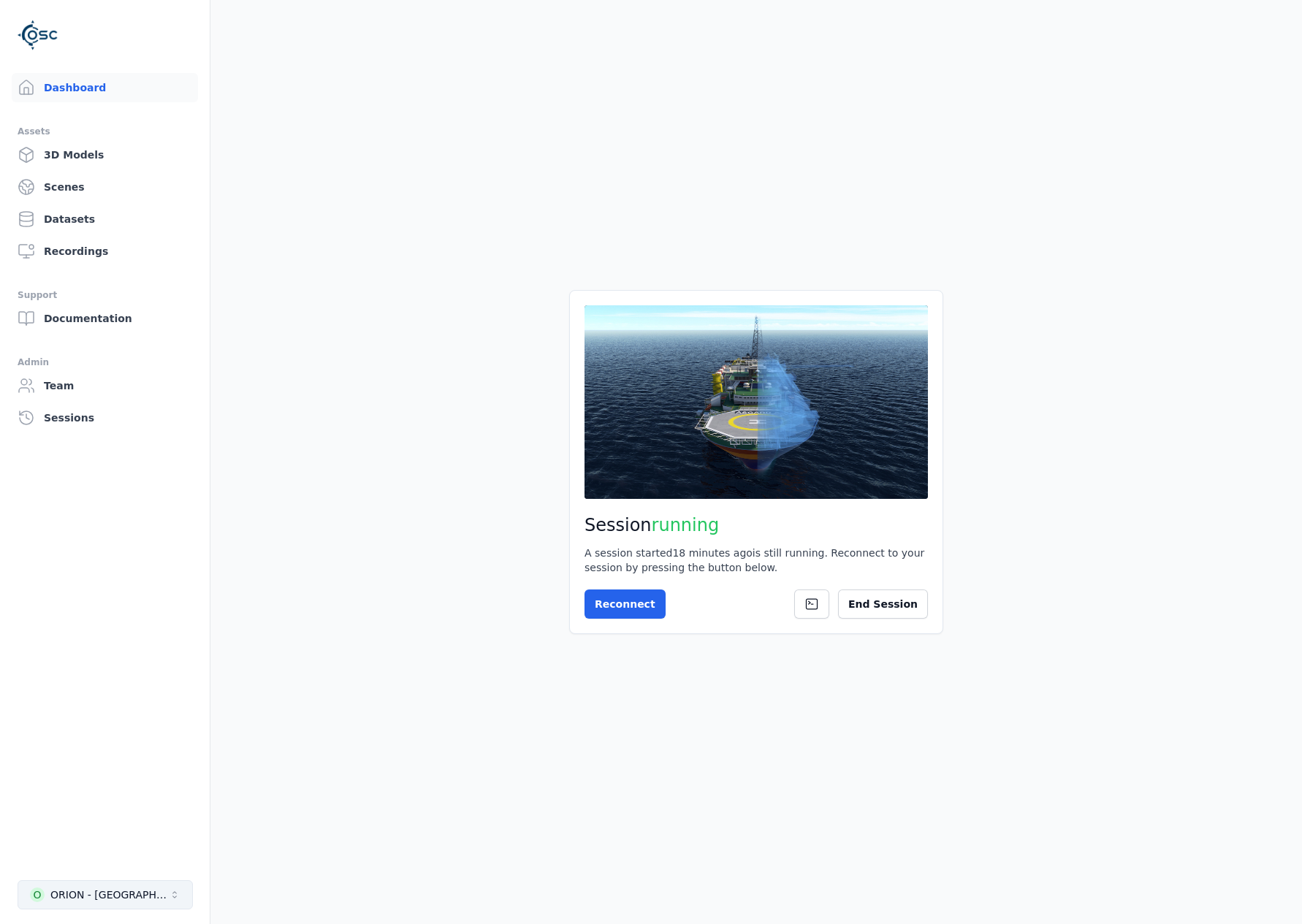
click at [110, 898] on div "ORION - Brazil" at bounding box center [109, 895] width 118 height 14
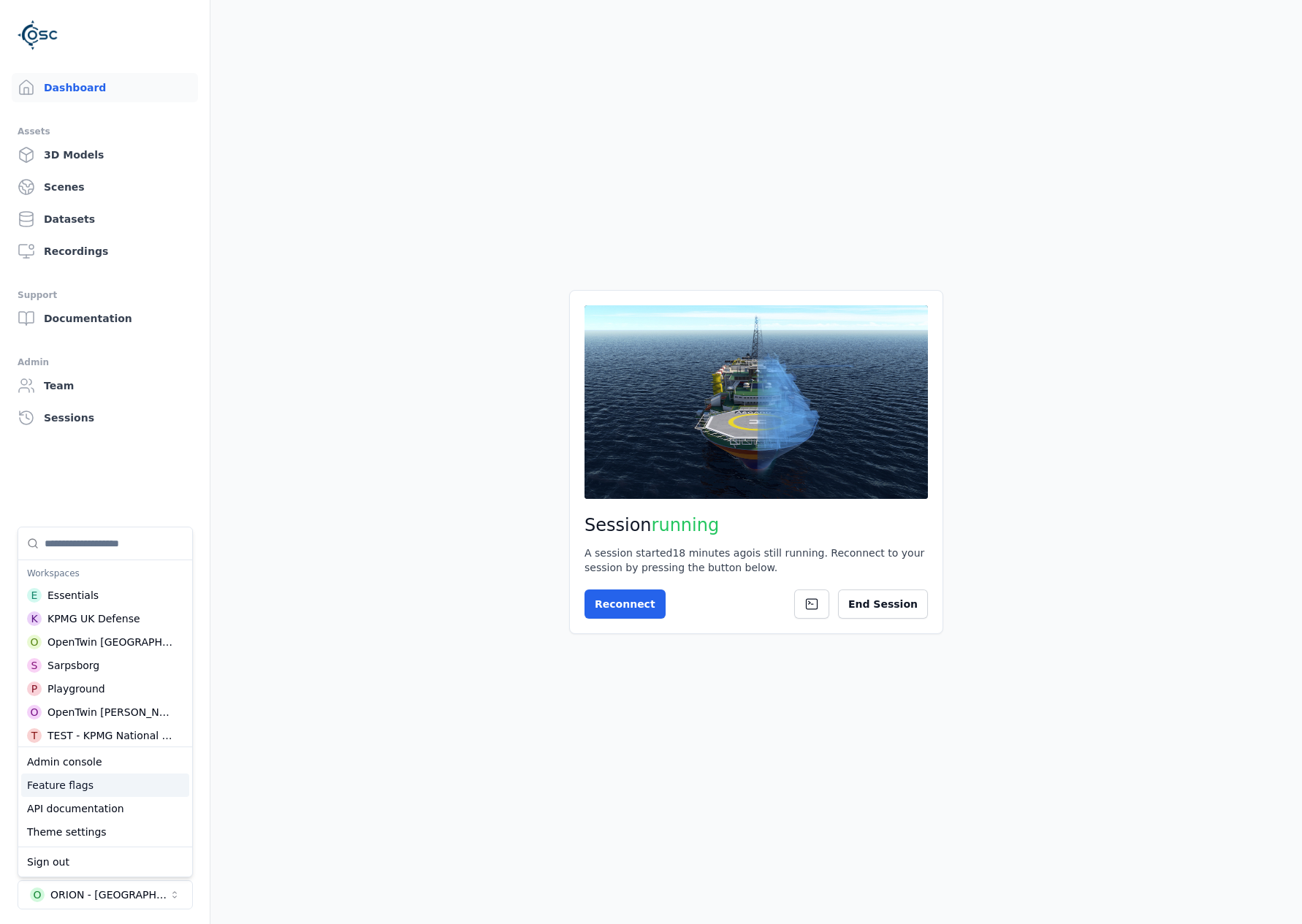
click at [131, 782] on div "Feature flags" at bounding box center [105, 786] width 168 height 24
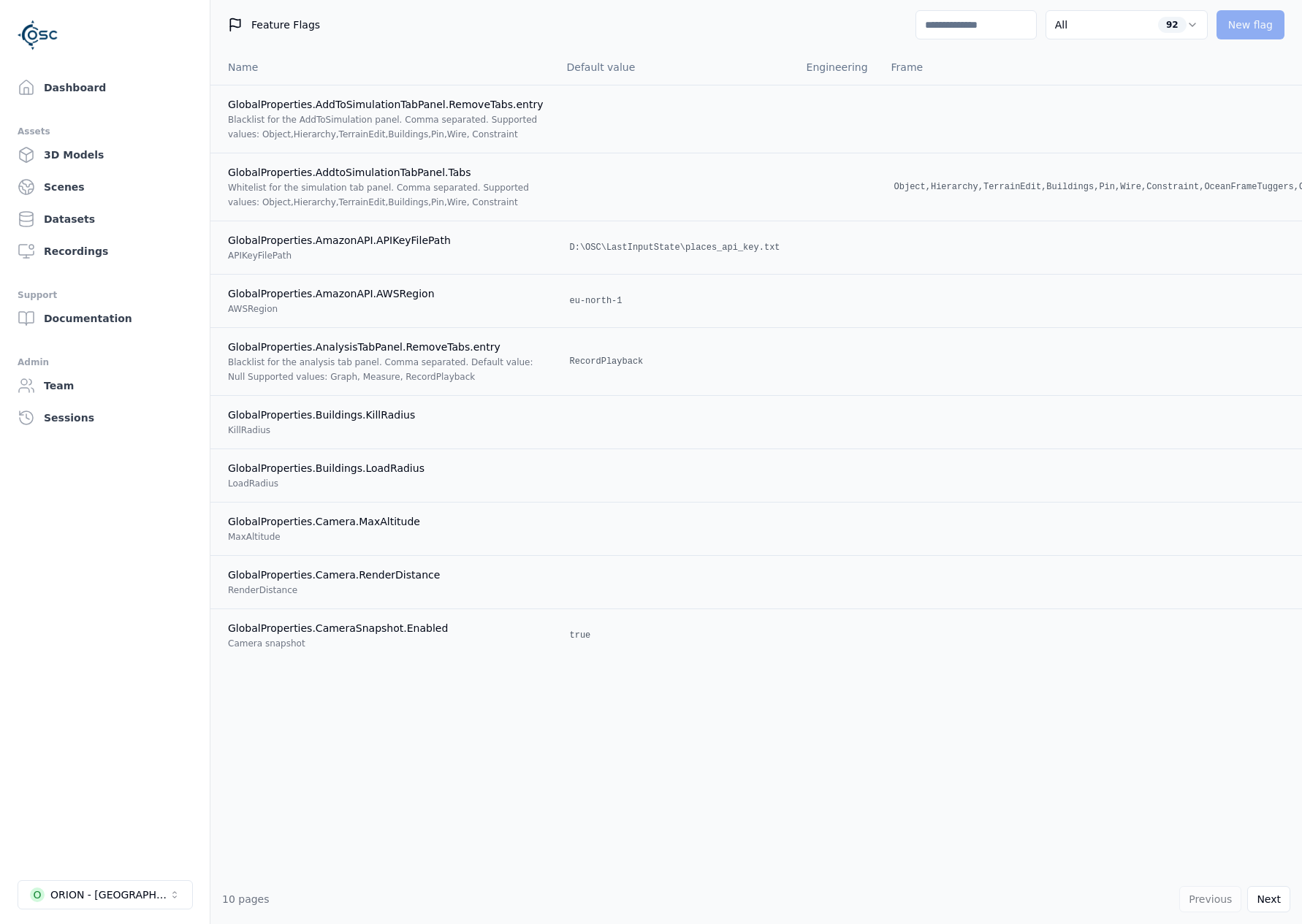
click at [952, 39] on input at bounding box center [976, 24] width 121 height 29
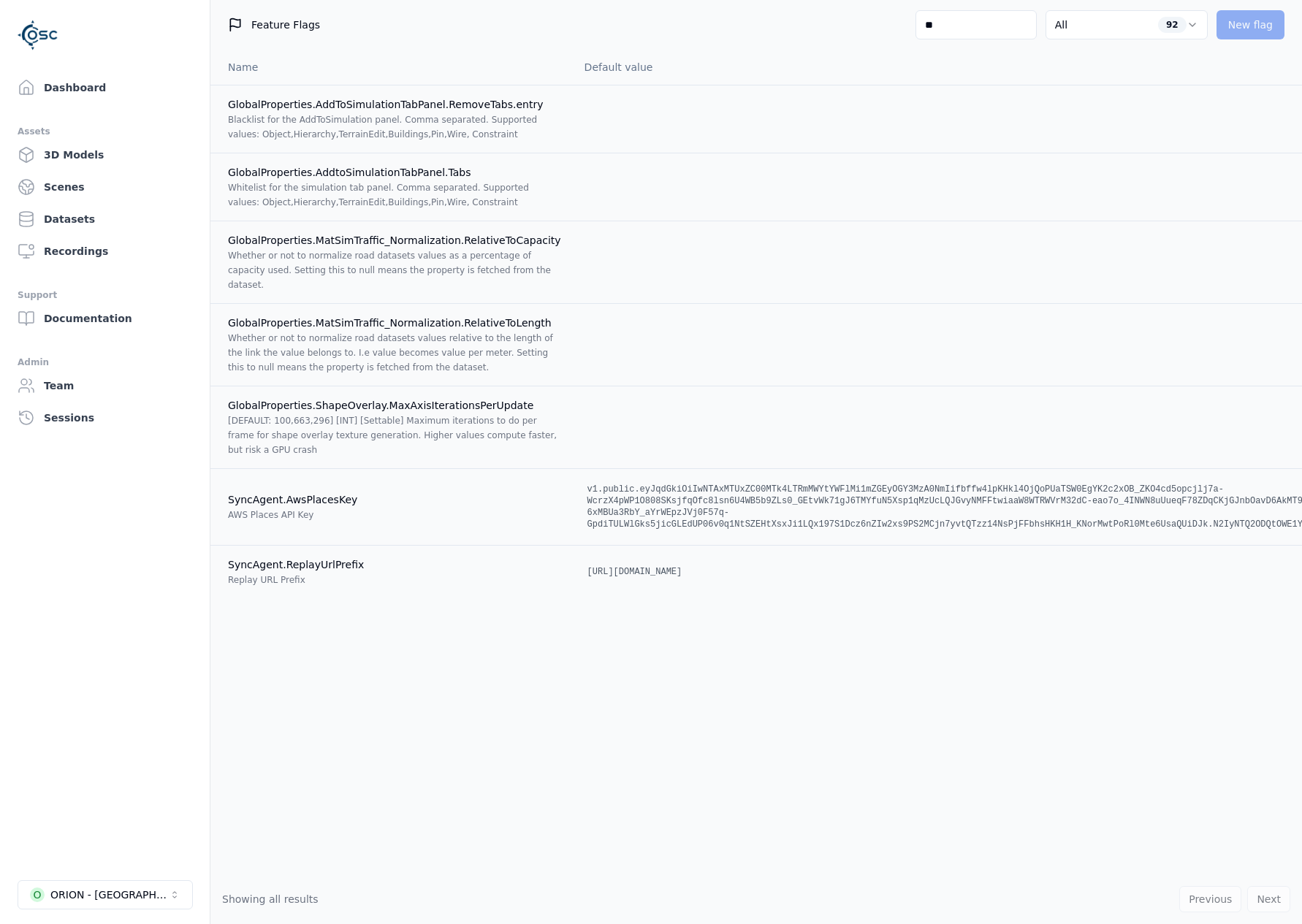
type input "*"
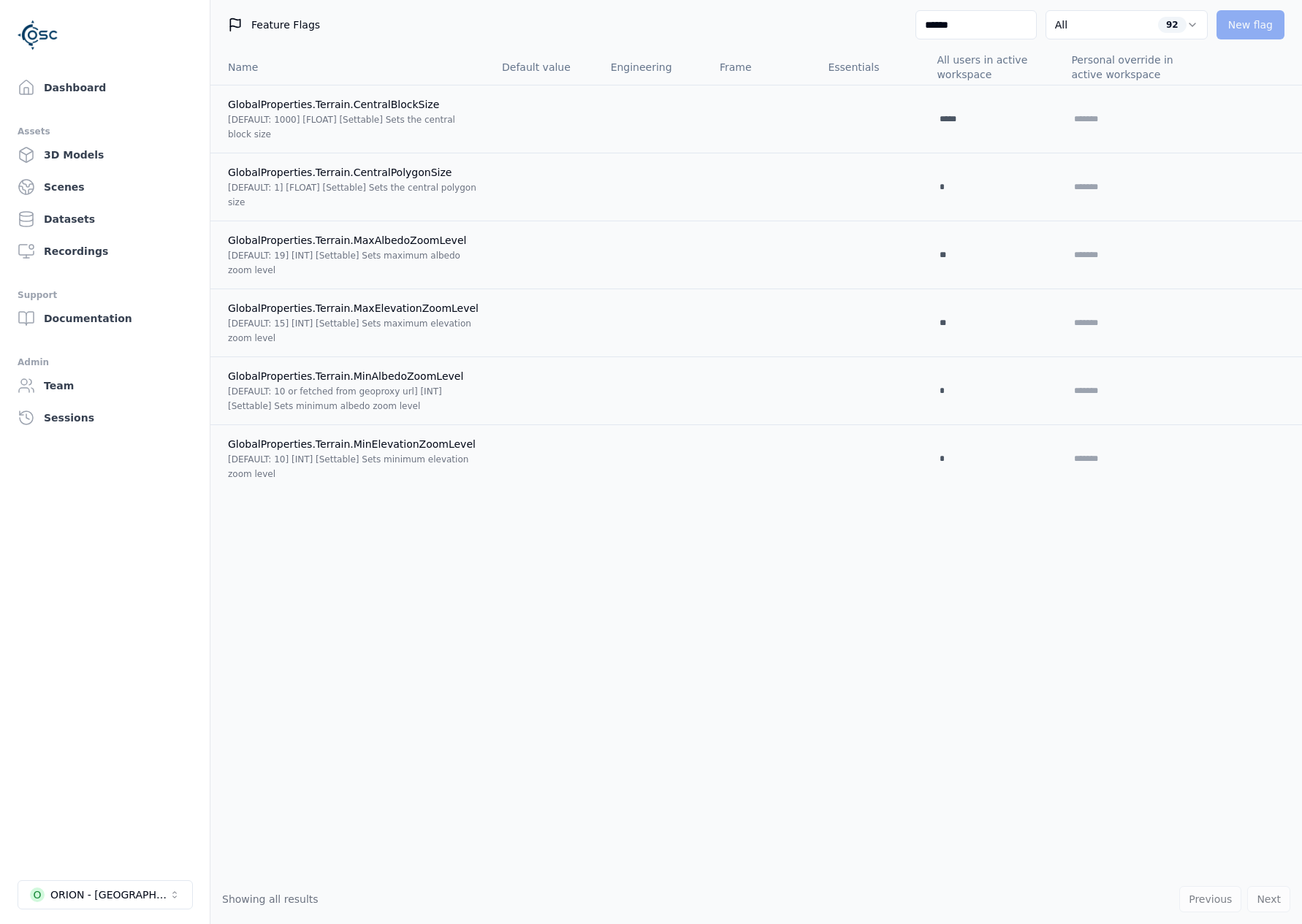
drag, startPoint x: 943, startPoint y: 26, endPoint x: 863, endPoint y: 6, distance: 82.5
click at [863, 3] on div "Feature Flags ****** All 92 New flag" at bounding box center [756, 24] width 1091 height 50
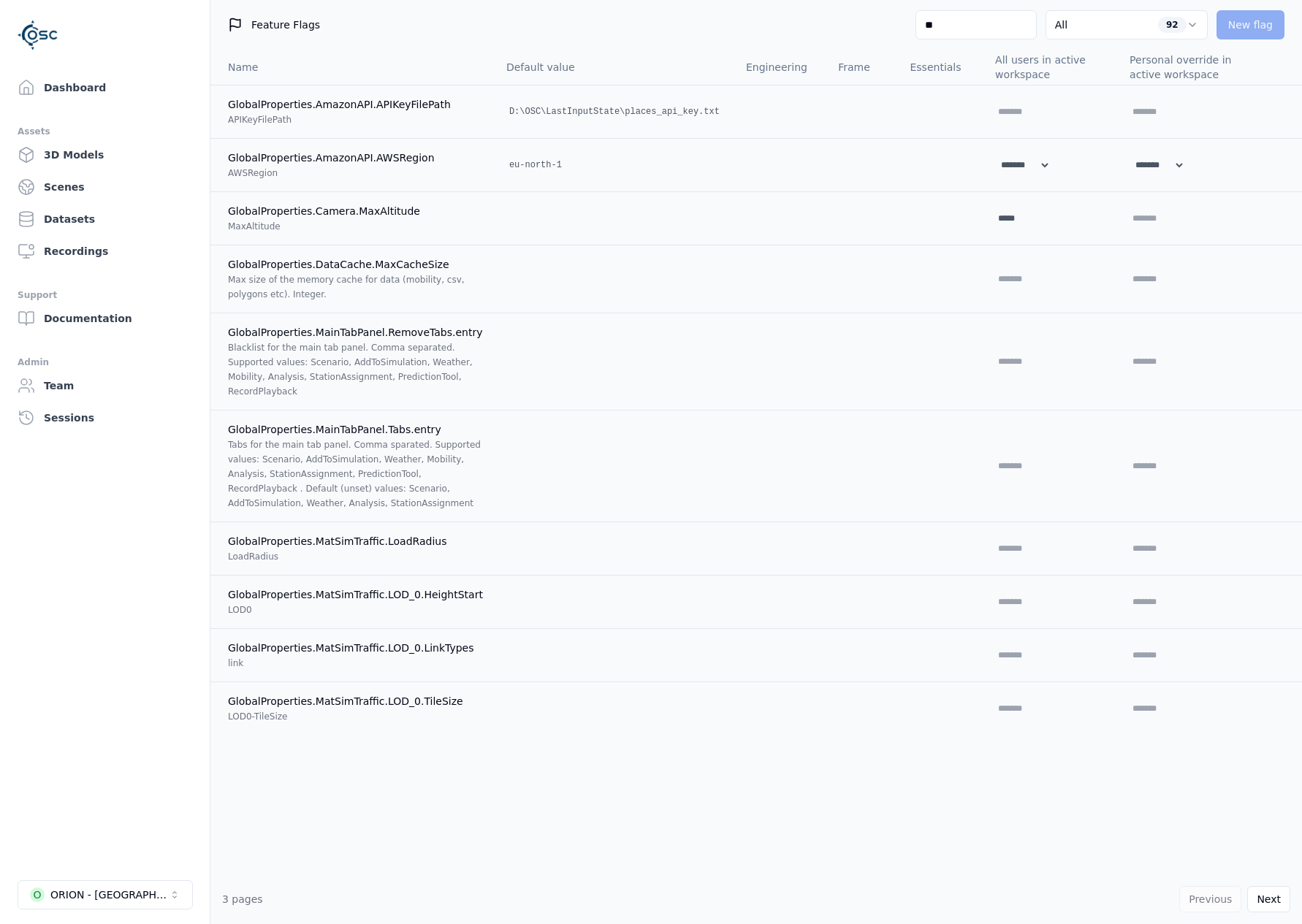
type input "*"
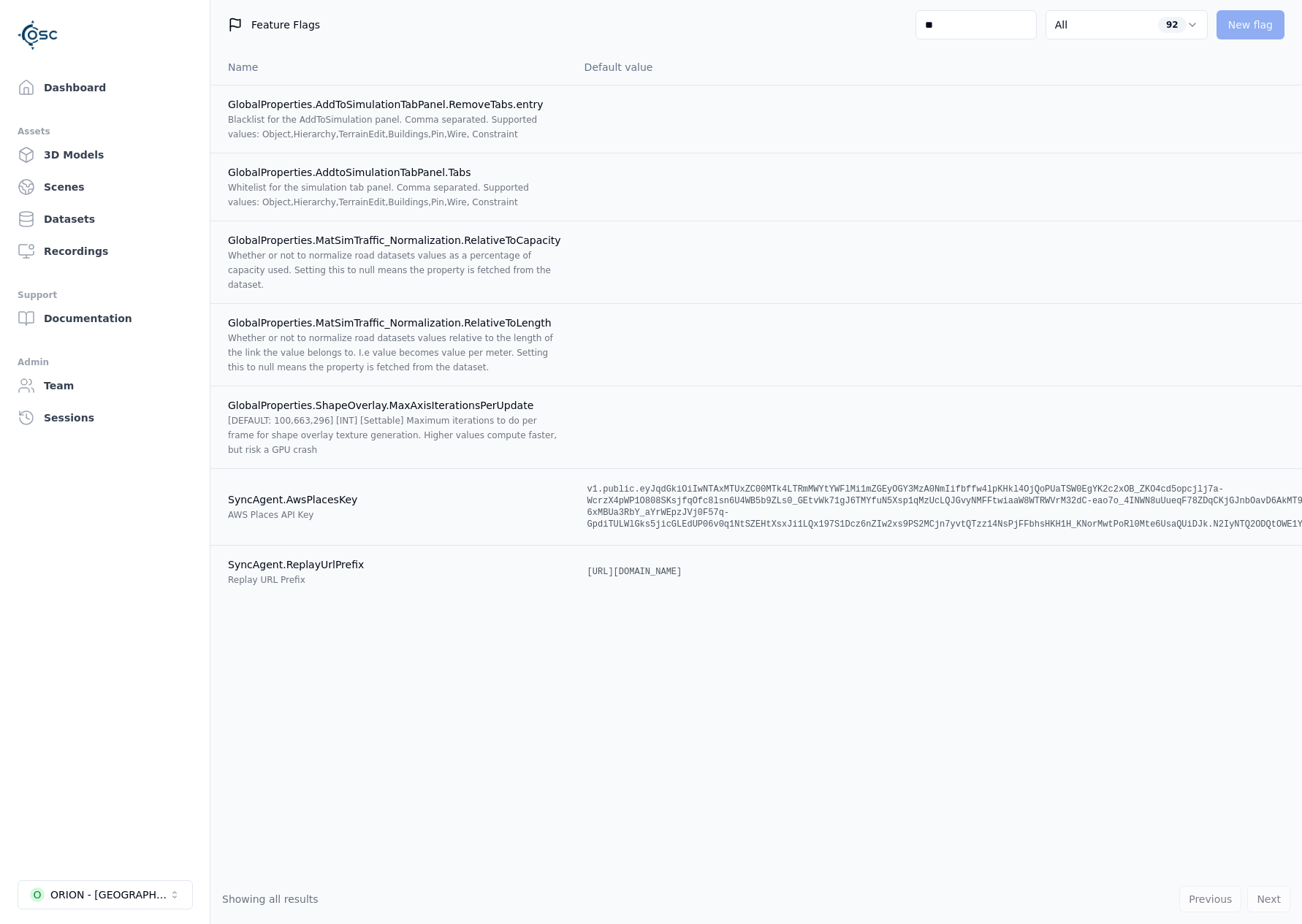
type input "*"
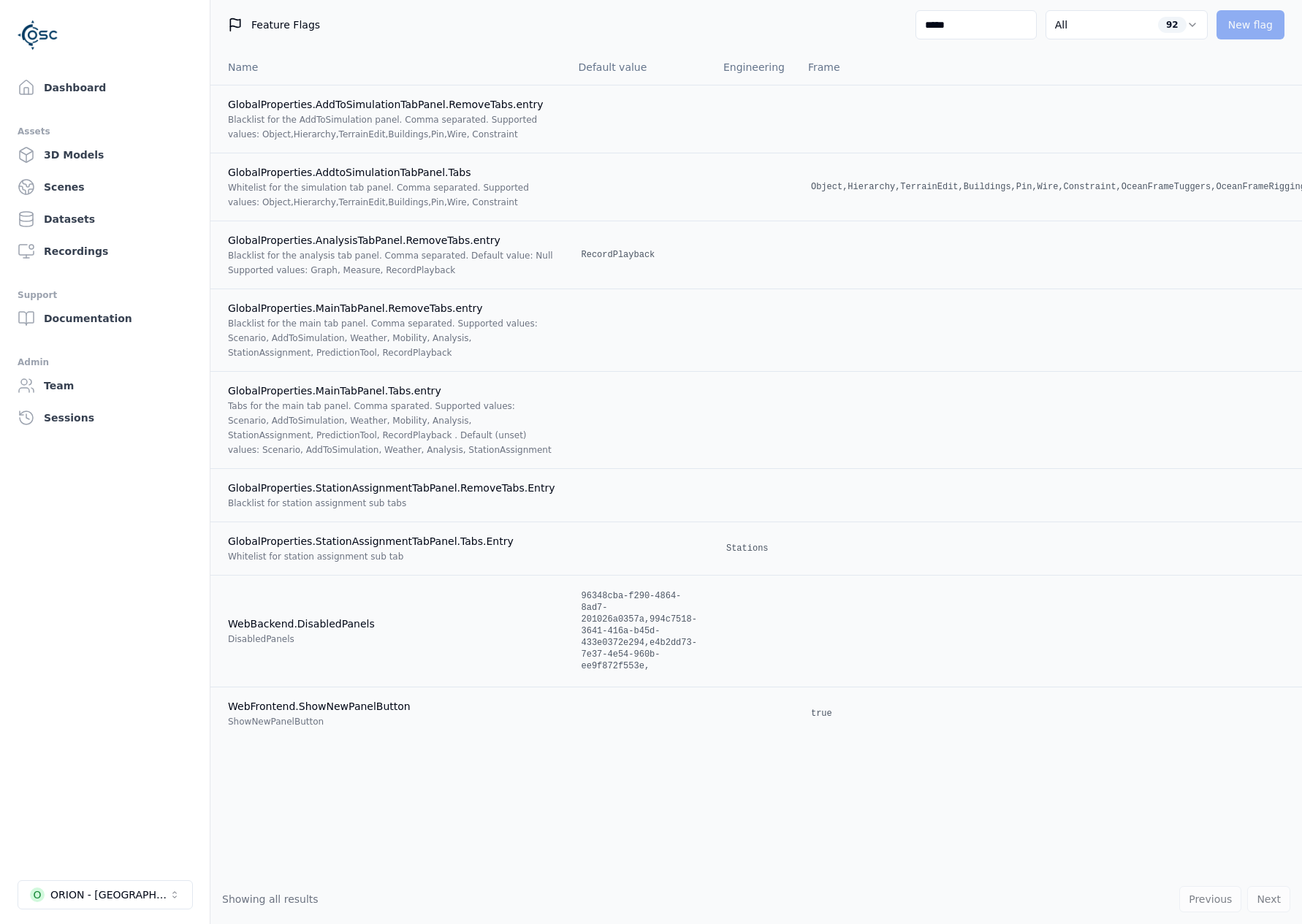
type input "*****"
click at [90, 93] on link "Dashboard" at bounding box center [105, 88] width 186 height 29
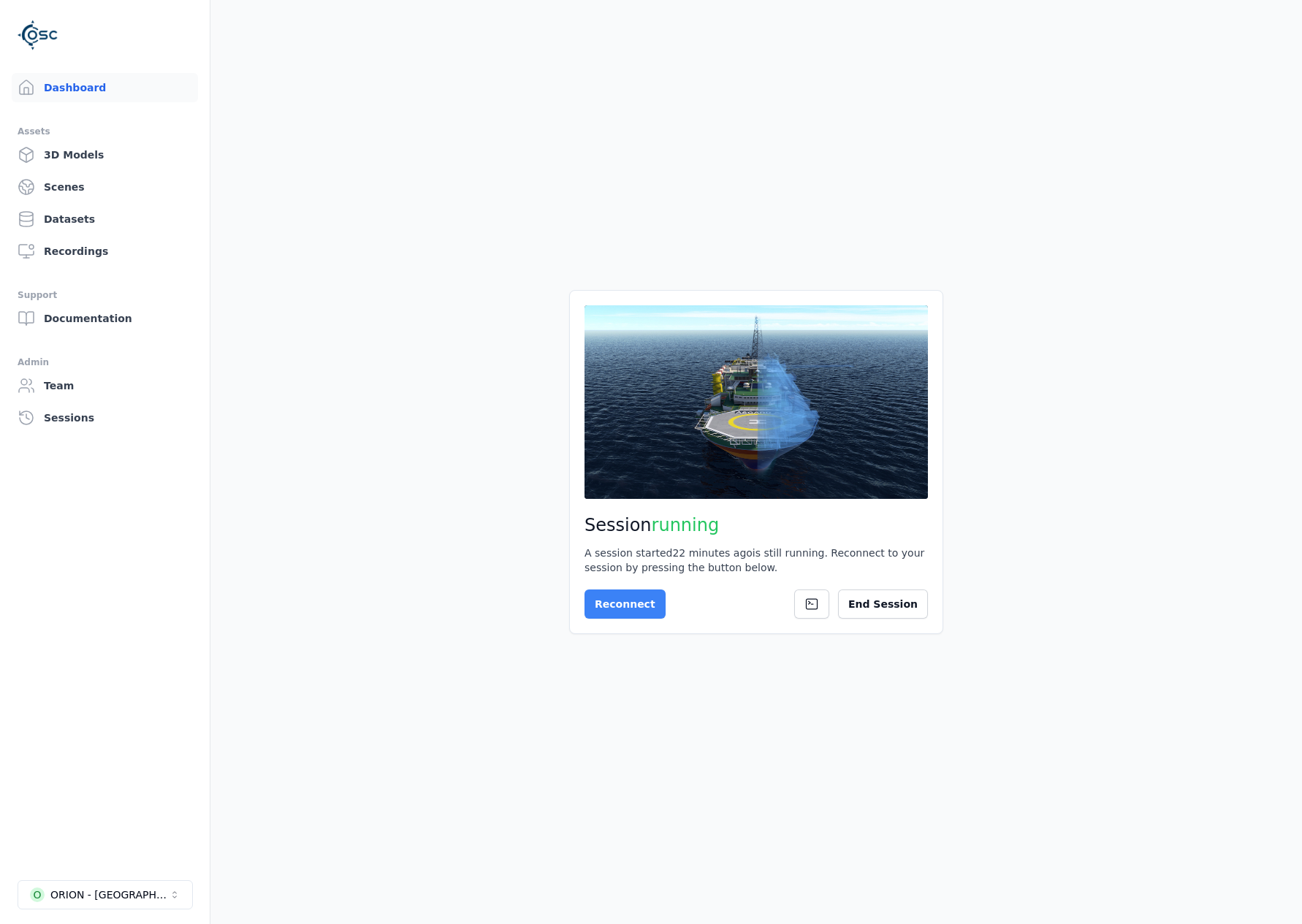
click at [635, 589] on button "Reconnect" at bounding box center [625, 604] width 81 height 29
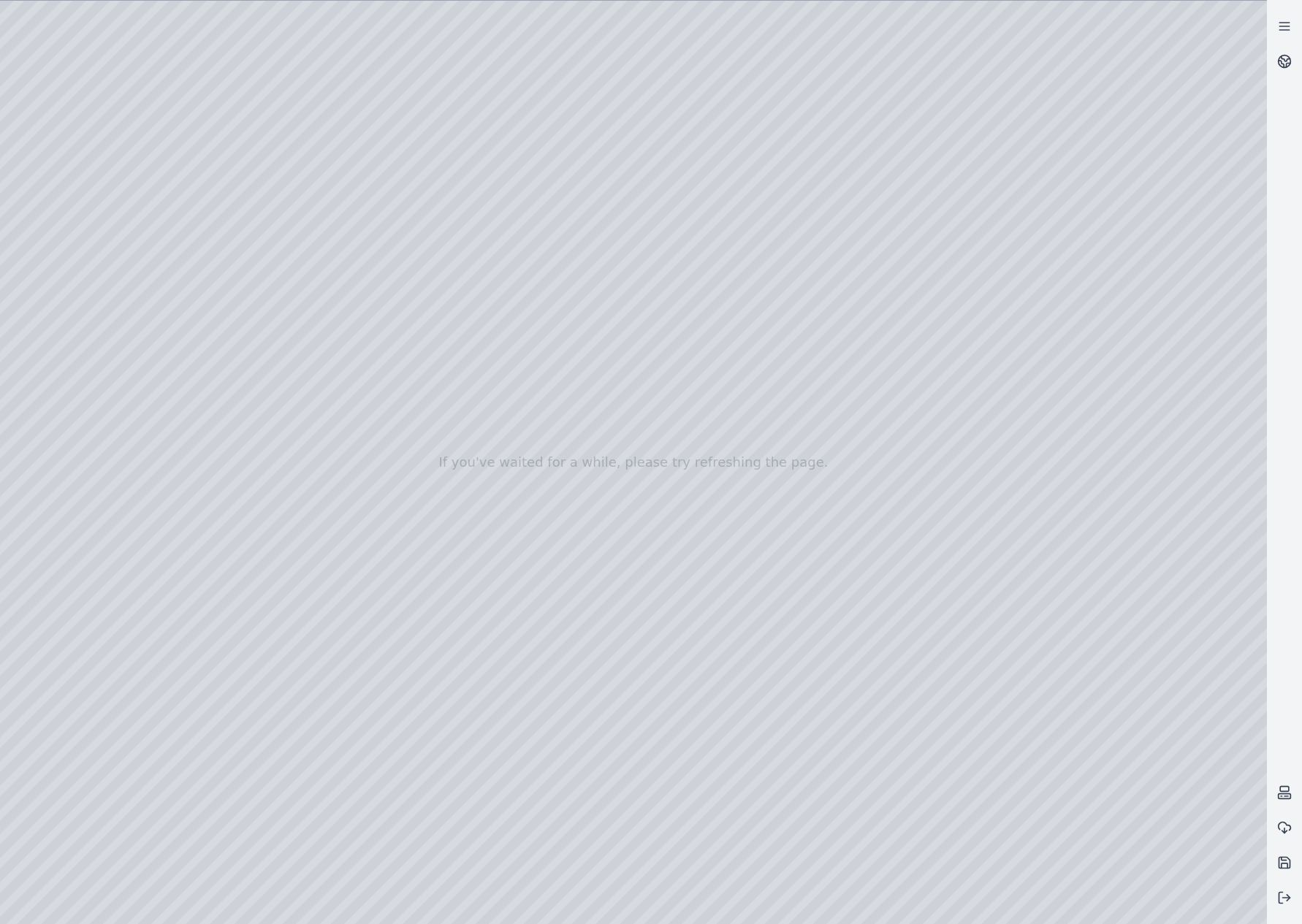
drag, startPoint x: 1041, startPoint y: 428, endPoint x: 1064, endPoint y: 423, distance: 23.5
click at [1277, 61] on link at bounding box center [1284, 61] width 35 height 35
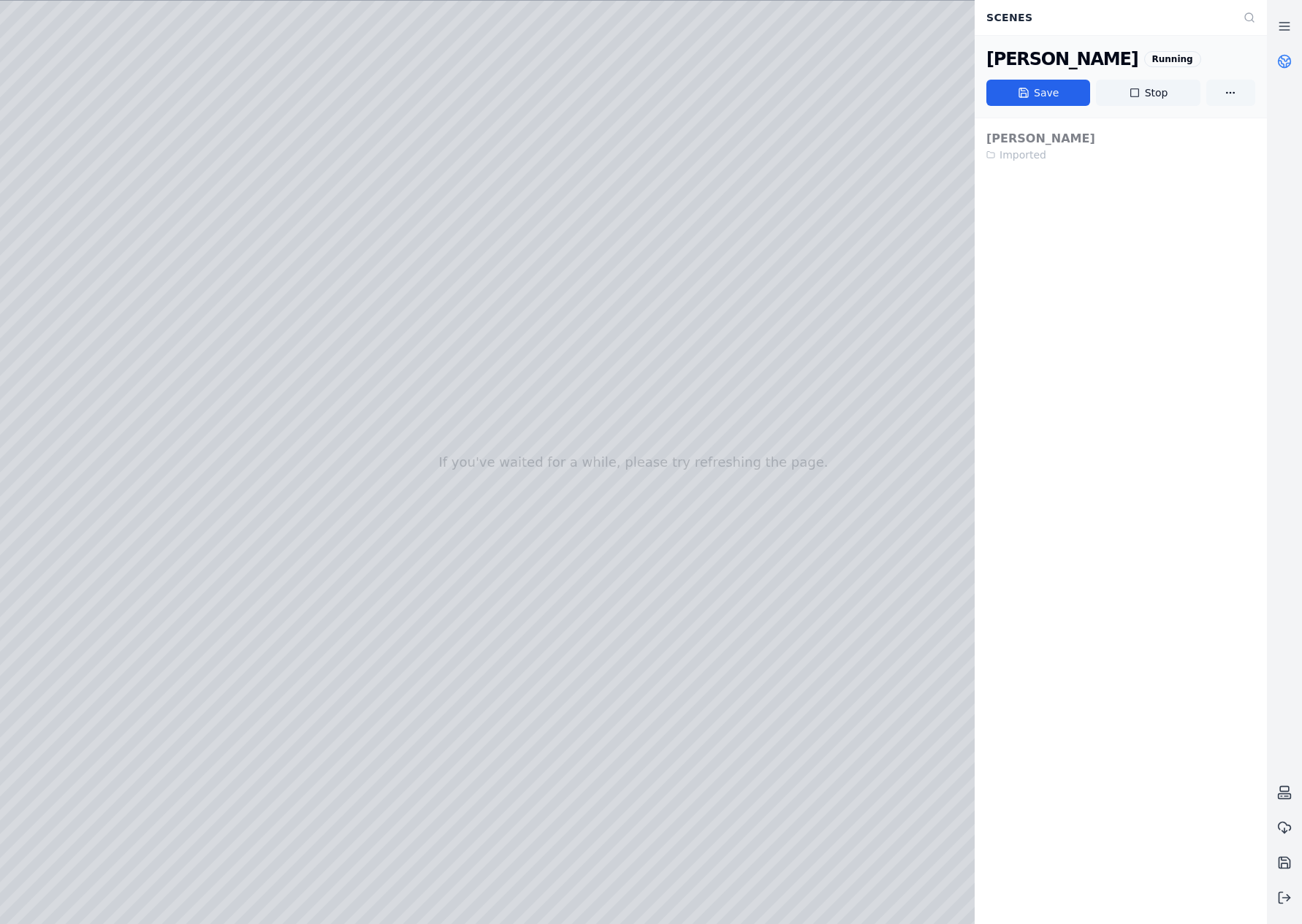
click at [1227, 90] on html "If you've waited for a while, please try refreshing the page. Scenes João Câmar…" at bounding box center [651, 462] width 1302 height 924
click at [1294, 39] on html "If you've waited for a while, please try refreshing the page. Scenes João Câmar…" at bounding box center [651, 462] width 1302 height 924
click at [1288, 27] on icon at bounding box center [1284, 26] width 14 height 14
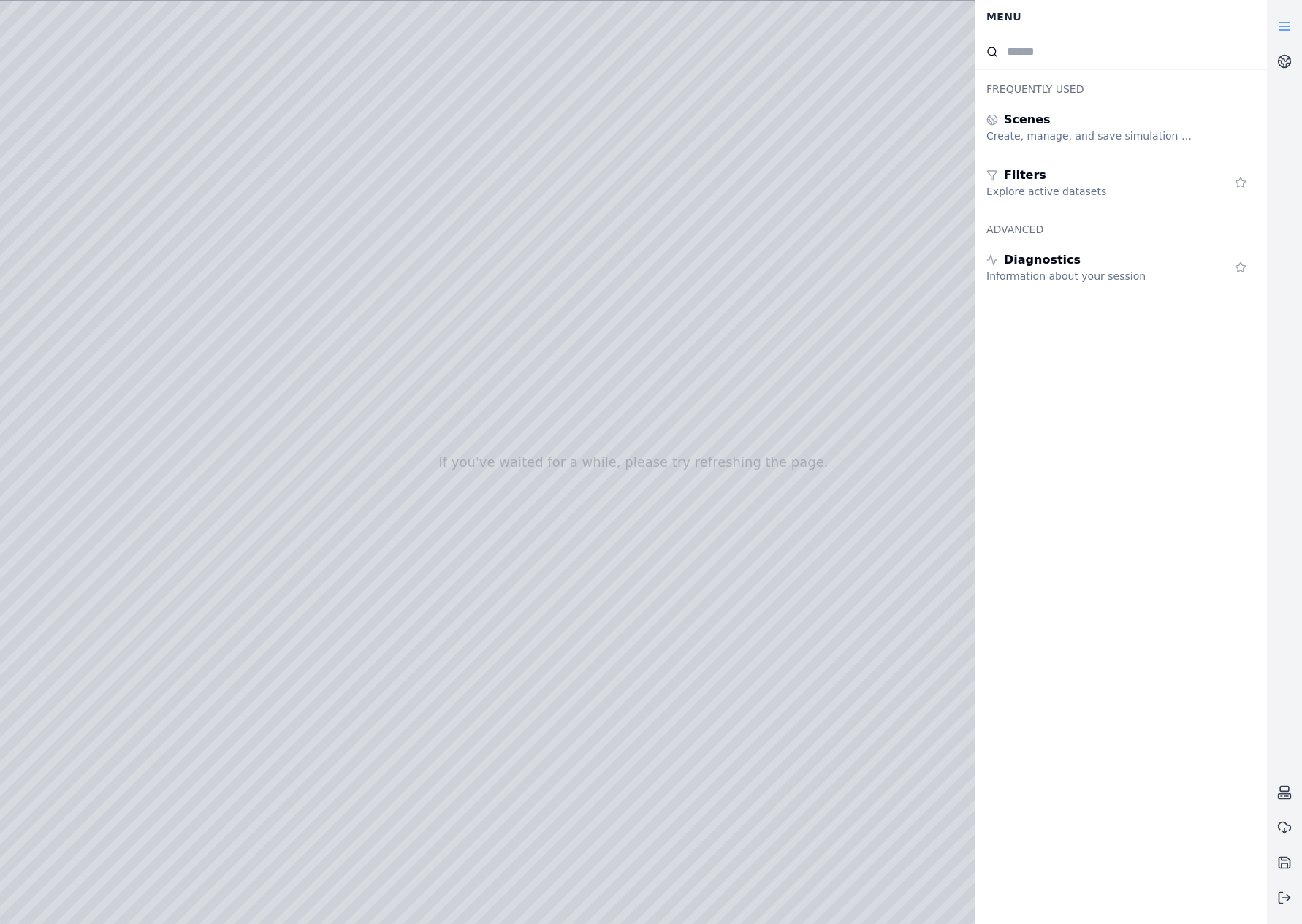
click at [862, 193] on div at bounding box center [633, 462] width 1267 height 923
click at [1288, 904] on icon at bounding box center [1284, 898] width 14 height 14
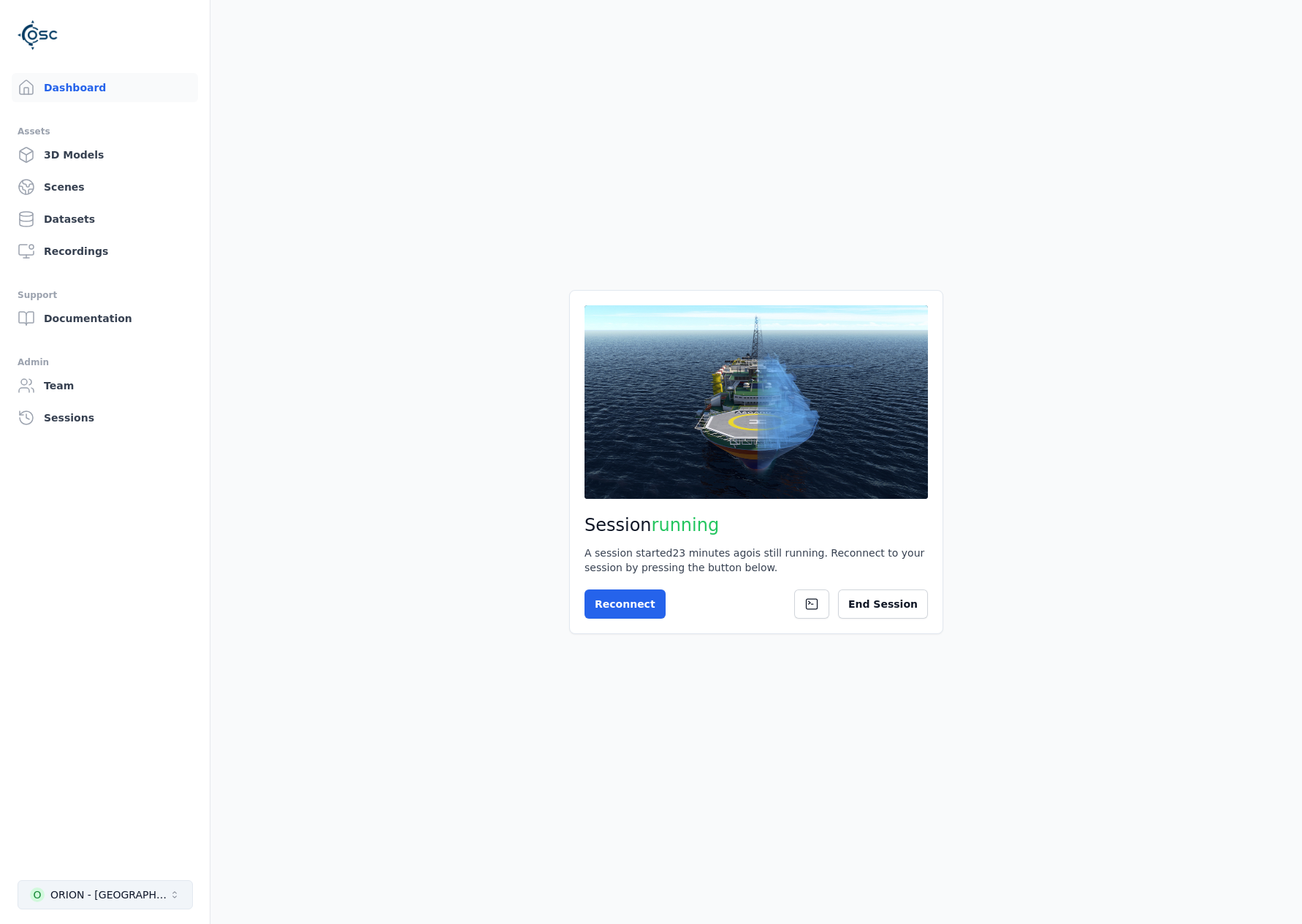
click at [158, 896] on button "O ORION - Brazil" at bounding box center [105, 895] width 175 height 29
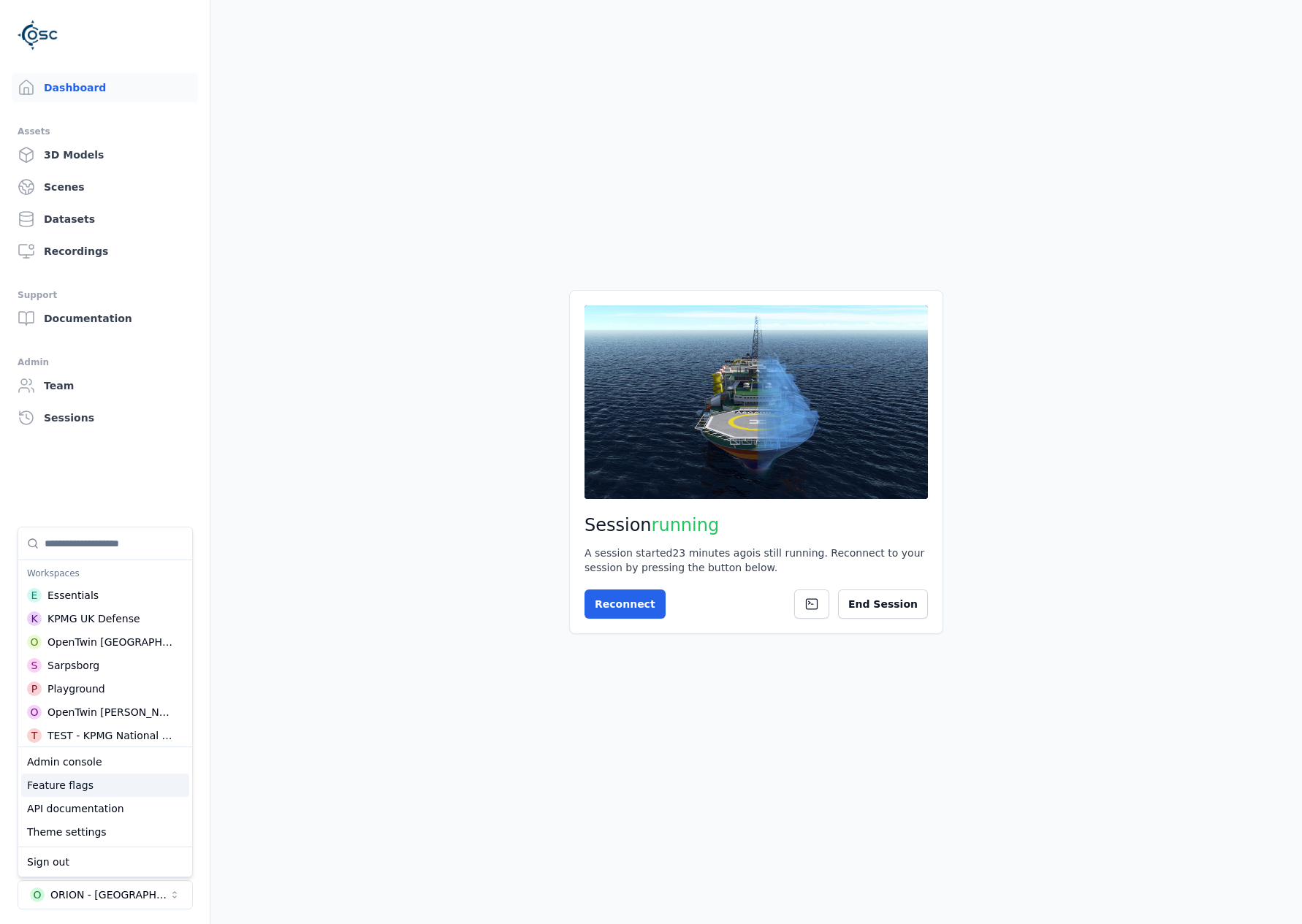
click at [142, 783] on div "Feature flags" at bounding box center [105, 786] width 168 height 24
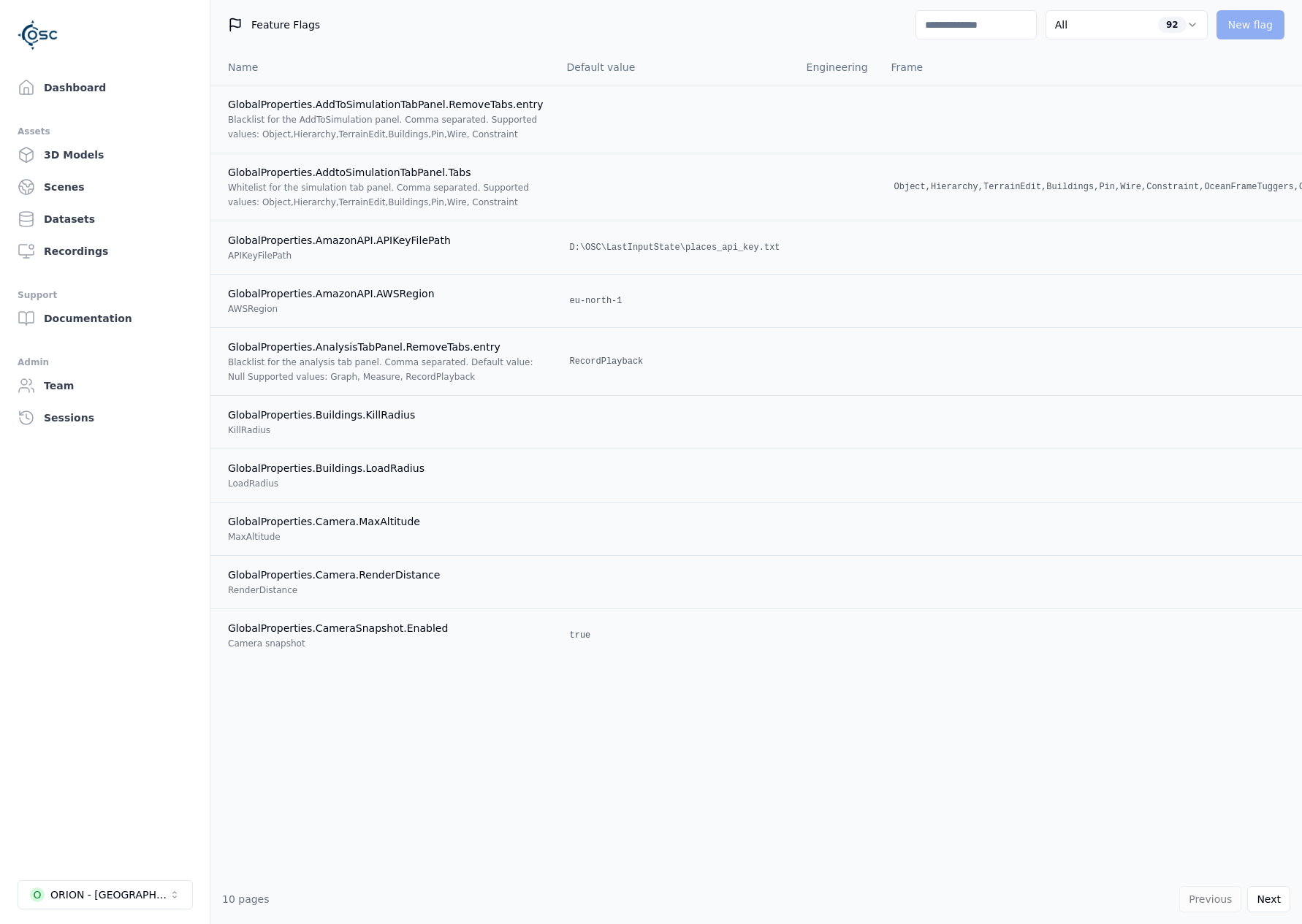
click at [983, 25] on input at bounding box center [976, 24] width 121 height 29
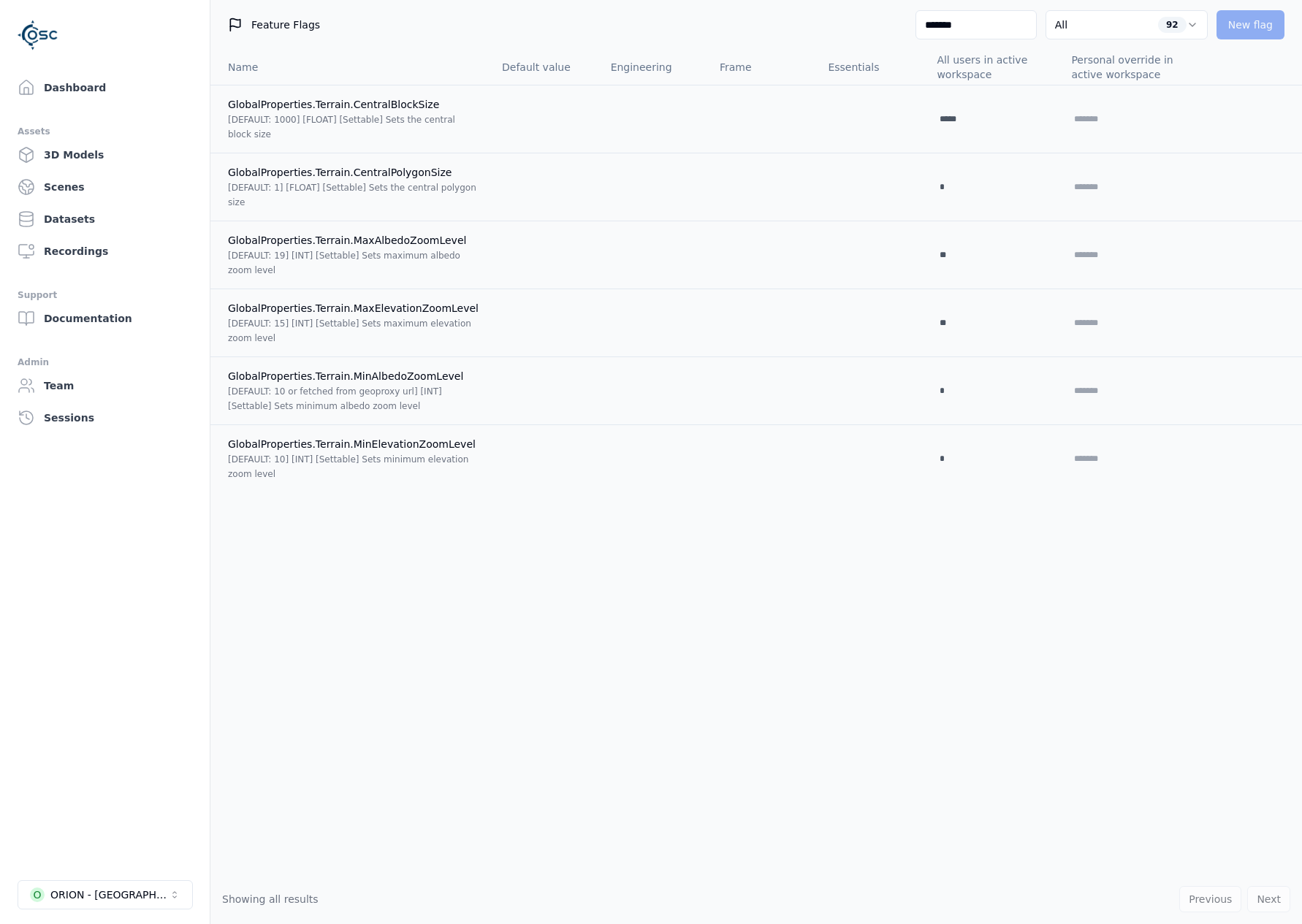
drag, startPoint x: 961, startPoint y: 29, endPoint x: 905, endPoint y: 29, distance: 56.0
click at [915, 29] on input "*******" at bounding box center [976, 24] width 121 height 29
type input "**"
select select "****"
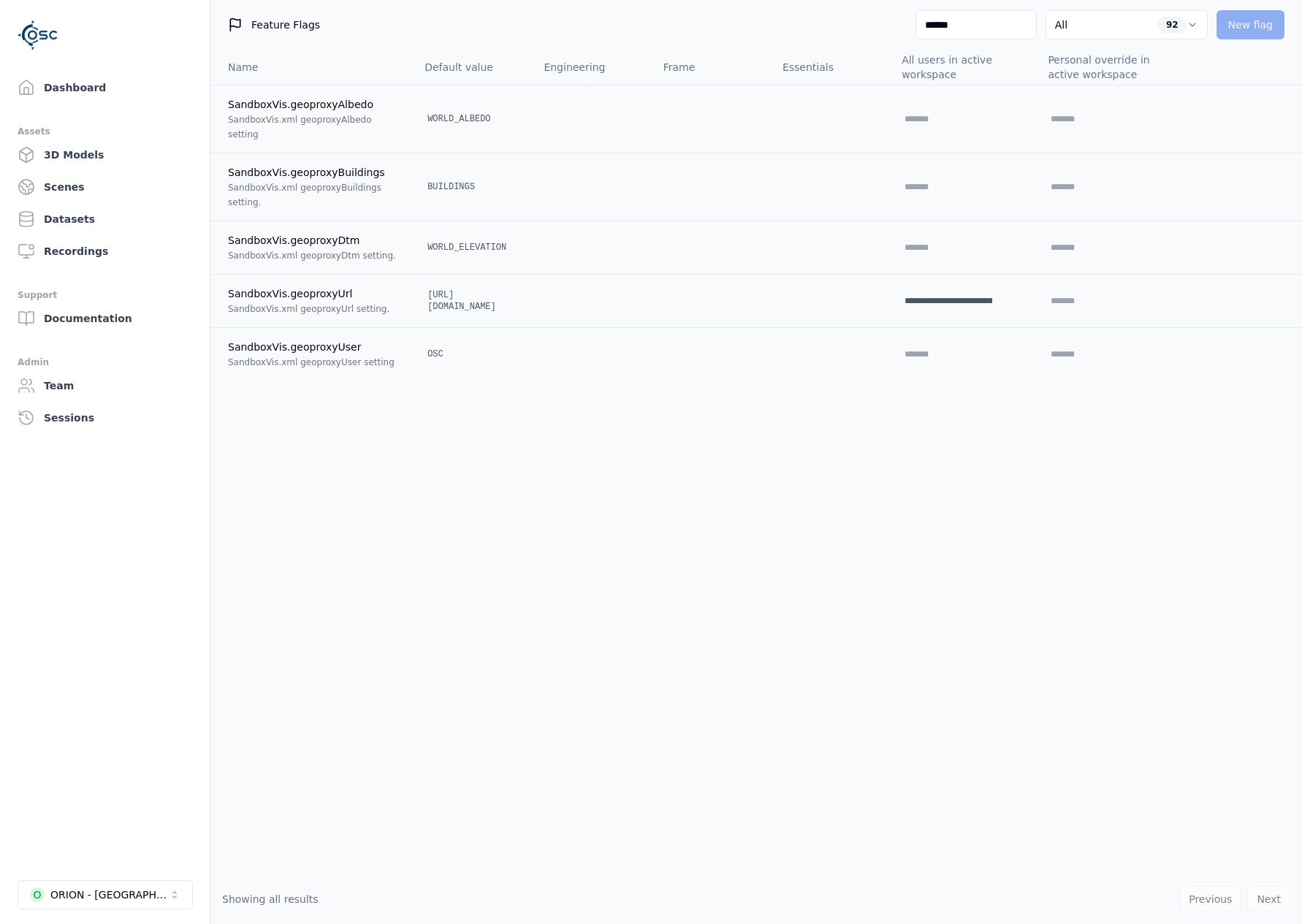
drag, startPoint x: 952, startPoint y: 29, endPoint x: 900, endPoint y: 25, distance: 52.2
click at [896, 27] on div "Feature Flags ****** All 92 New flag" at bounding box center [756, 24] width 1091 height 50
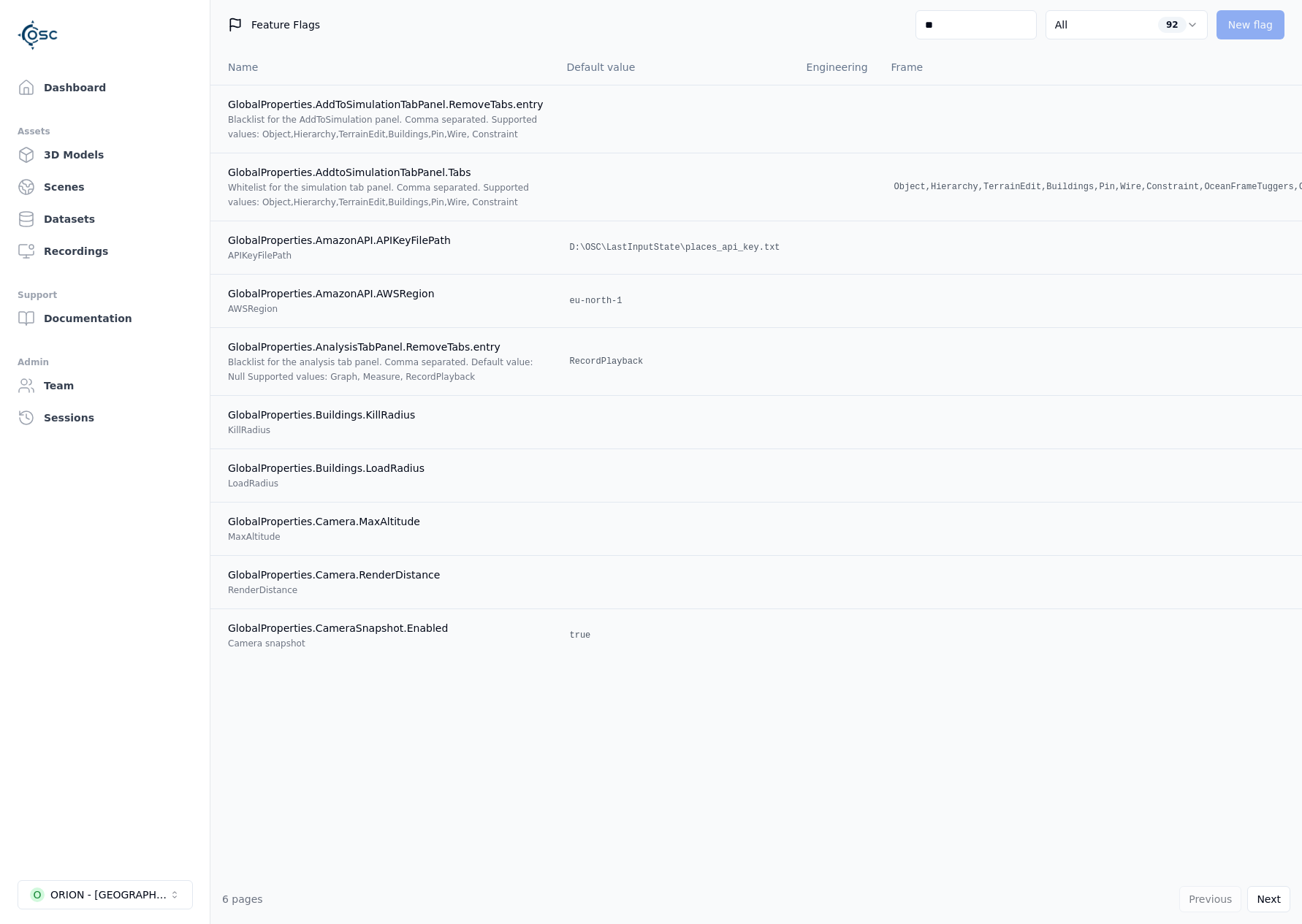
type input "*"
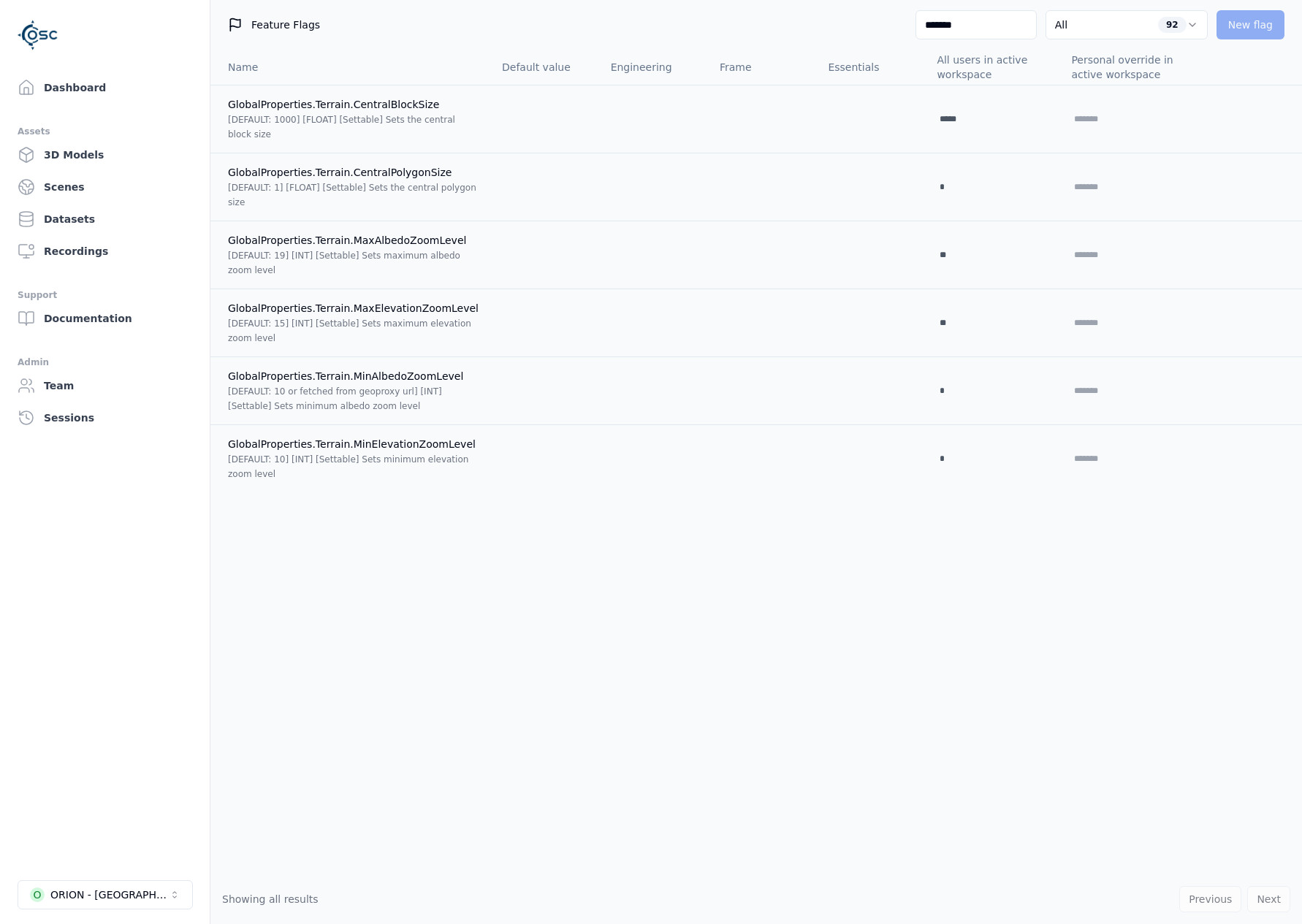
drag, startPoint x: 968, startPoint y: 29, endPoint x: 904, endPoint y: 22, distance: 64.4
click at [915, 22] on input "*******" at bounding box center [976, 24] width 121 height 29
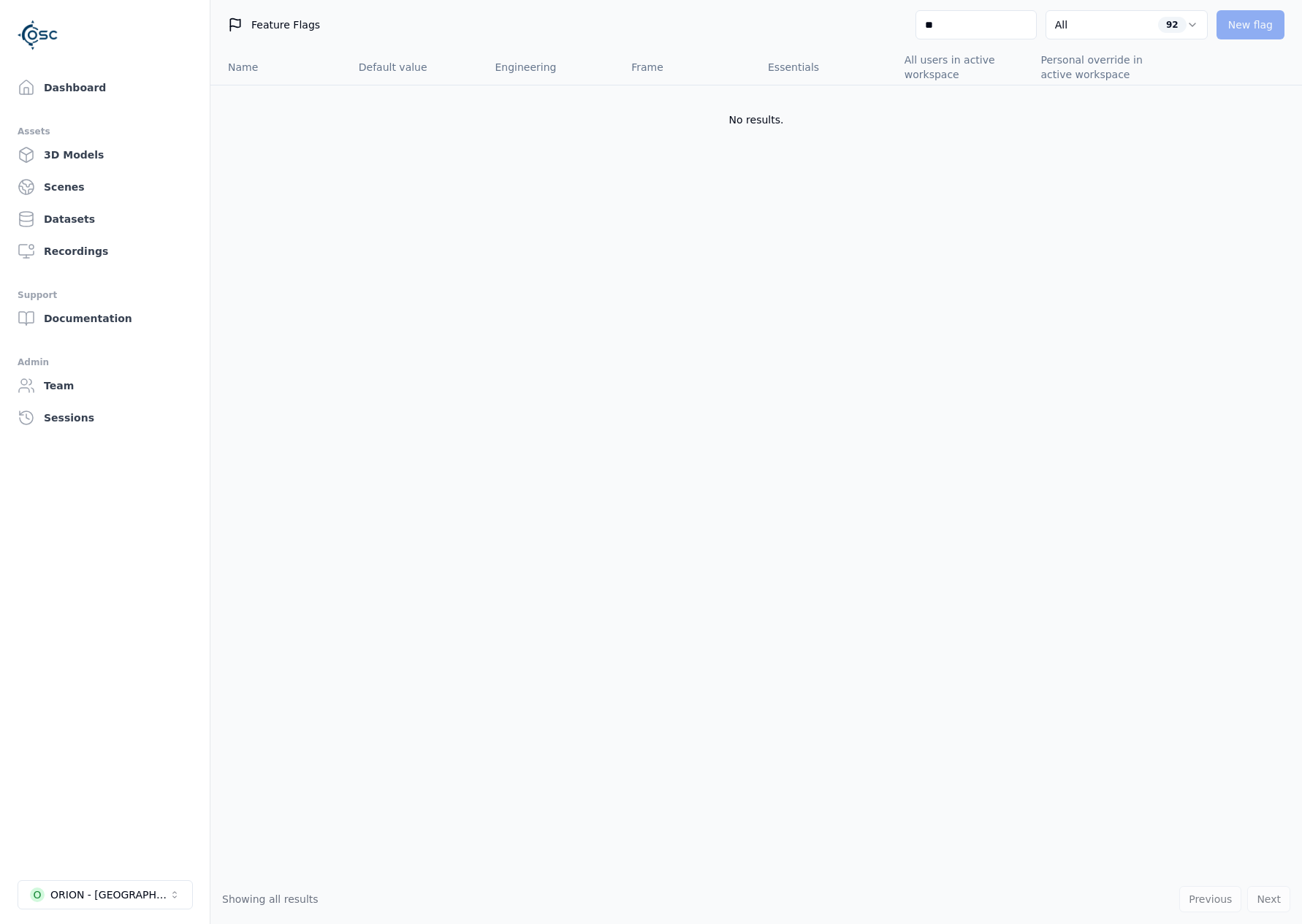
type input "*"
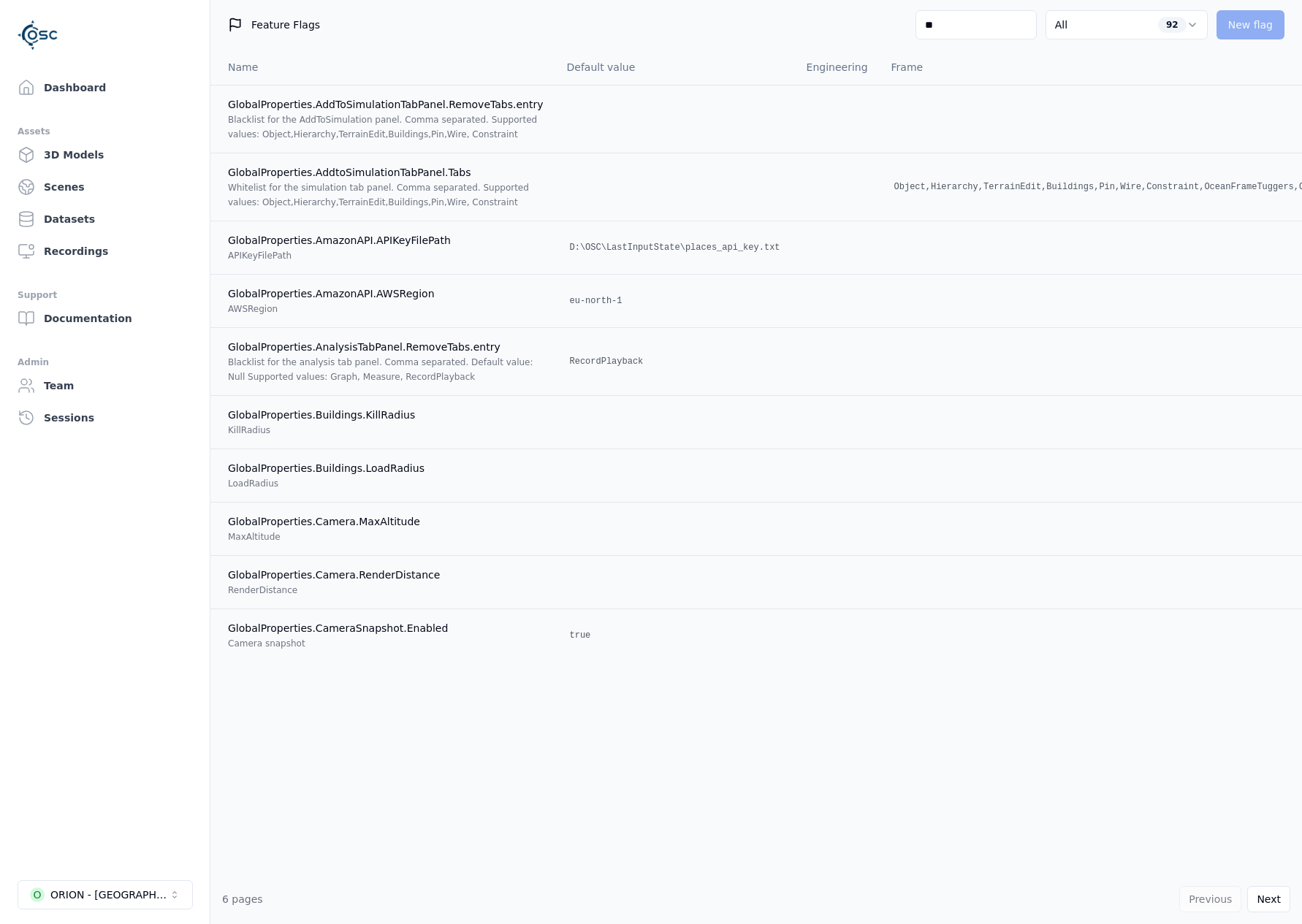
type input "*"
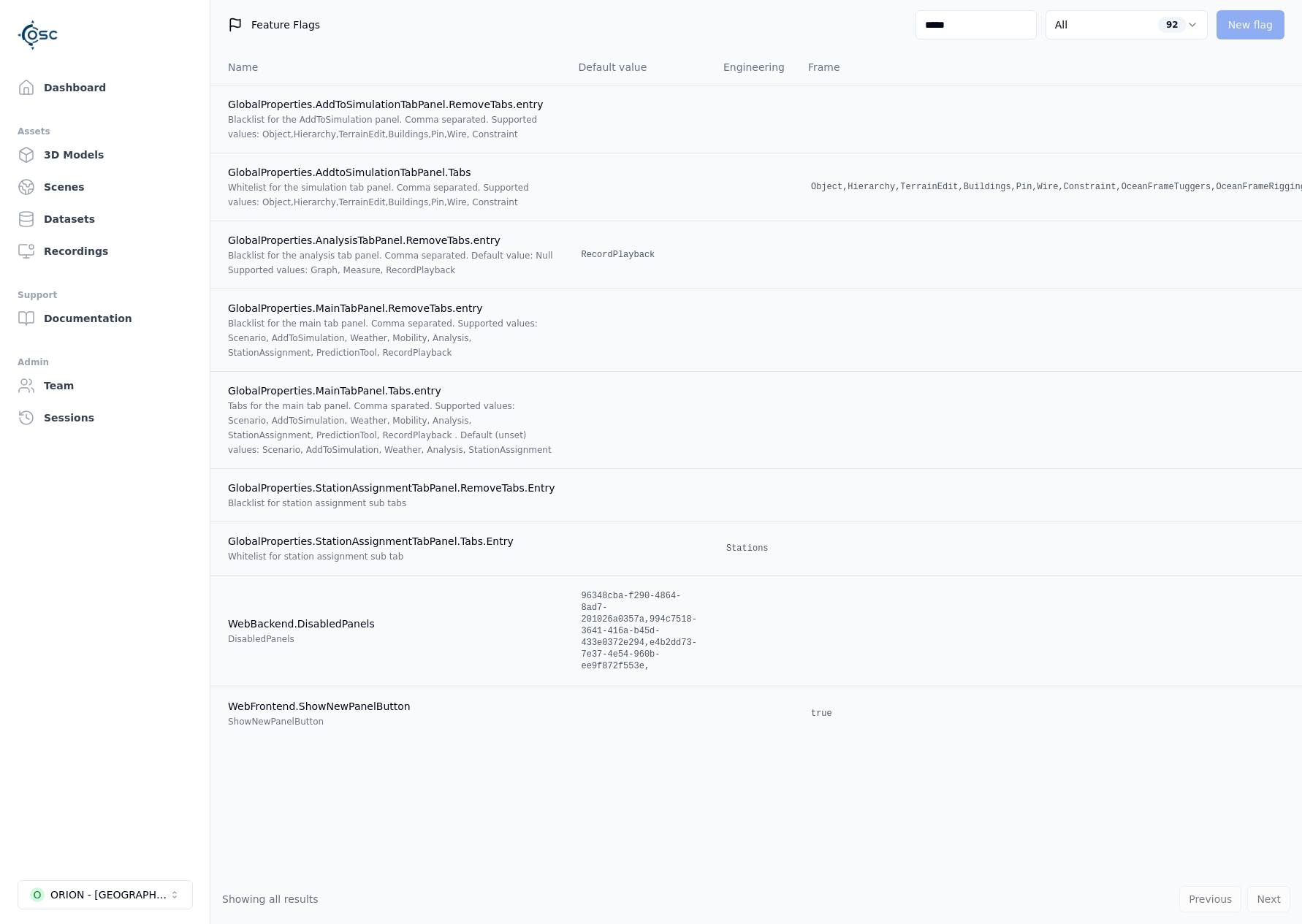
drag, startPoint x: 933, startPoint y: 24, endPoint x: 895, endPoint y: 20, distance: 38.2
click at [895, 20] on div "Feature Flags ***** All 92 New flag" at bounding box center [756, 24] width 1091 height 50
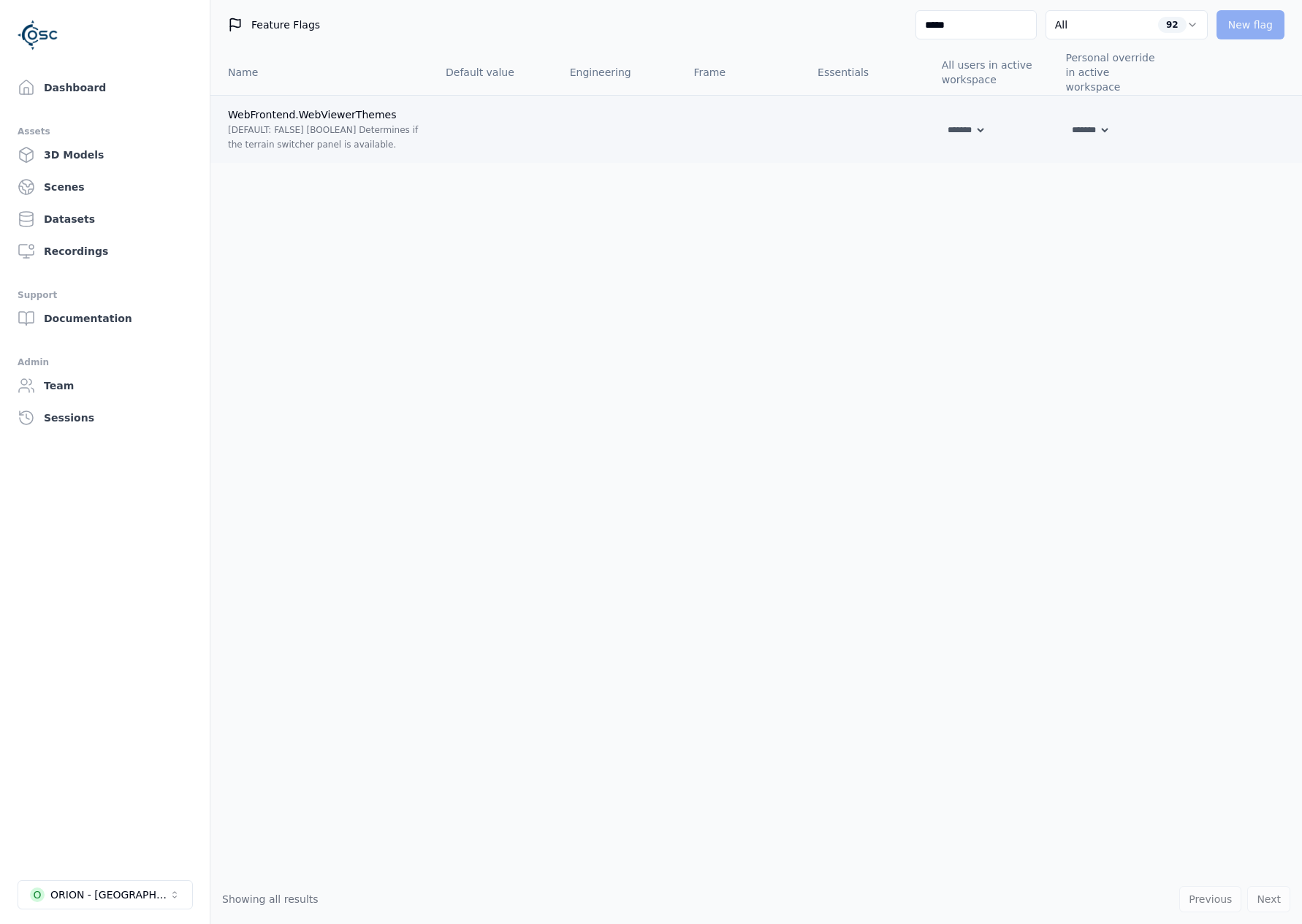
type input "*****"
click at [973, 129] on td "******* **** *****" at bounding box center [992, 129] width 124 height 68
click at [977, 122] on select "******* **** *****" at bounding box center [963, 130] width 44 height 16
select select "****"
click at [941, 122] on select "******* **** *****" at bounding box center [963, 130] width 44 height 16
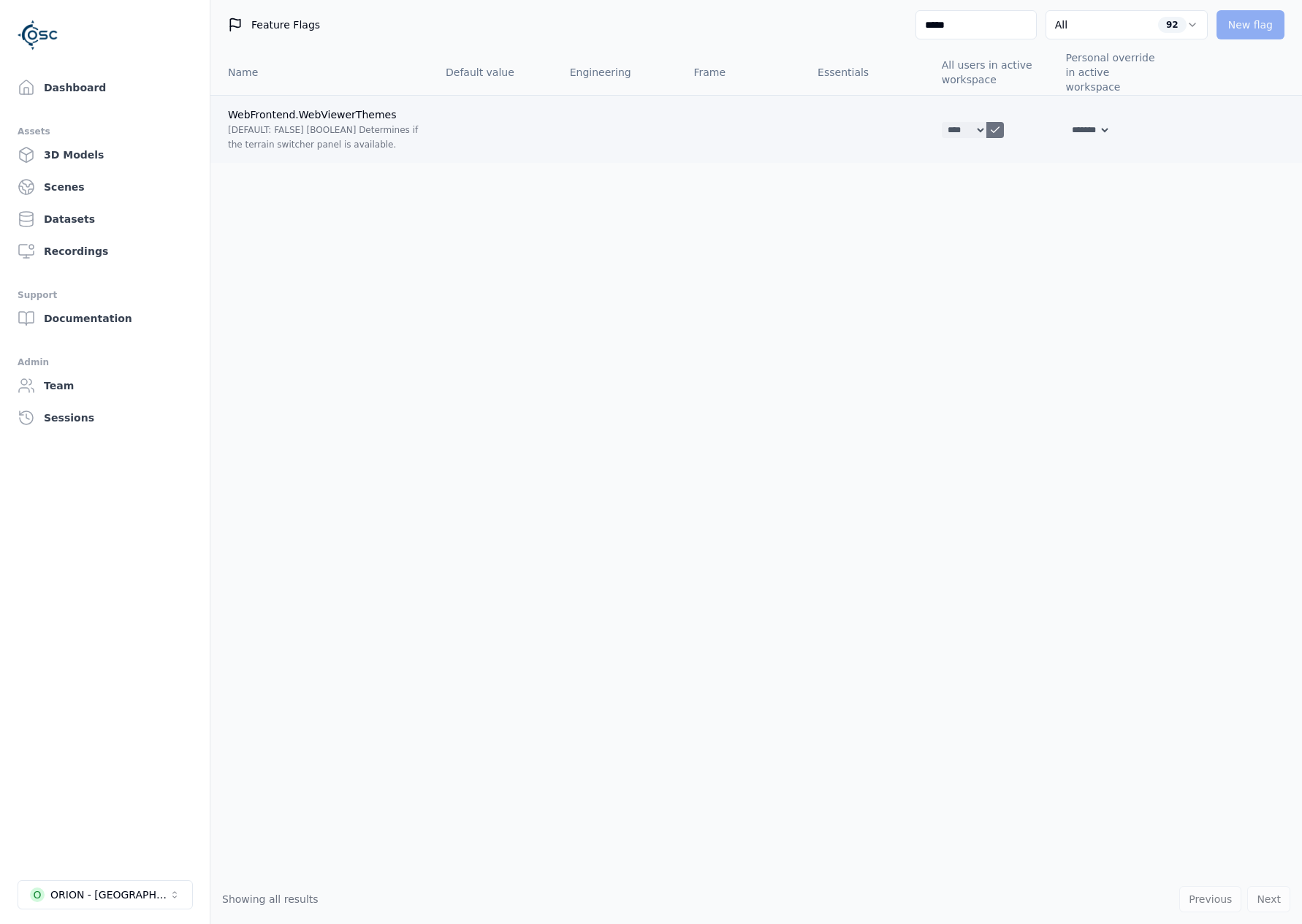
click at [1004, 122] on button at bounding box center [995, 130] width 17 height 16
click at [105, 90] on link "Dashboard" at bounding box center [105, 88] width 186 height 29
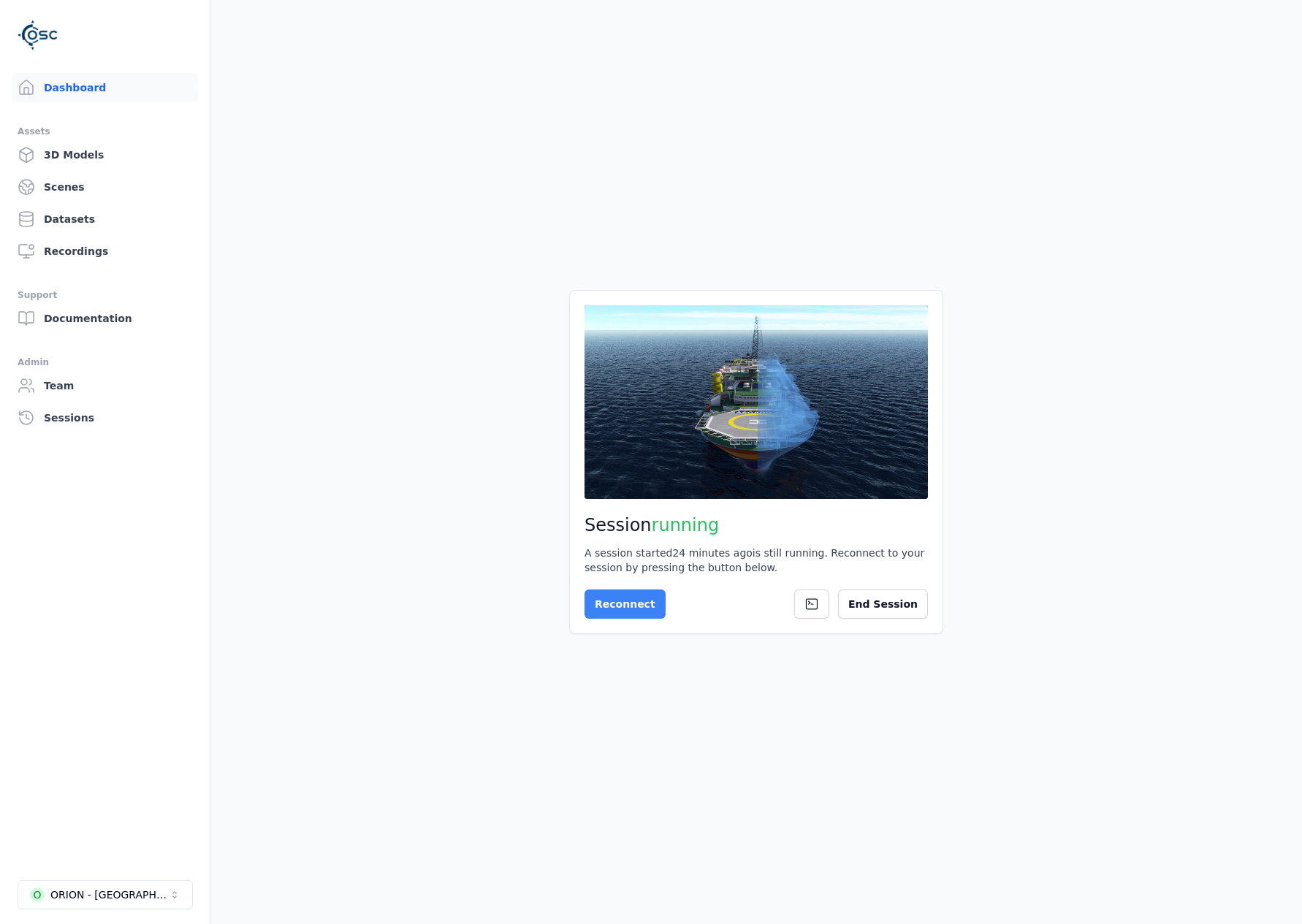
click at [625, 597] on button "Reconnect" at bounding box center [625, 604] width 81 height 29
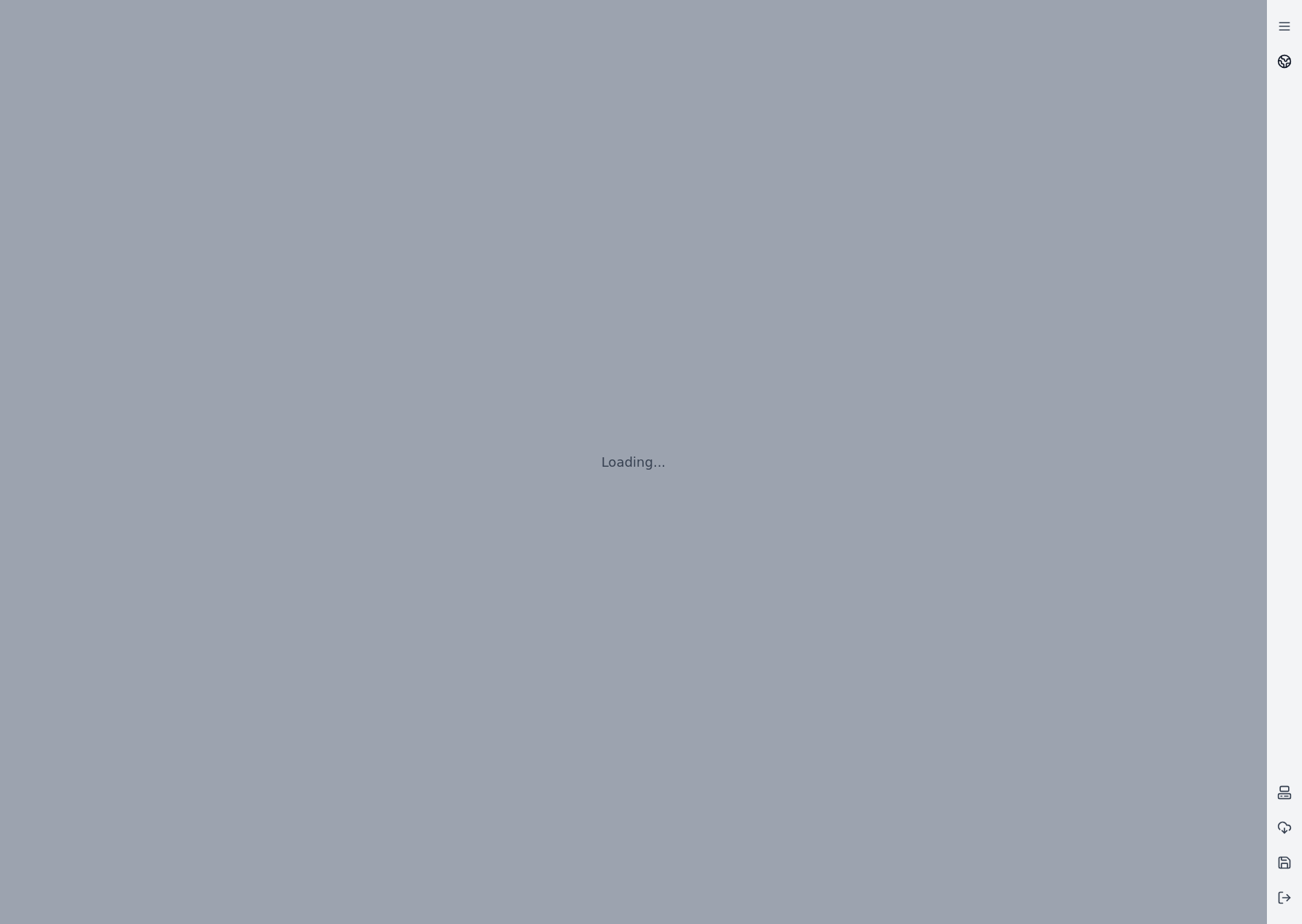
click at [1282, 59] on icon at bounding box center [1286, 59] width 9 height 5
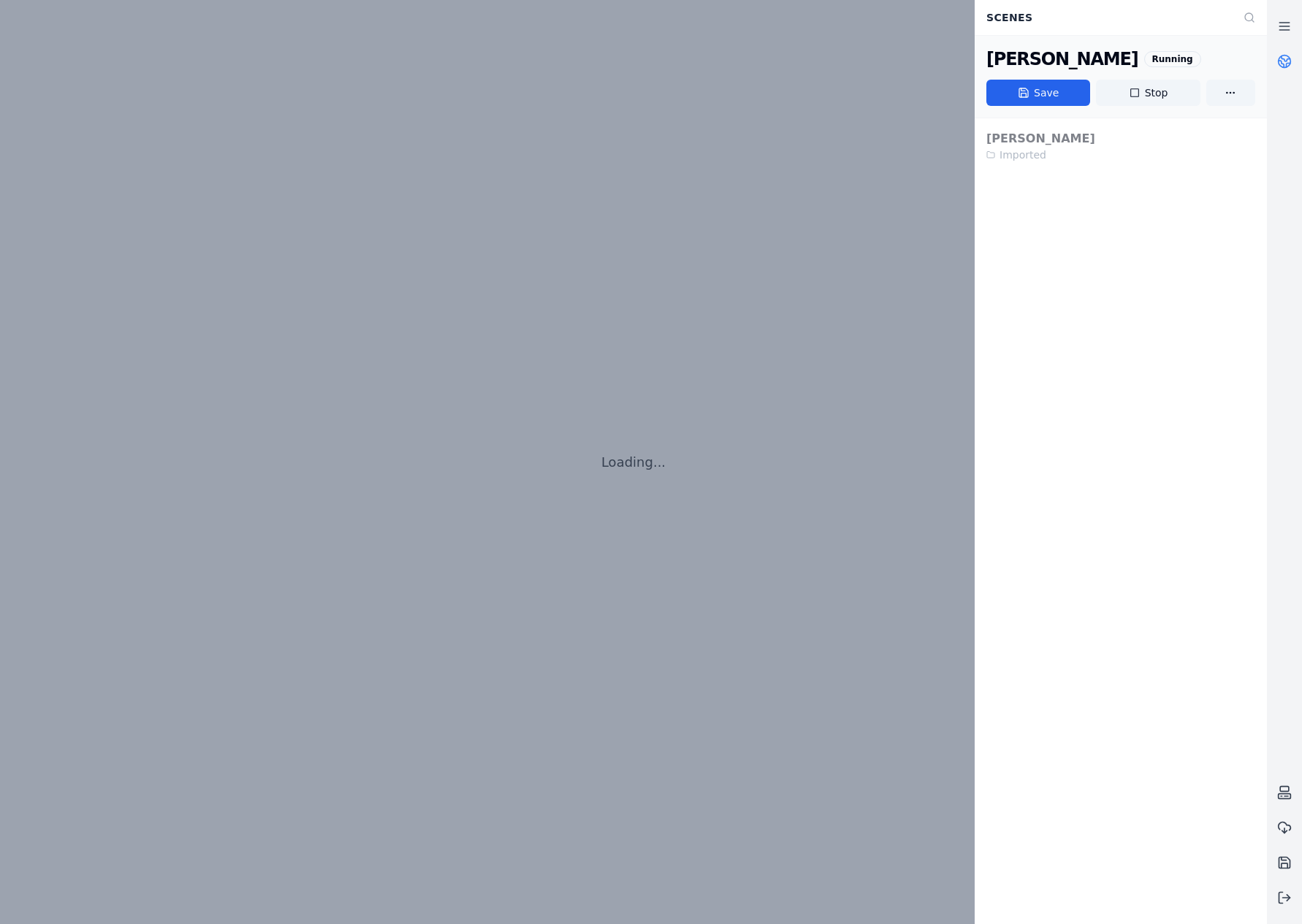
click at [1282, 59] on icon at bounding box center [1286, 59] width 9 height 5
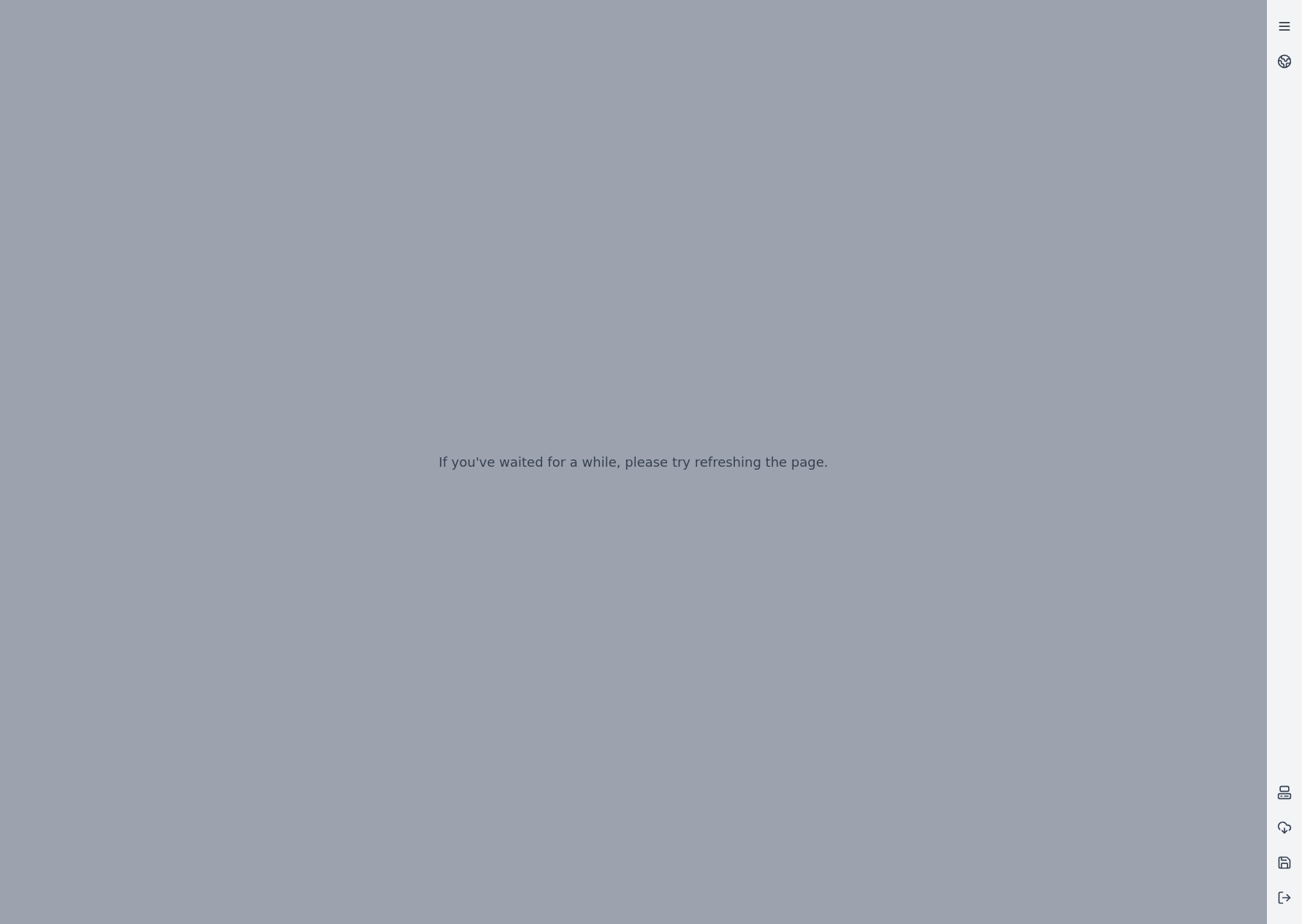
click at [1291, 29] on icon at bounding box center [1284, 26] width 14 height 14
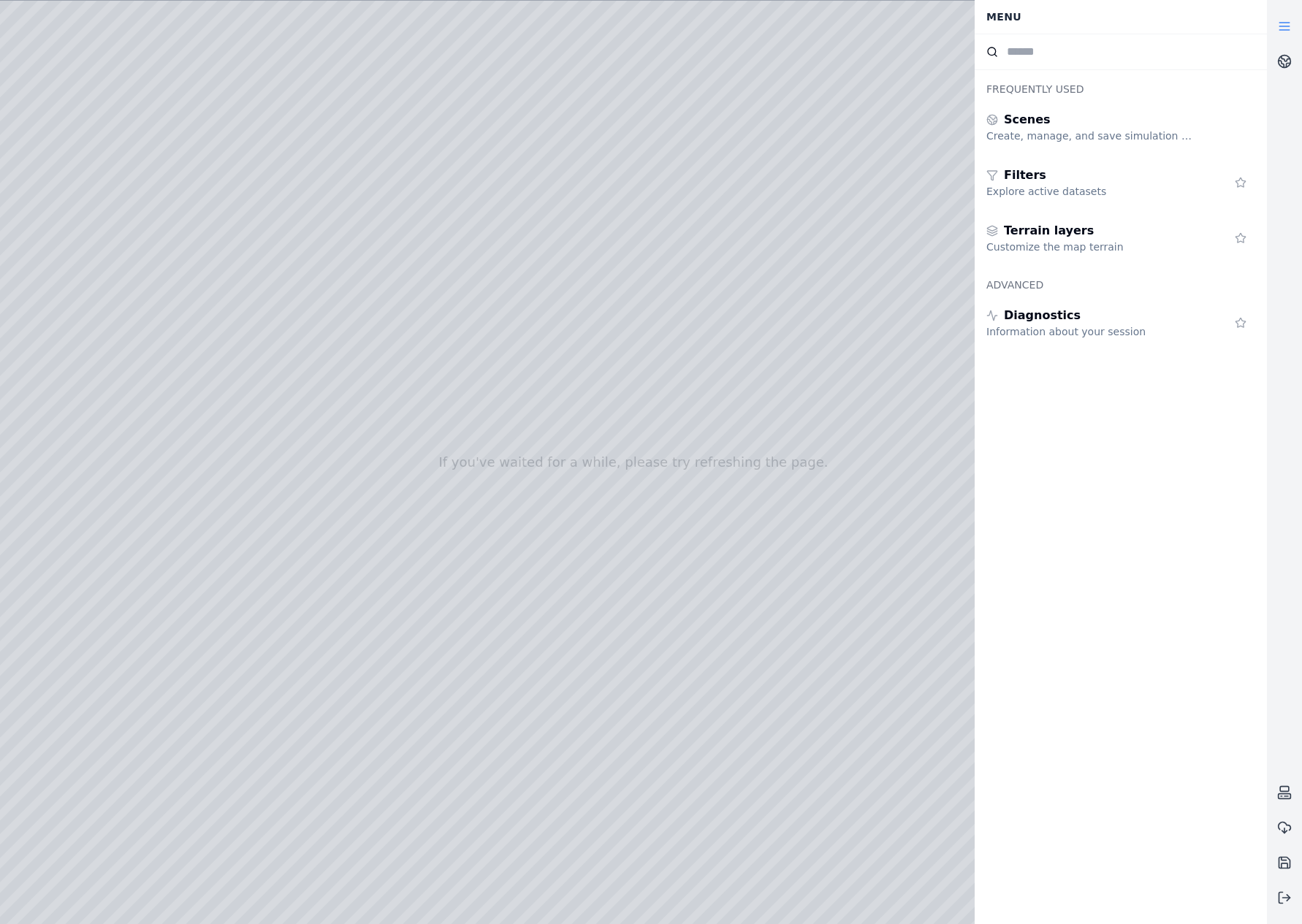
click at [1291, 29] on icon at bounding box center [1284, 26] width 14 height 14
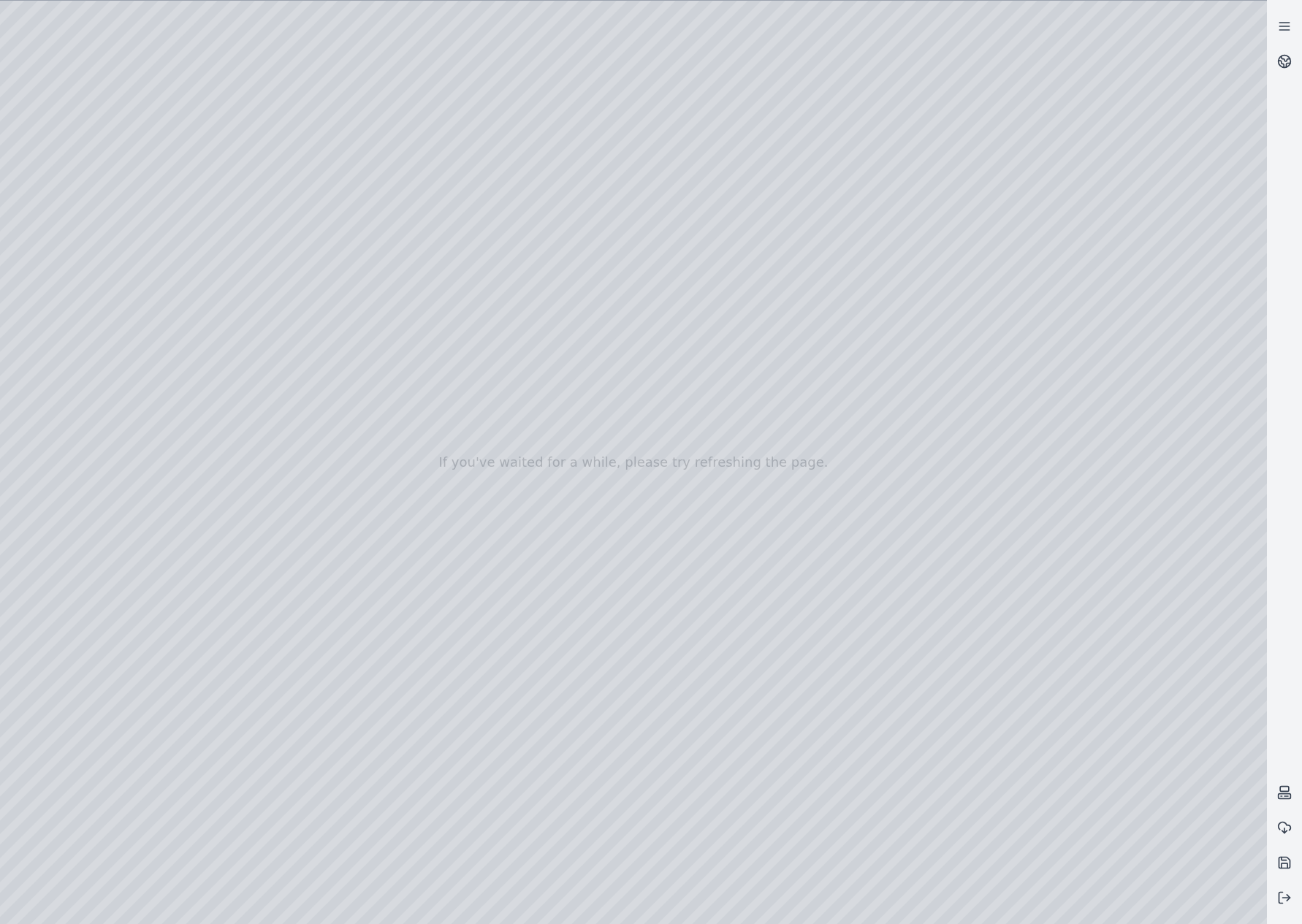
drag, startPoint x: 797, startPoint y: 531, endPoint x: 784, endPoint y: 536, distance: 13.9
click at [1289, 28] on icon at bounding box center [1284, 26] width 14 height 14
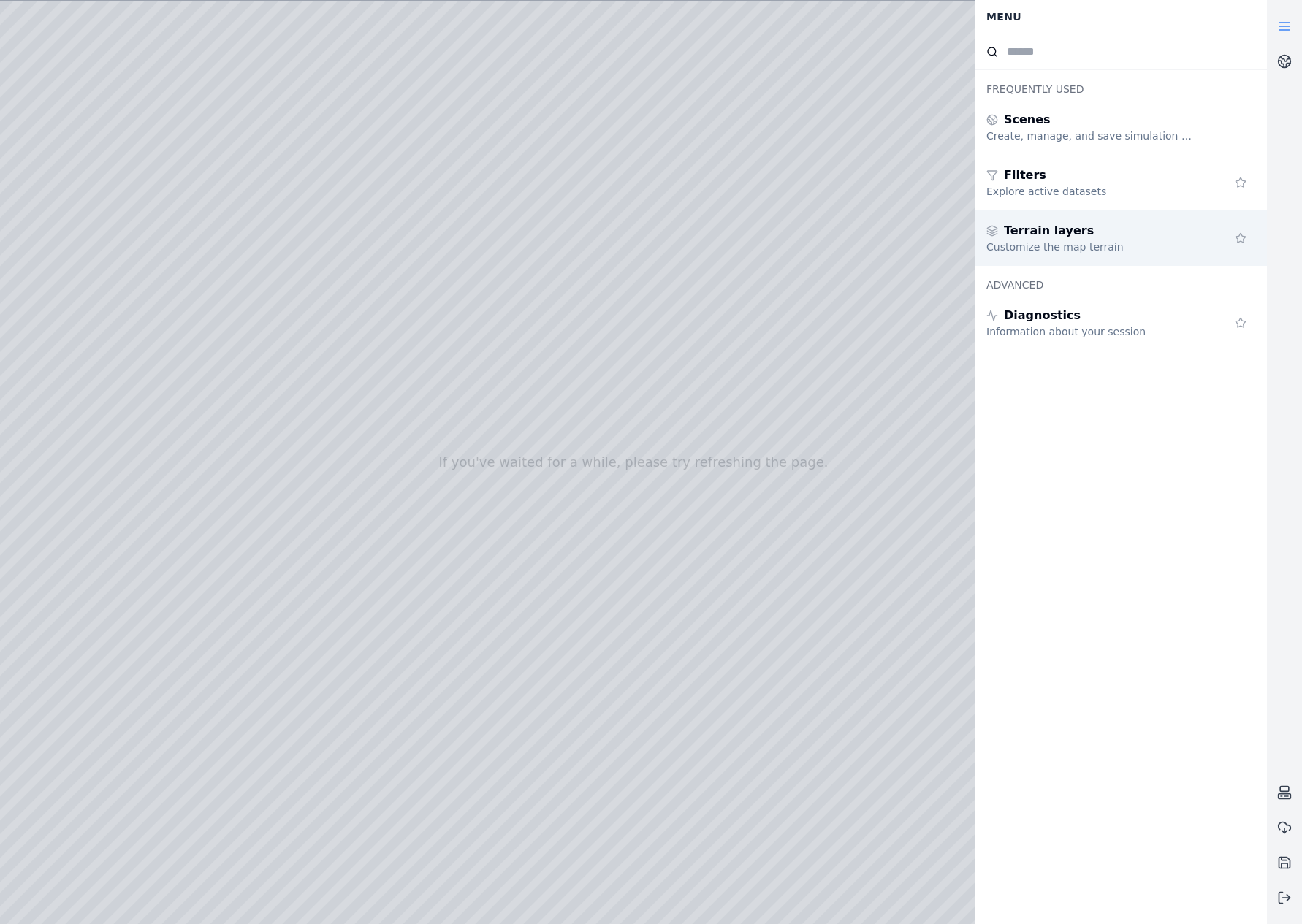
click at [1093, 226] on div "Terrain layers" at bounding box center [1091, 231] width 211 height 17
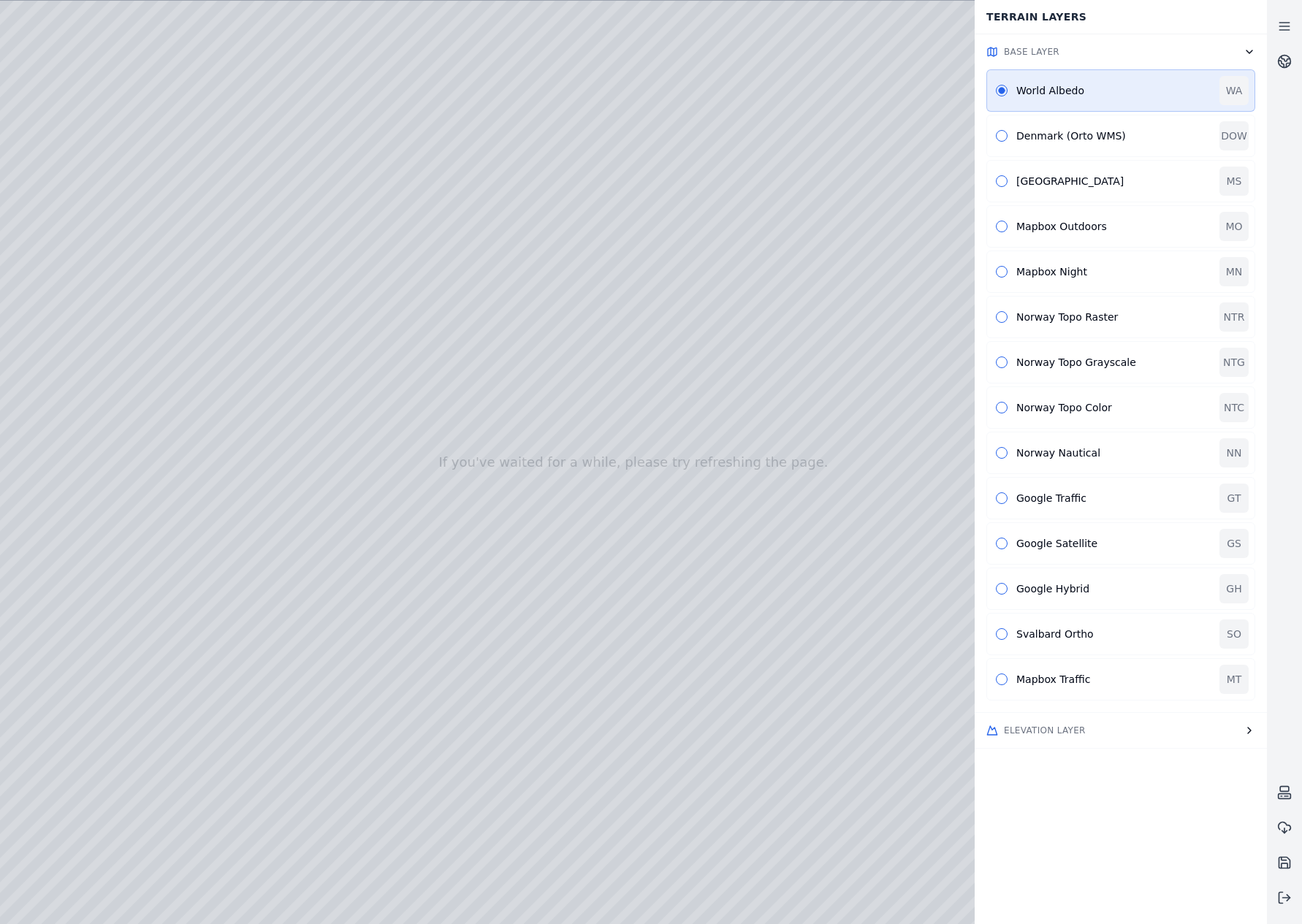
click at [1212, 730] on button "Elevation Layer" at bounding box center [1120, 731] width 292 height 35
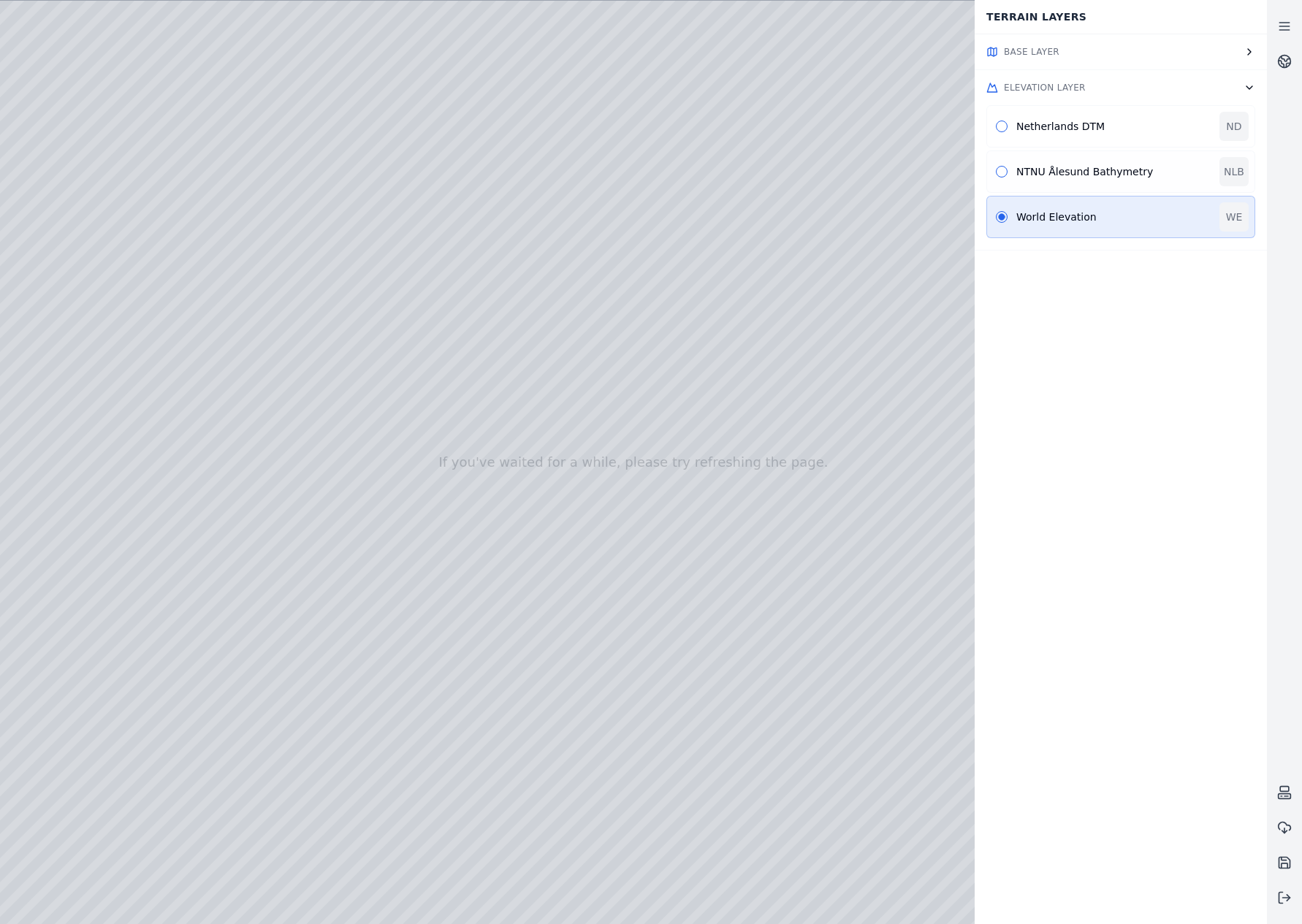
click at [1086, 173] on div "NTNU Ålesund Bathymetry" at bounding box center [1113, 172] width 194 height 14
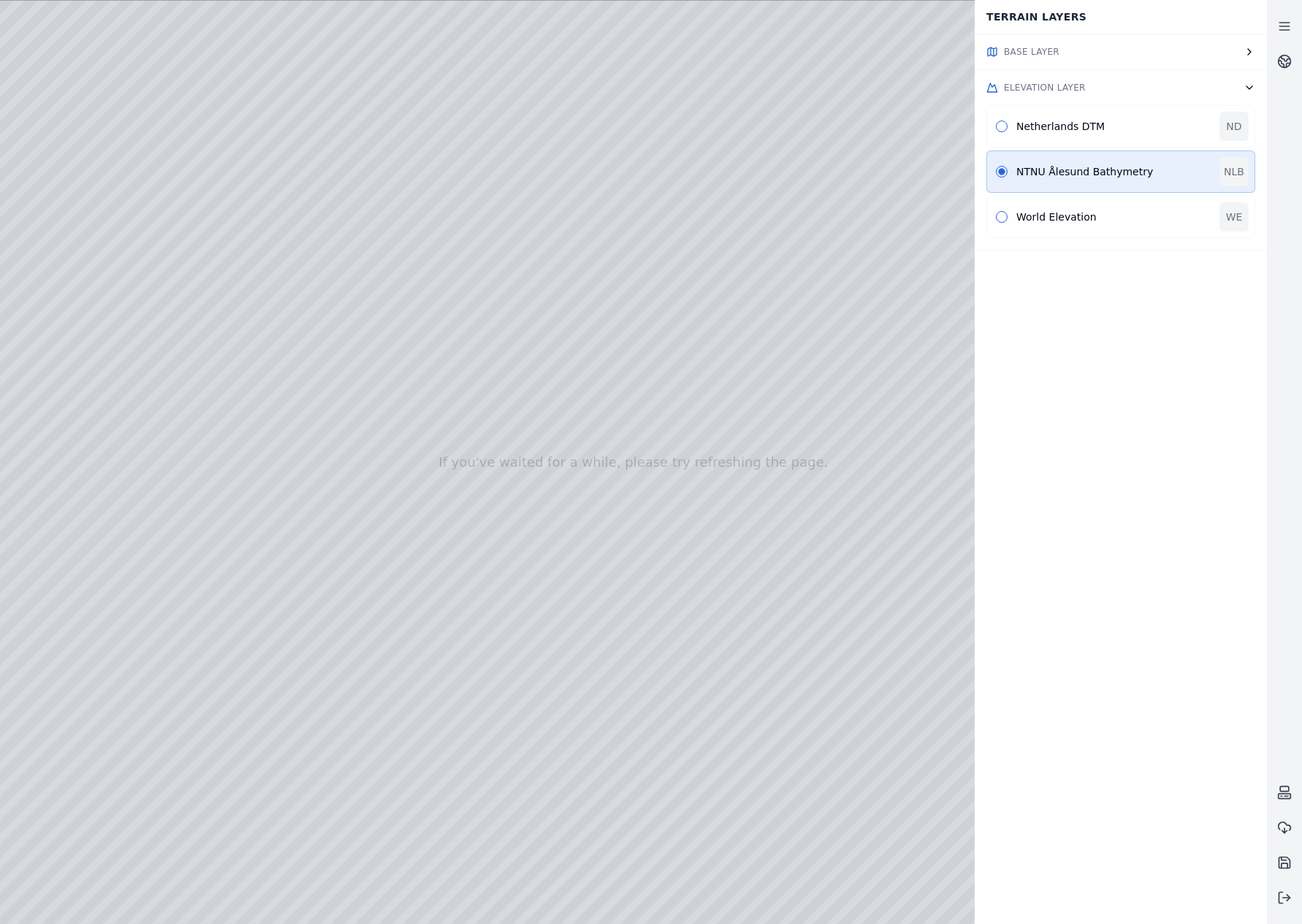
drag, startPoint x: 822, startPoint y: 454, endPoint x: 793, endPoint y: 460, distance: 29.6
drag, startPoint x: 850, startPoint y: 471, endPoint x: 635, endPoint y: 429, distance: 219.1
click at [1003, 126] on button "button" at bounding box center [1001, 126] width 12 height 12
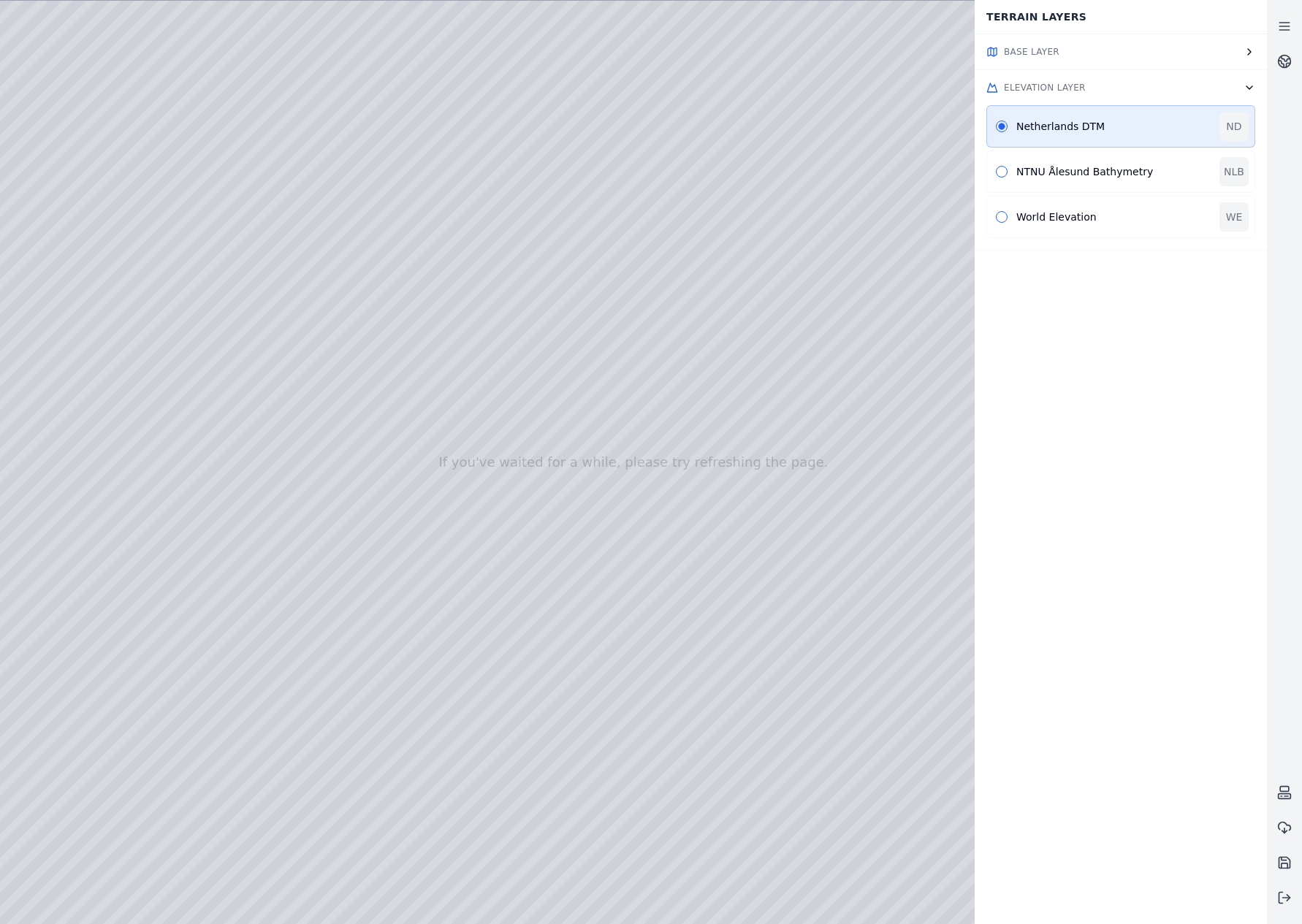
click at [1139, 83] on button "Elevation Layer" at bounding box center [1120, 88] width 292 height 35
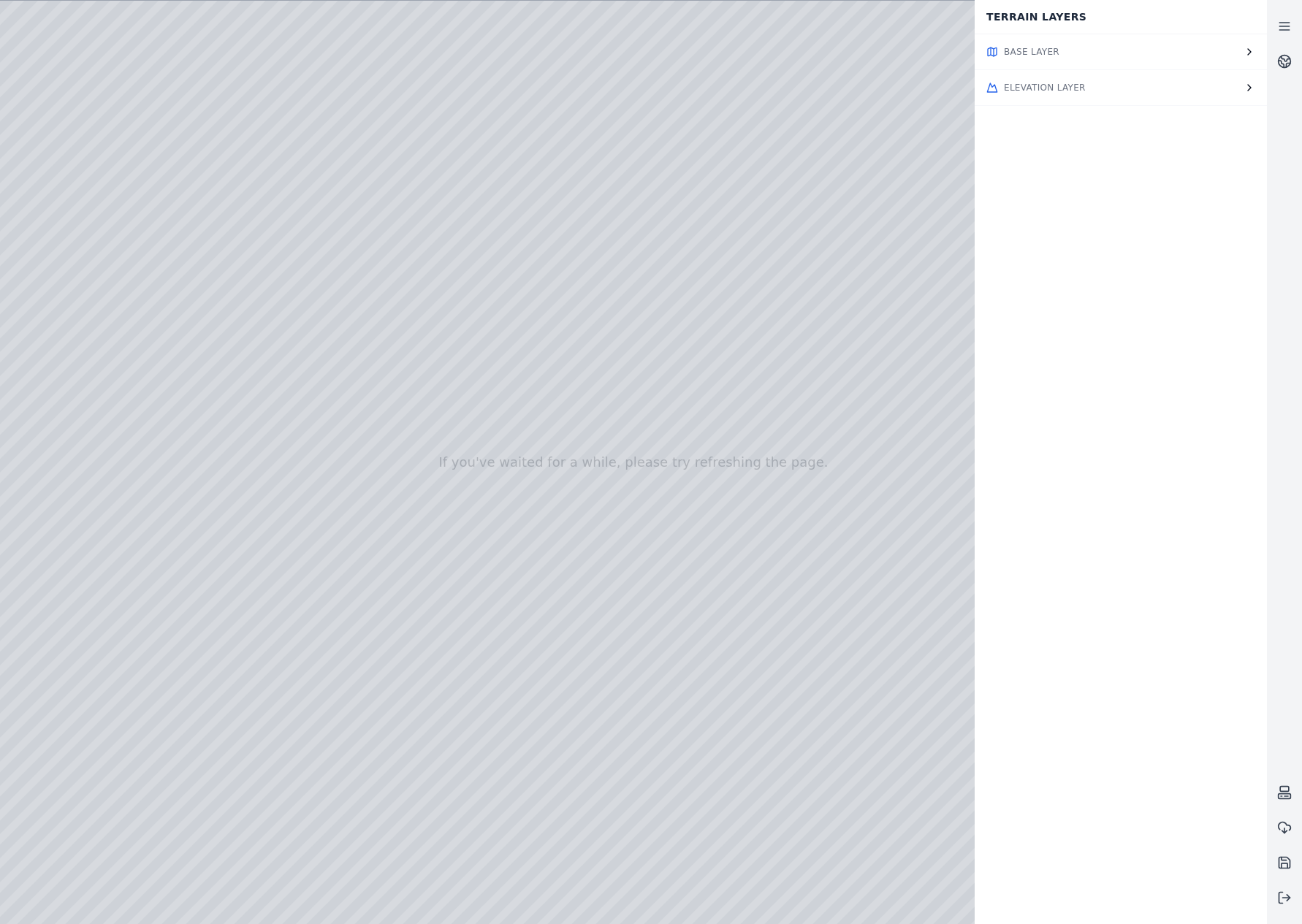
click at [1139, 83] on button "Elevation Layer" at bounding box center [1120, 88] width 292 height 35
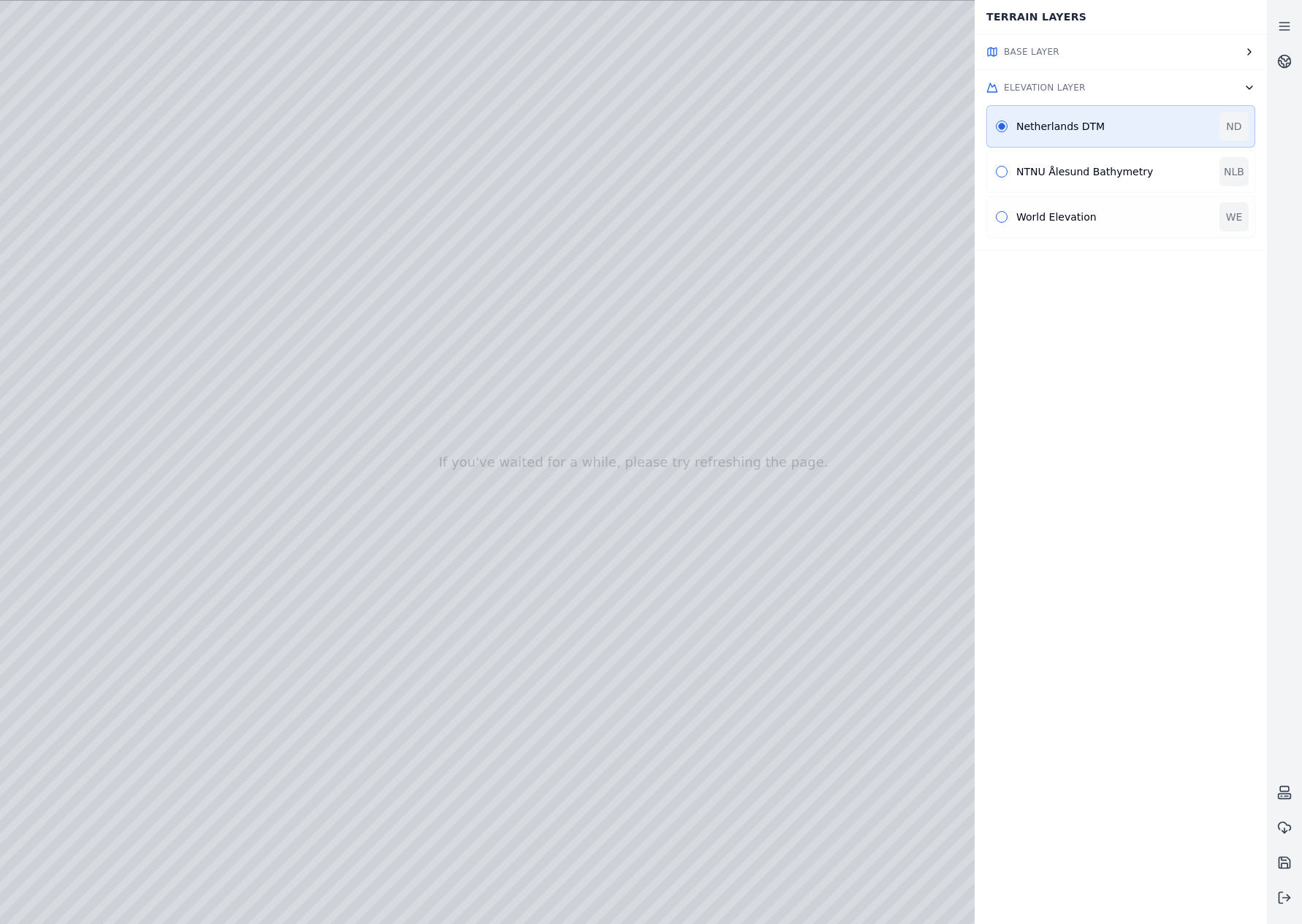
click at [1134, 212] on div "World Elevation" at bounding box center [1113, 217] width 194 height 14
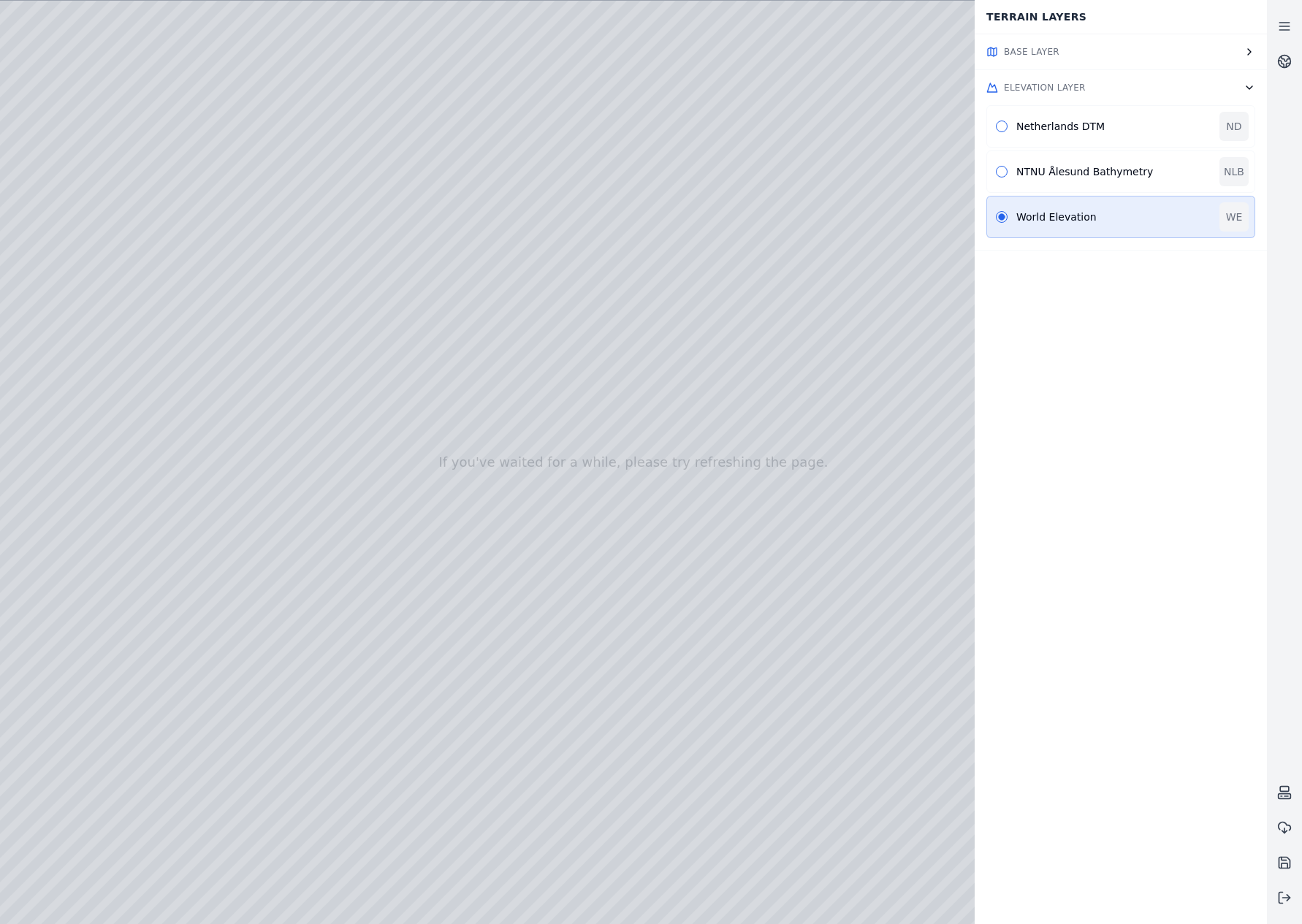
click at [1153, 48] on button "Base Layer" at bounding box center [1120, 52] width 292 height 35
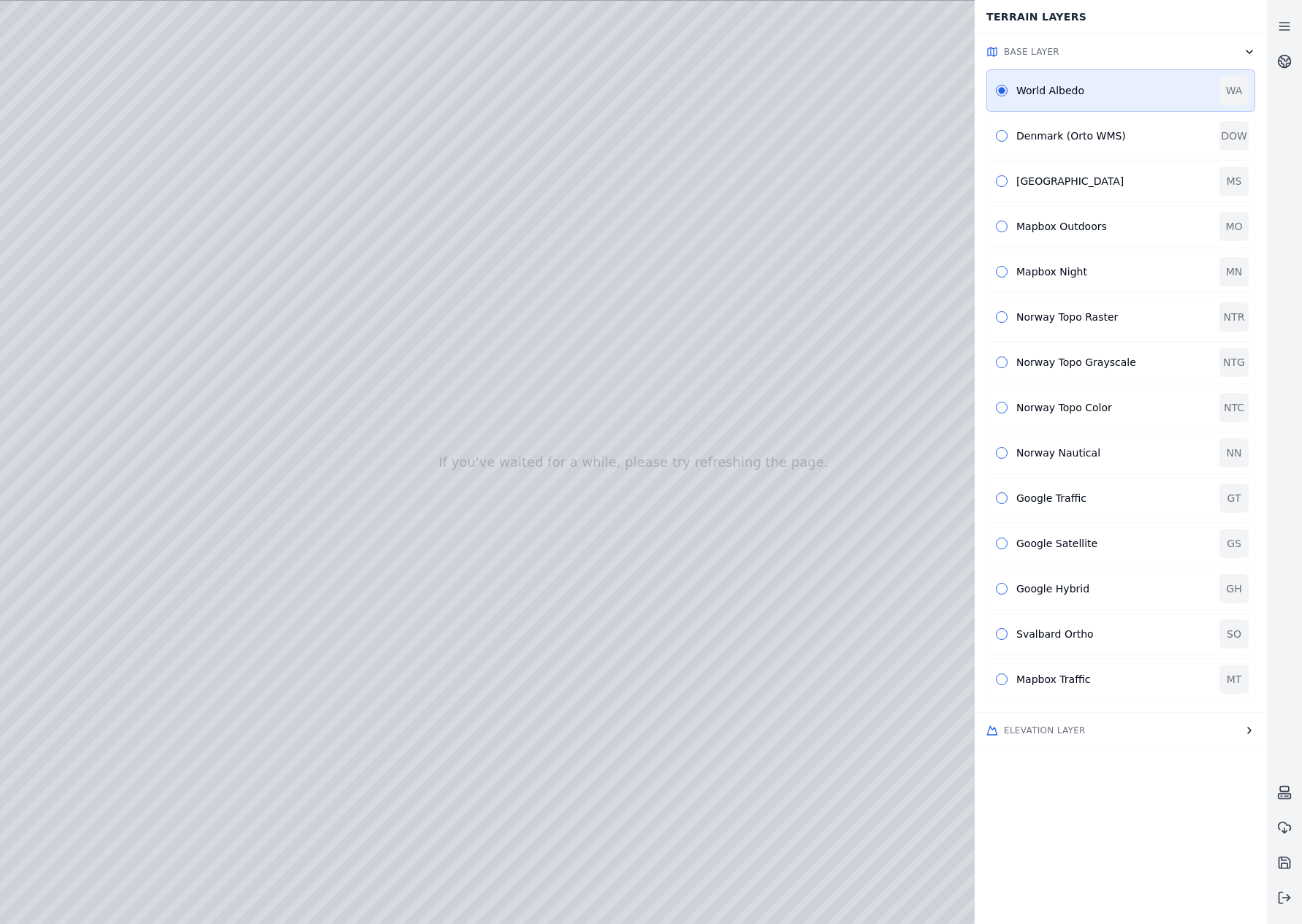
drag, startPoint x: 599, startPoint y: 535, endPoint x: 702, endPoint y: 362, distance: 201.3
drag, startPoint x: 846, startPoint y: 418, endPoint x: 515, endPoint y: 402, distance: 331.4
drag, startPoint x: 607, startPoint y: 496, endPoint x: 642, endPoint y: 477, distance: 39.8
drag, startPoint x: 589, startPoint y: 534, endPoint x: 936, endPoint y: 457, distance: 355.4
drag, startPoint x: 559, startPoint y: 512, endPoint x: 529, endPoint y: 521, distance: 31.3
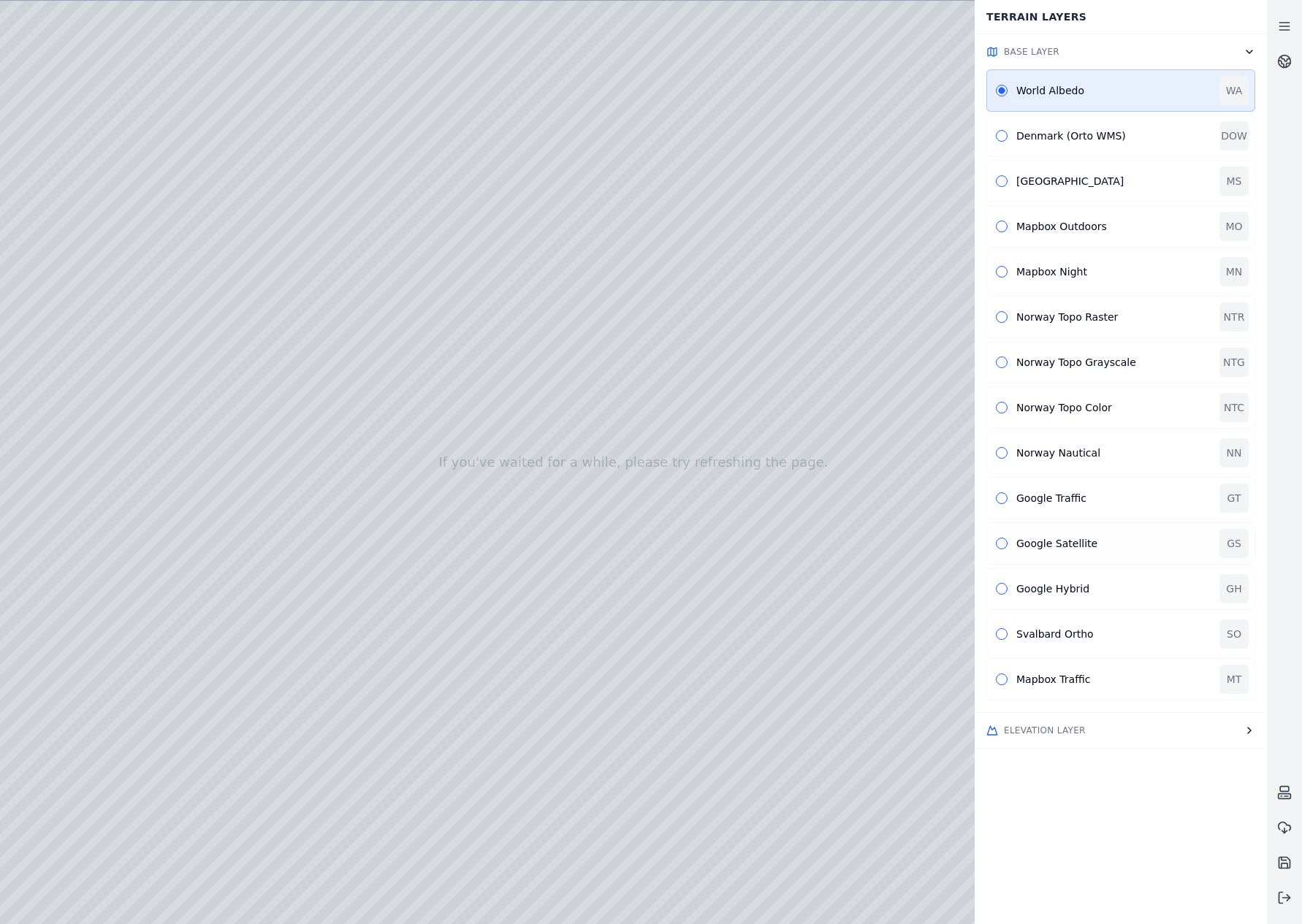
click at [1061, 542] on div "Google Satellite" at bounding box center [1113, 543] width 194 height 14
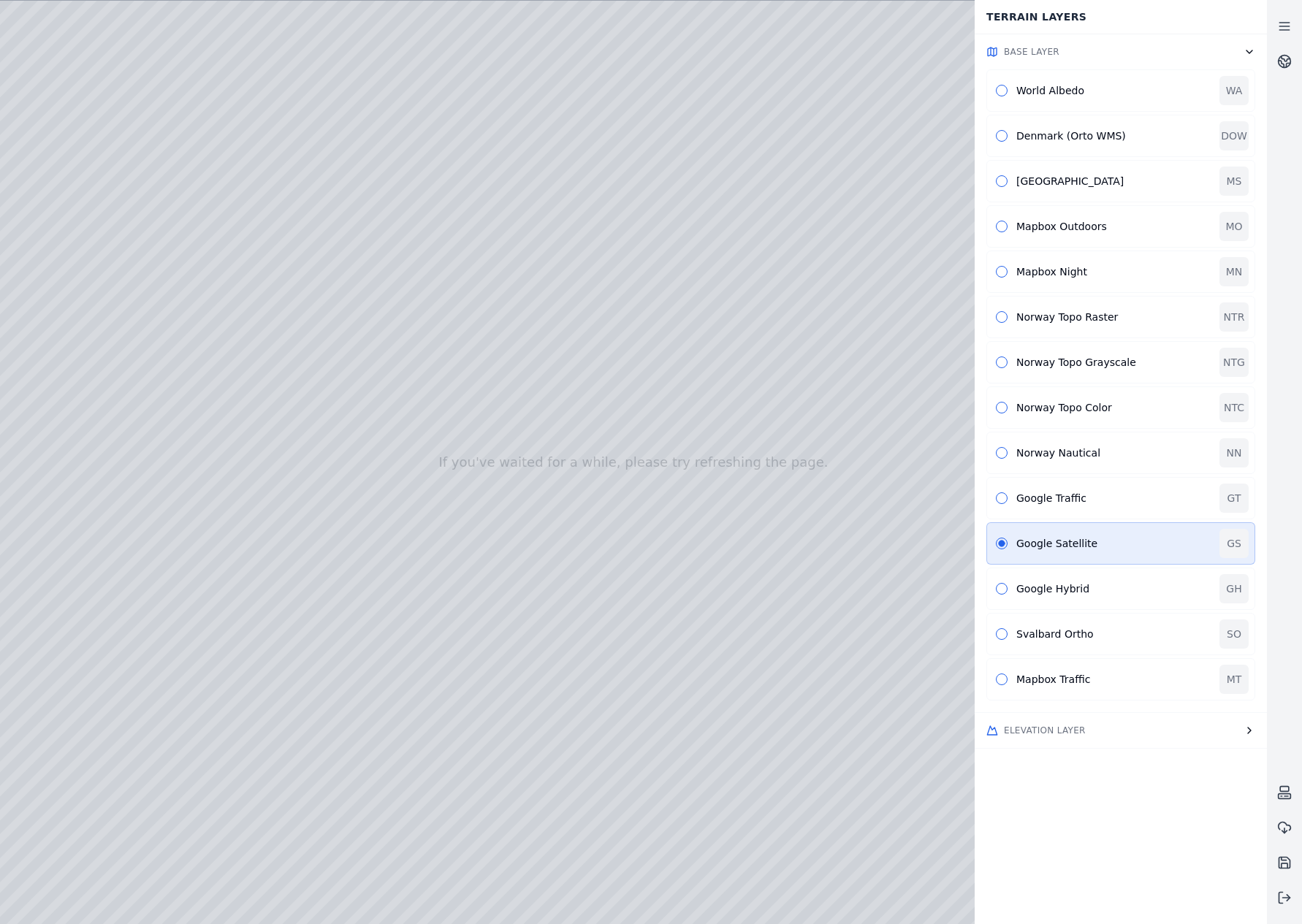
drag, startPoint x: 727, startPoint y: 616, endPoint x: 638, endPoint y: 622, distance: 89.2
drag, startPoint x: 698, startPoint y: 625, endPoint x: 947, endPoint y: 455, distance: 301.5
drag, startPoint x: 898, startPoint y: 623, endPoint x: 699, endPoint y: 618, distance: 199.1
drag, startPoint x: 830, startPoint y: 678, endPoint x: 422, endPoint y: 514, distance: 439.7
drag, startPoint x: 693, startPoint y: 648, endPoint x: 447, endPoint y: 475, distance: 300.7
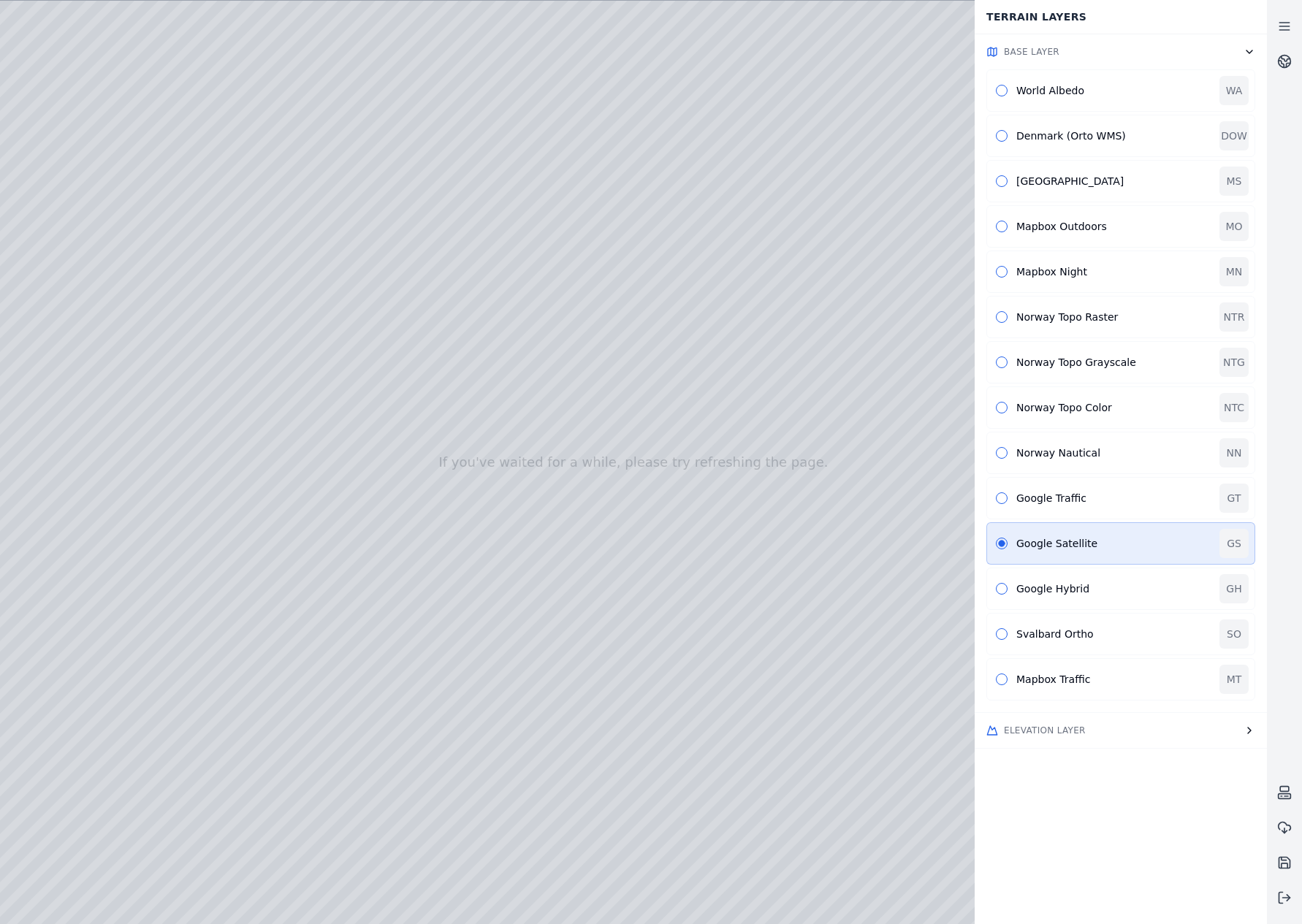
drag, startPoint x: 572, startPoint y: 667, endPoint x: 609, endPoint y: 640, distance: 45.8
click at [1037, 591] on div "Google Hybrid" at bounding box center [1113, 589] width 194 height 14
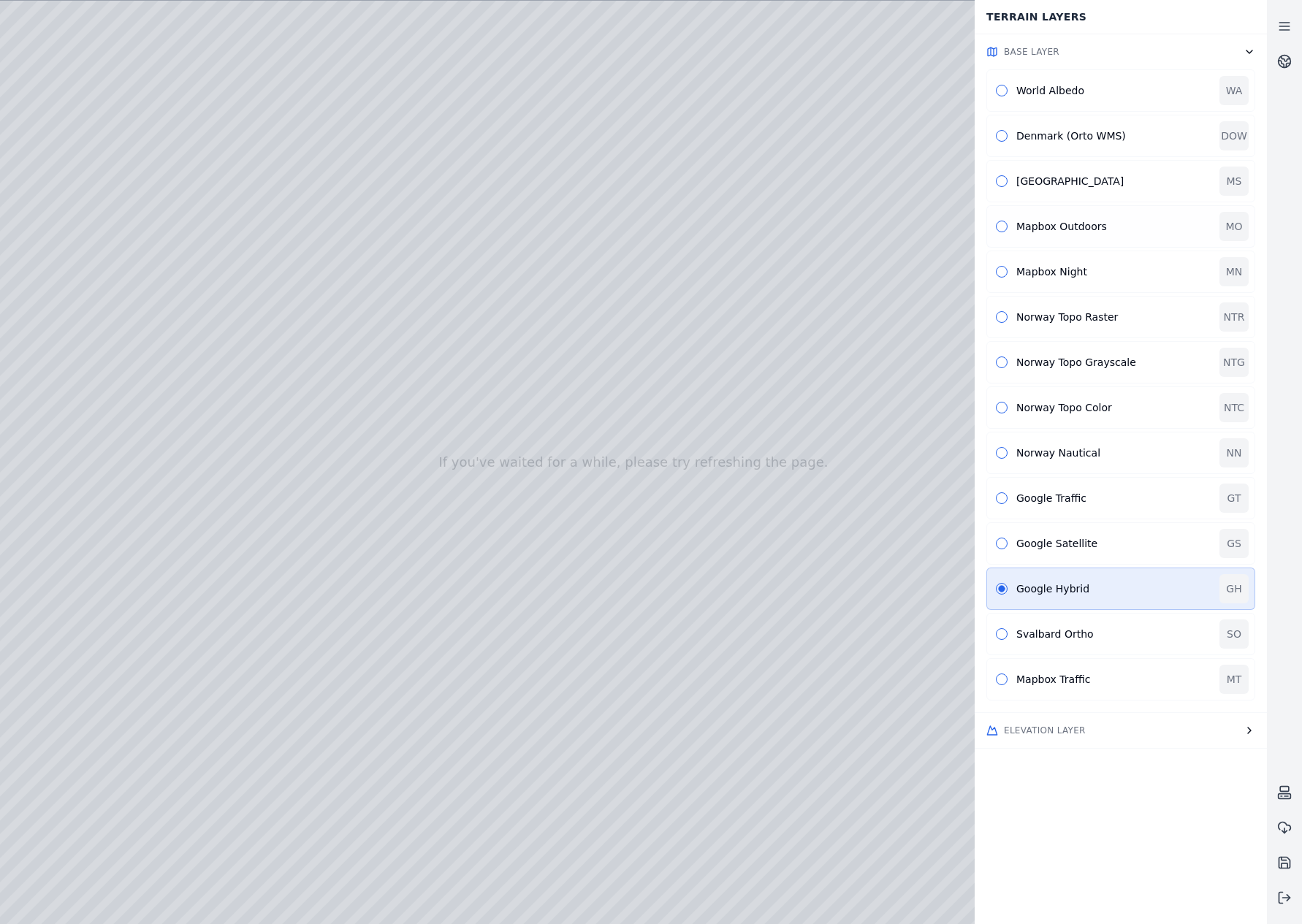
click at [1049, 228] on div "Mapbox Outdoors" at bounding box center [1113, 226] width 194 height 14
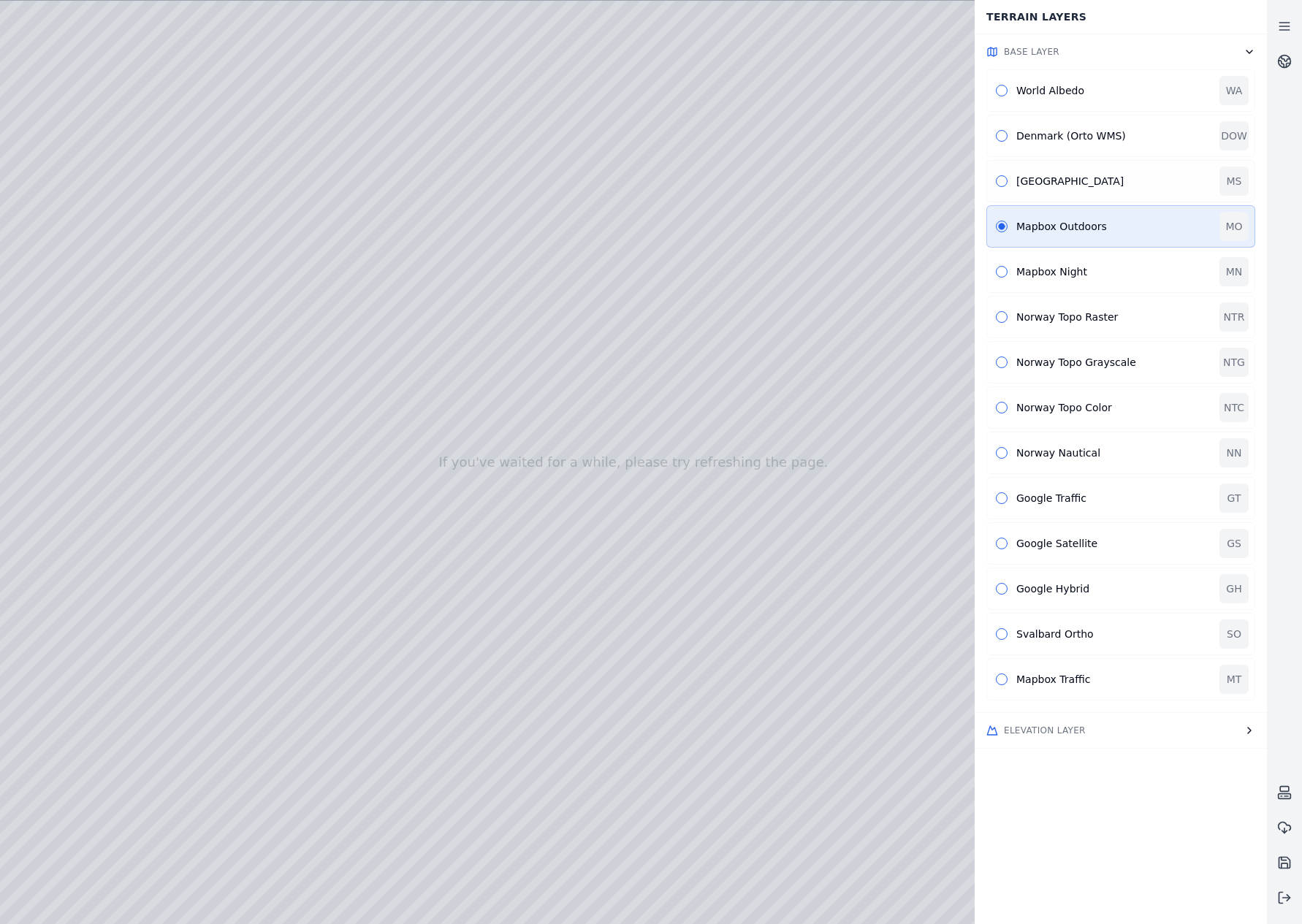
click at [1037, 179] on div "Mapbox Street" at bounding box center [1113, 181] width 194 height 14
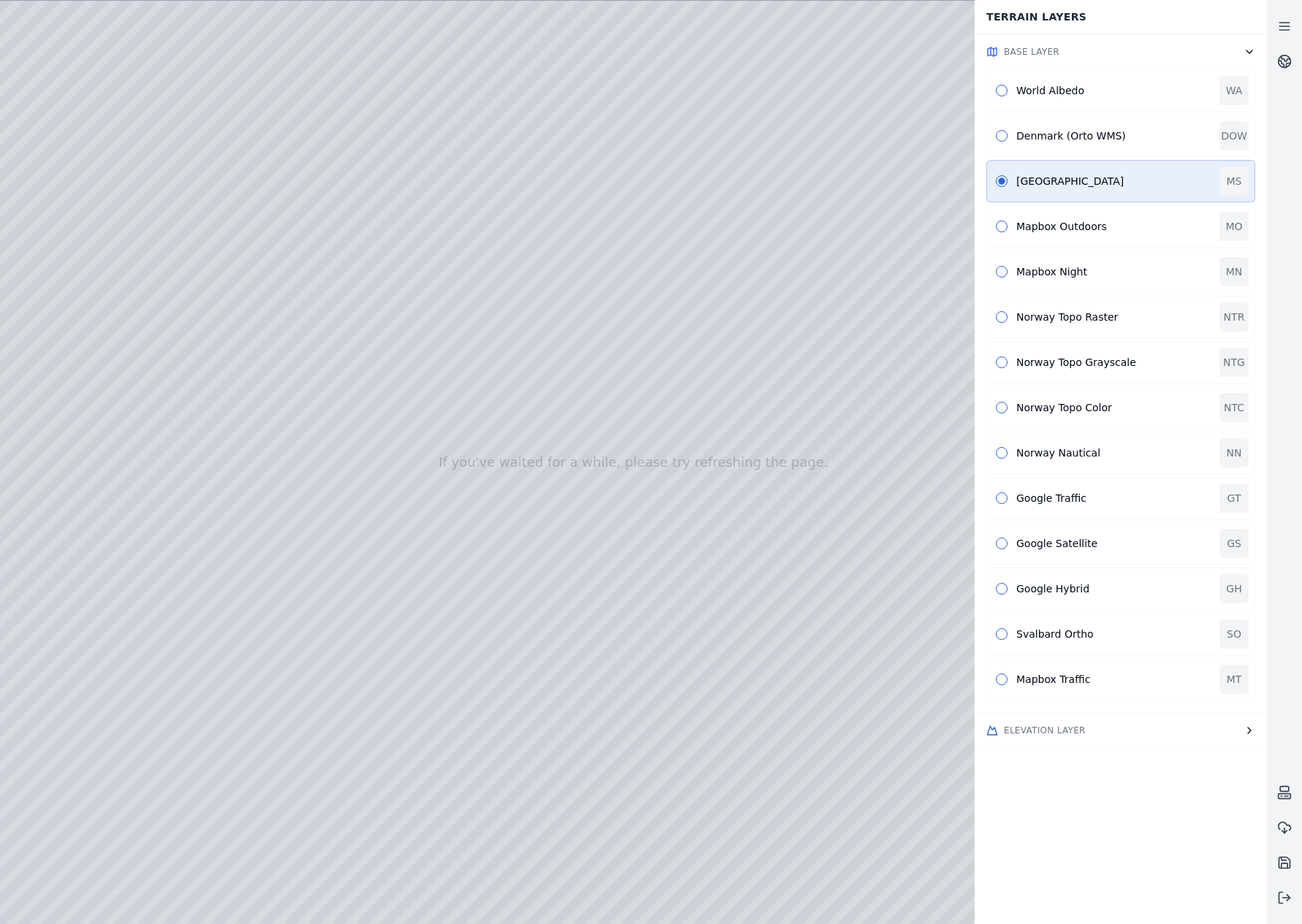
drag, startPoint x: 643, startPoint y: 519, endPoint x: 620, endPoint y: 393, distance: 128.1
drag, startPoint x: 679, startPoint y: 410, endPoint x: 851, endPoint y: 614, distance: 266.8
drag, startPoint x: 777, startPoint y: 617, endPoint x: 832, endPoint y: 617, distance: 55.0
drag, startPoint x: 691, startPoint y: 560, endPoint x: 787, endPoint y: 554, distance: 96.2
click at [1035, 134] on div "Denmark (Orto WMS)" at bounding box center [1113, 136] width 194 height 14
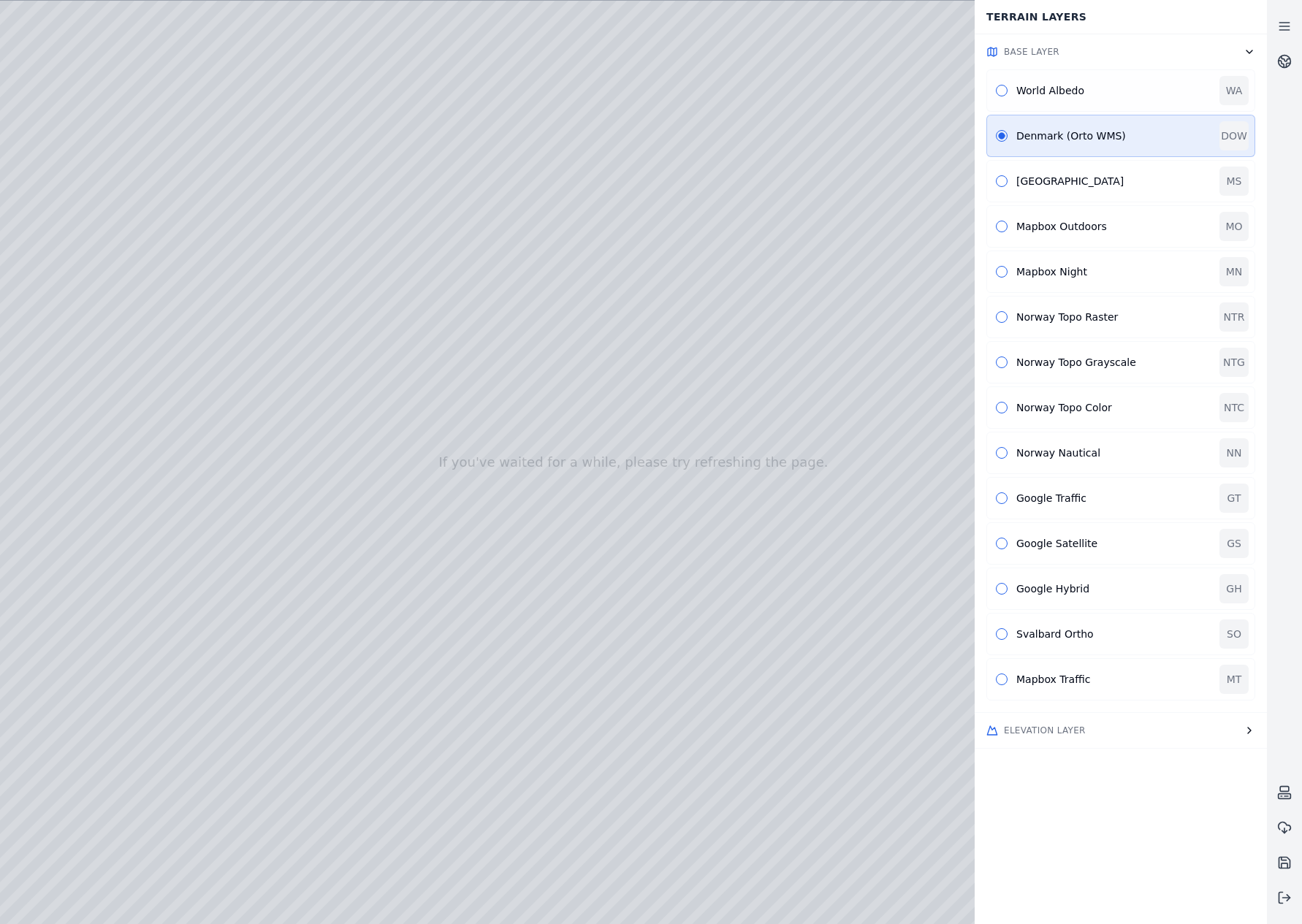
click at [1033, 90] on div "World Albedo" at bounding box center [1113, 90] width 194 height 14
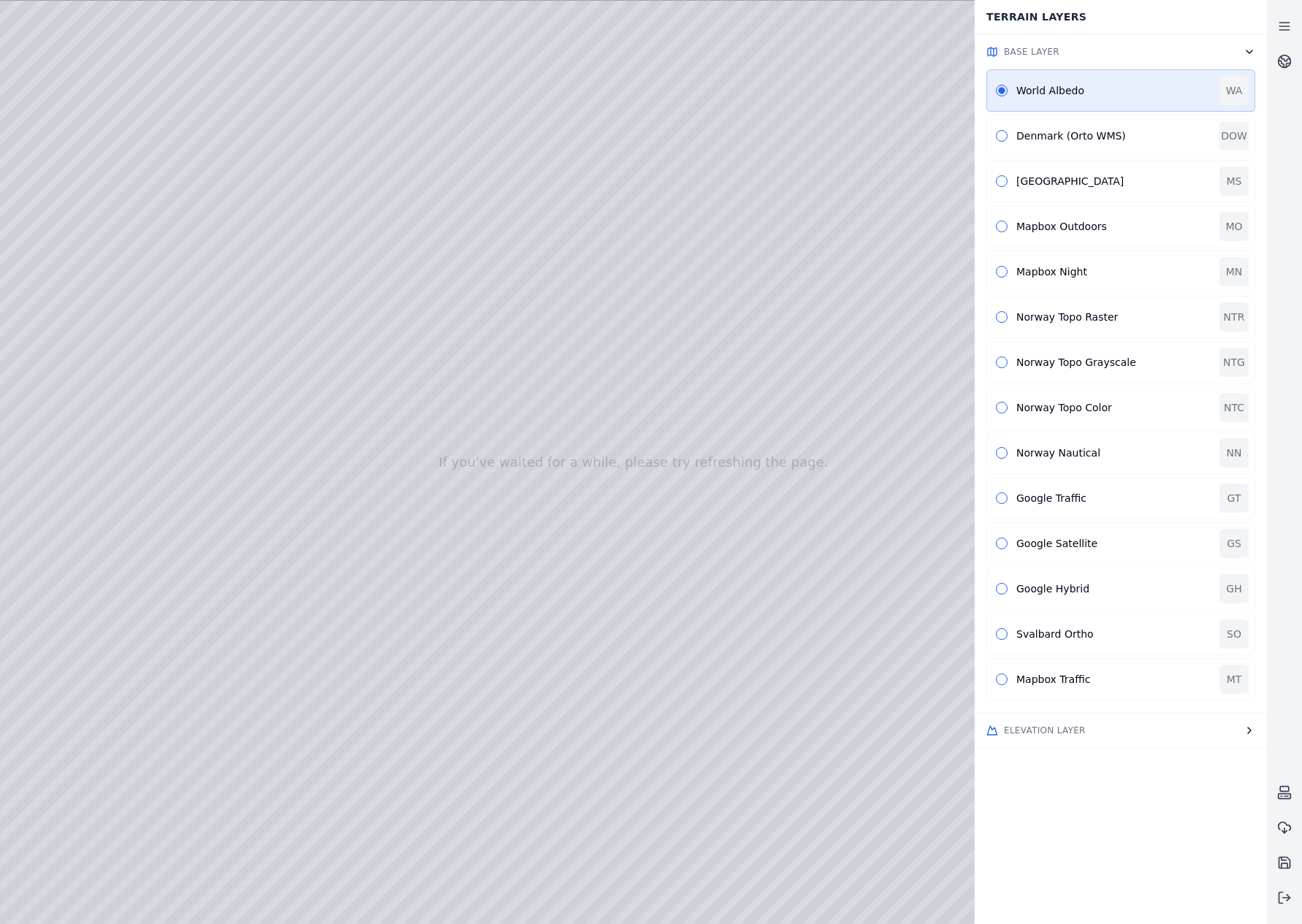
drag, startPoint x: 672, startPoint y: 596, endPoint x: 667, endPoint y: 585, distance: 12.1
drag, startPoint x: 412, startPoint y: 619, endPoint x: 261, endPoint y: 597, distance: 152.6
drag, startPoint x: 431, startPoint y: 664, endPoint x: 580, endPoint y: 660, distance: 149.1
drag, startPoint x: 680, startPoint y: 688, endPoint x: 762, endPoint y: 672, distance: 83.5
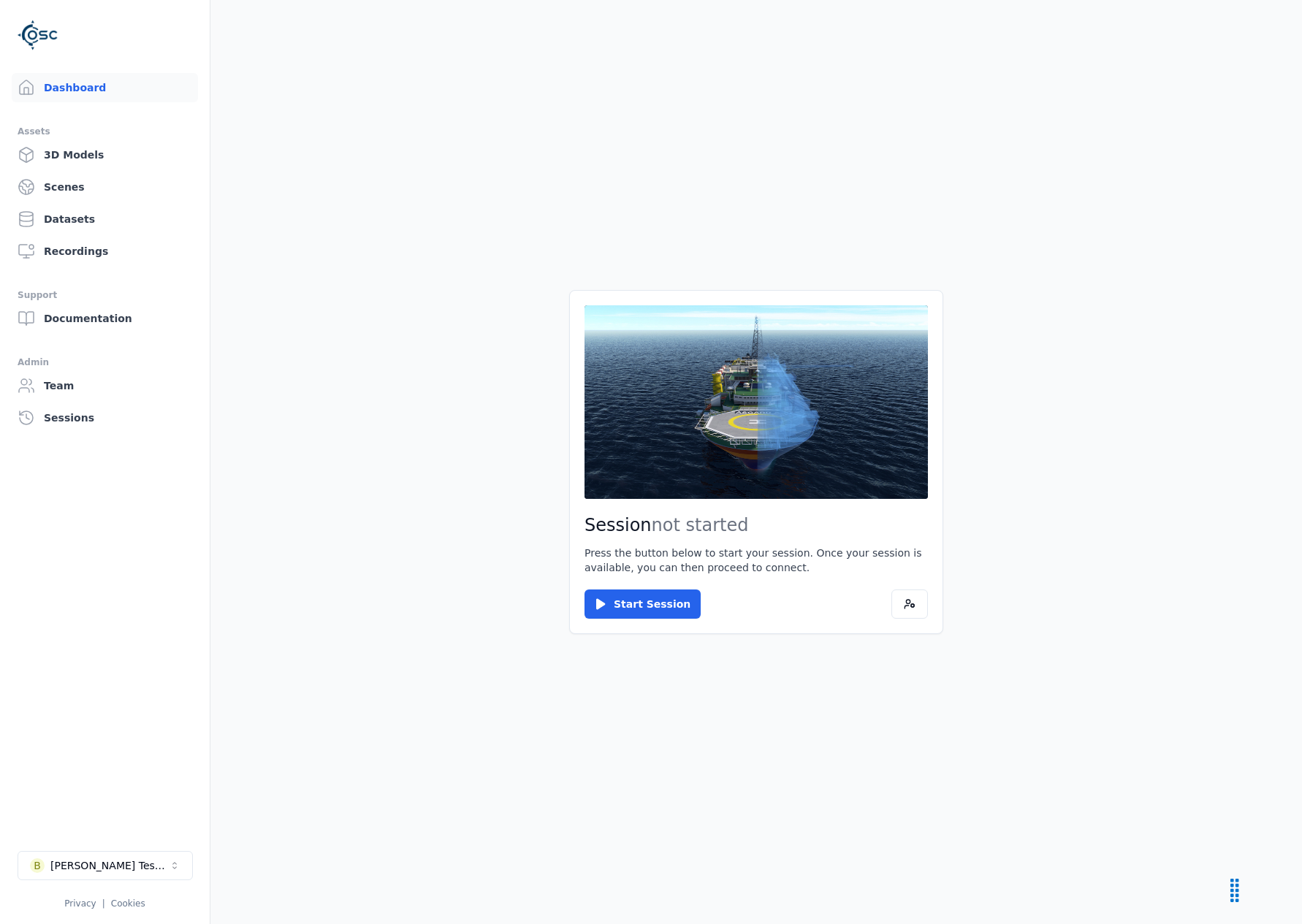
drag, startPoint x: 250, startPoint y: 651, endPoint x: 212, endPoint y: 726, distance: 84.1
drag, startPoint x: 212, startPoint y: 726, endPoint x: 145, endPoint y: 858, distance: 148.0
click at [145, 858] on button "B Brenda Testspace" at bounding box center [105, 865] width 175 height 29
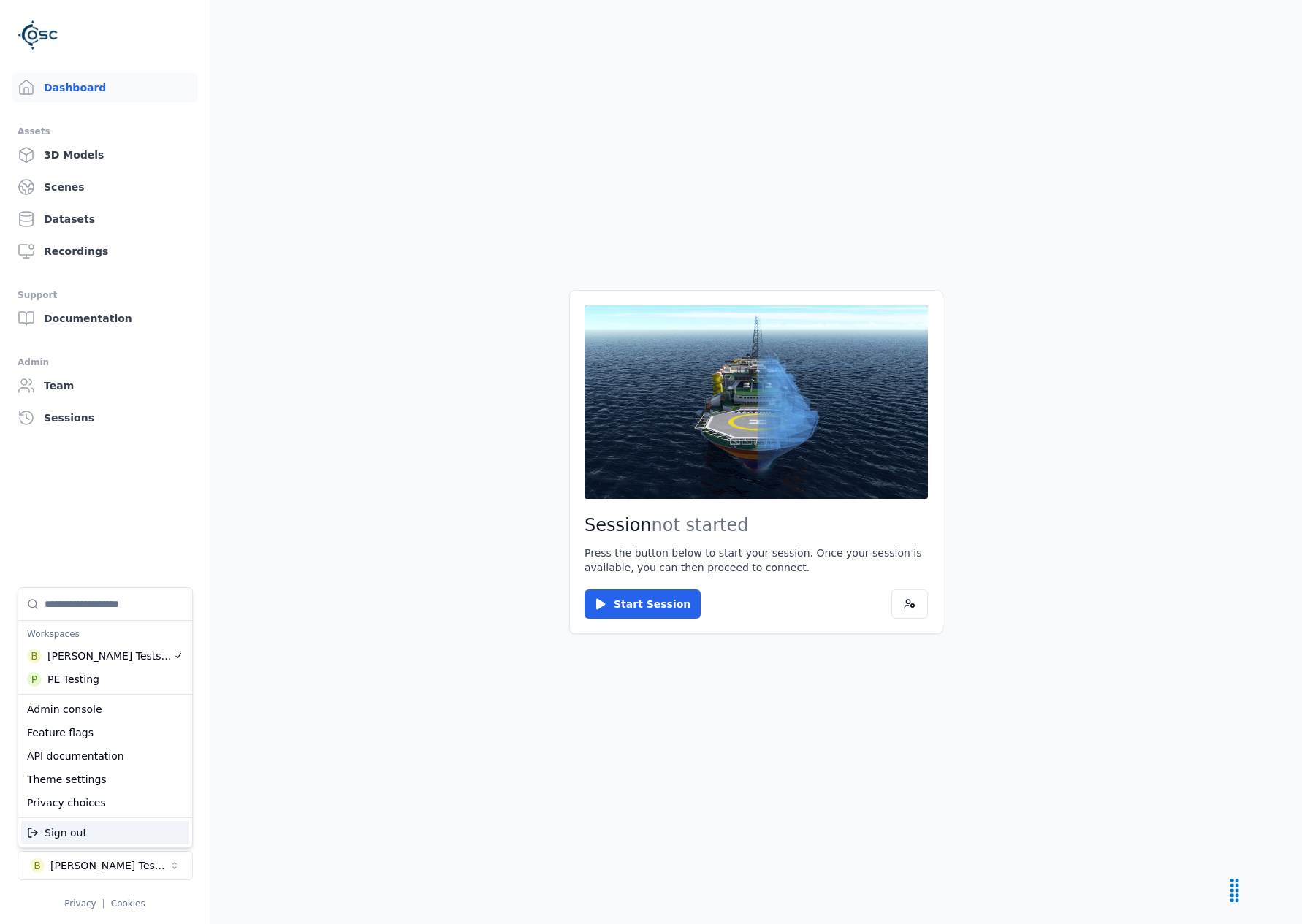
click at [126, 827] on div "Sign out" at bounding box center [105, 833] width 168 height 24
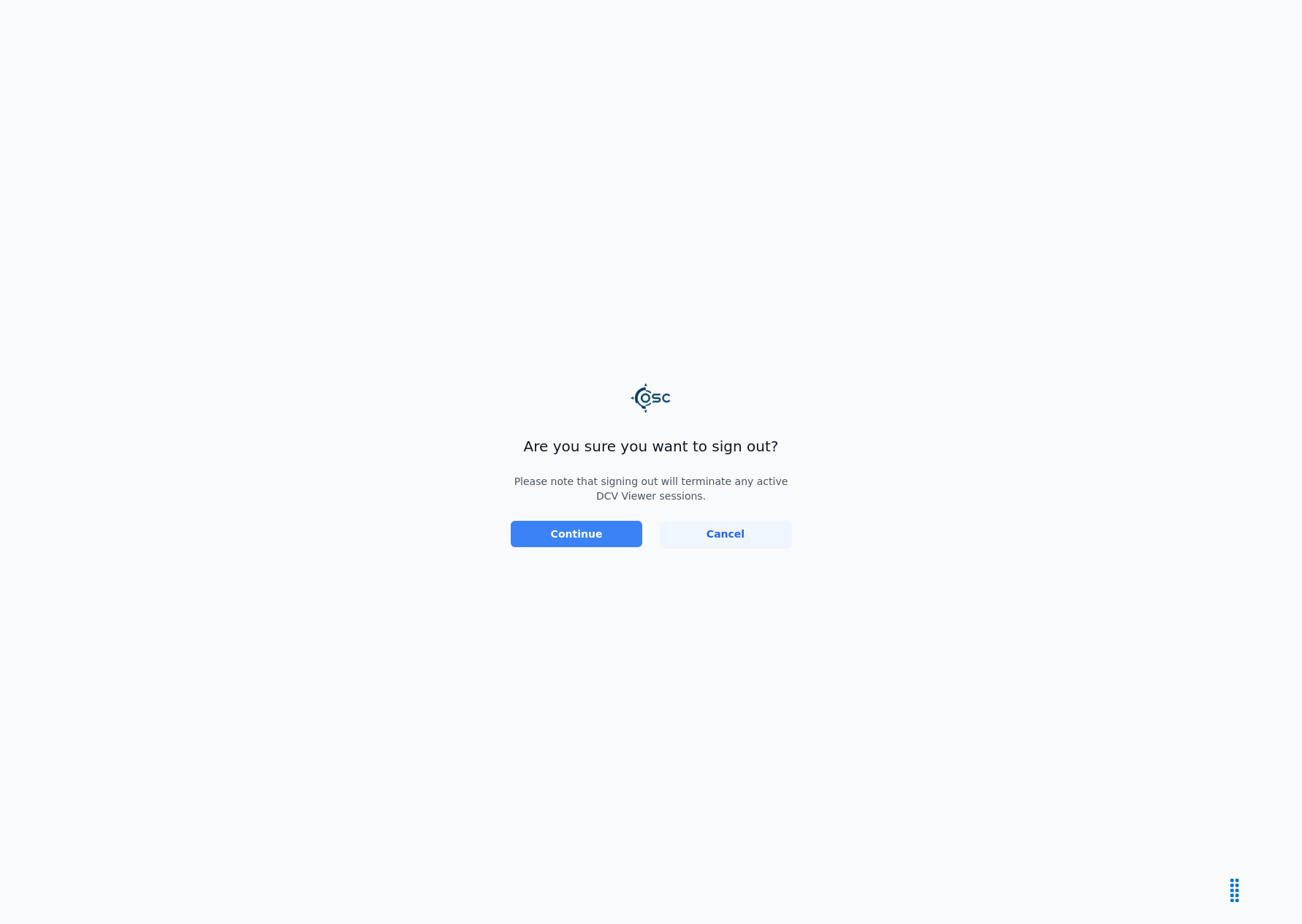
click at [580, 534] on button "Continue" at bounding box center [576, 533] width 131 height 26
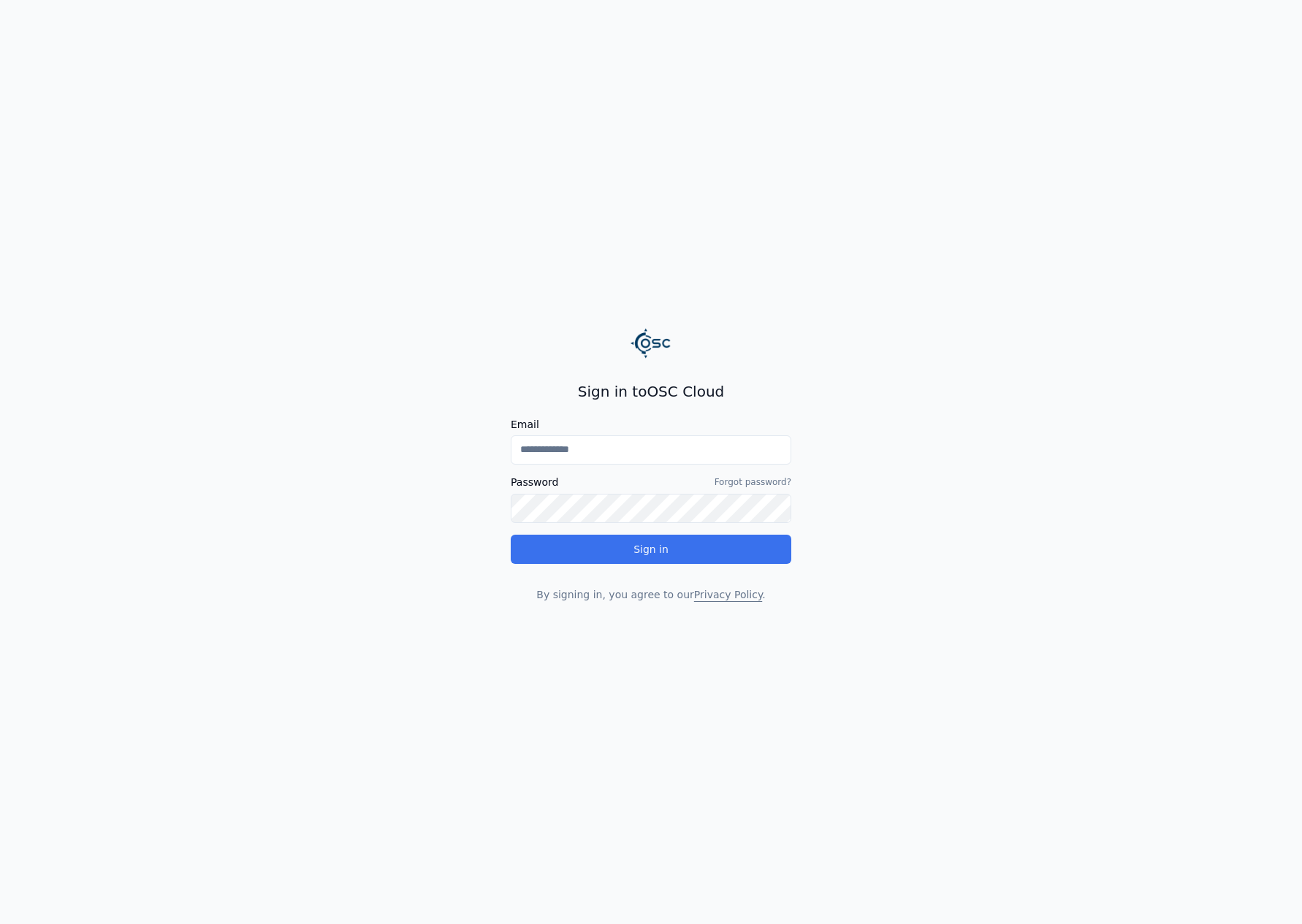
type input "**********"
click at [691, 539] on button "Sign in" at bounding box center [651, 549] width 280 height 29
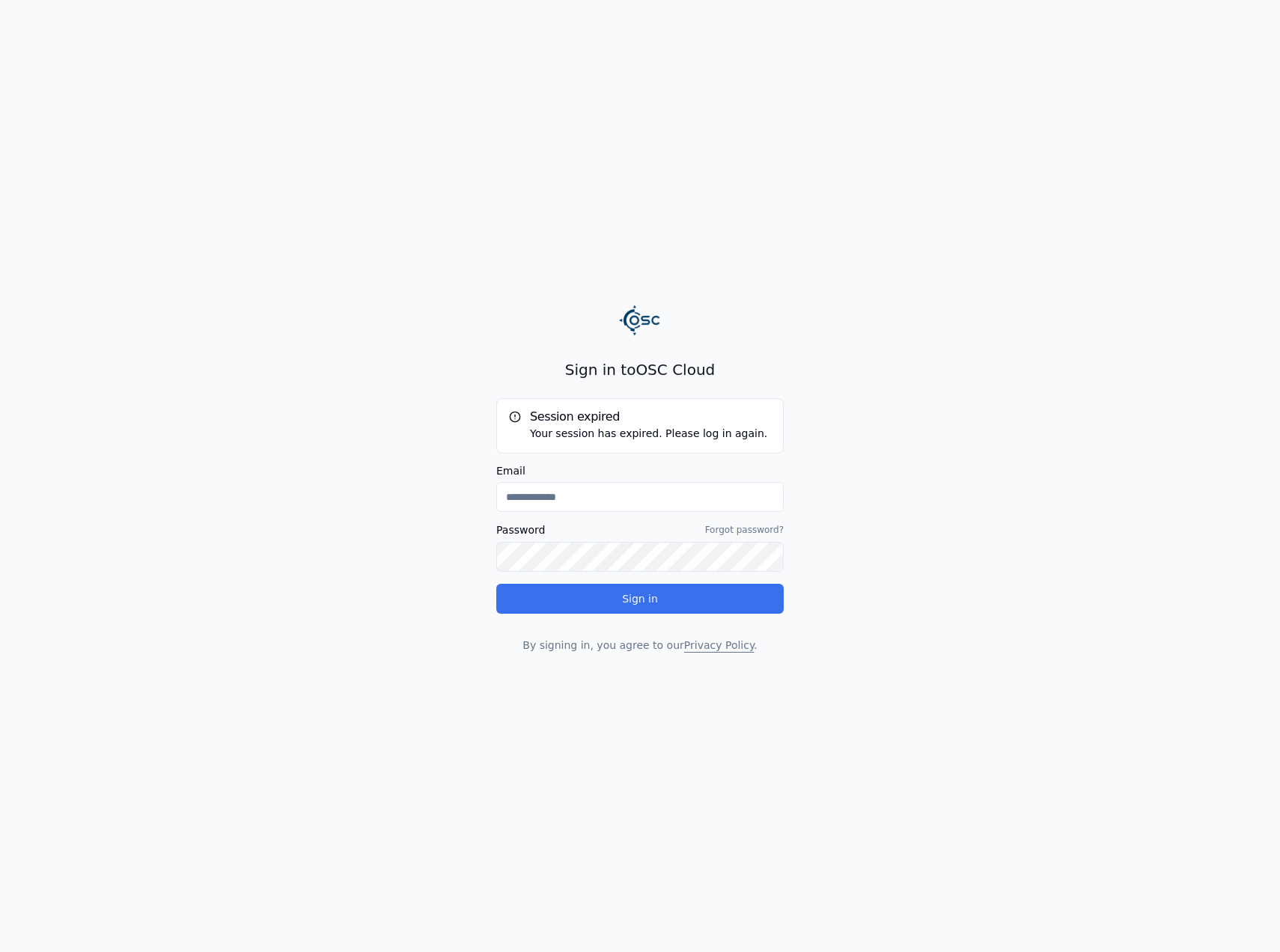
type input "**********"
click at [561, 593] on button "Sign in" at bounding box center [640, 598] width 287 height 30
